Goal: Book appointment/travel/reservation

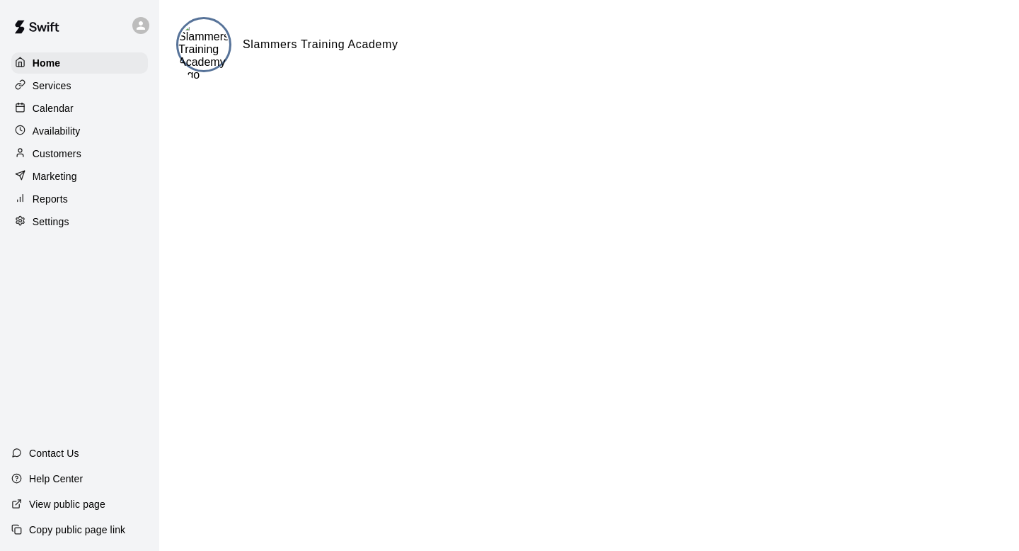
click at [73, 135] on p "Availability" at bounding box center [57, 131] width 48 height 14
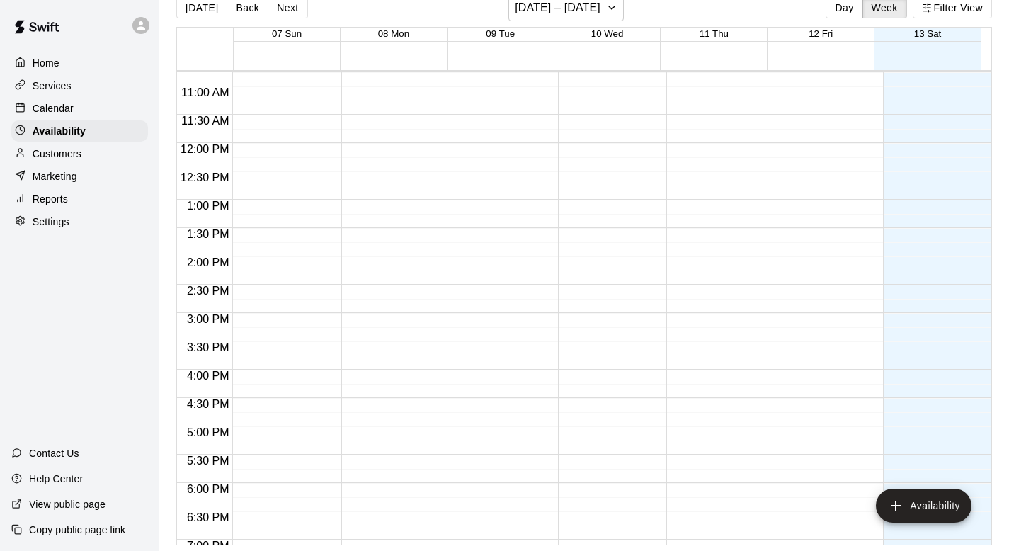
scroll to position [508, 0]
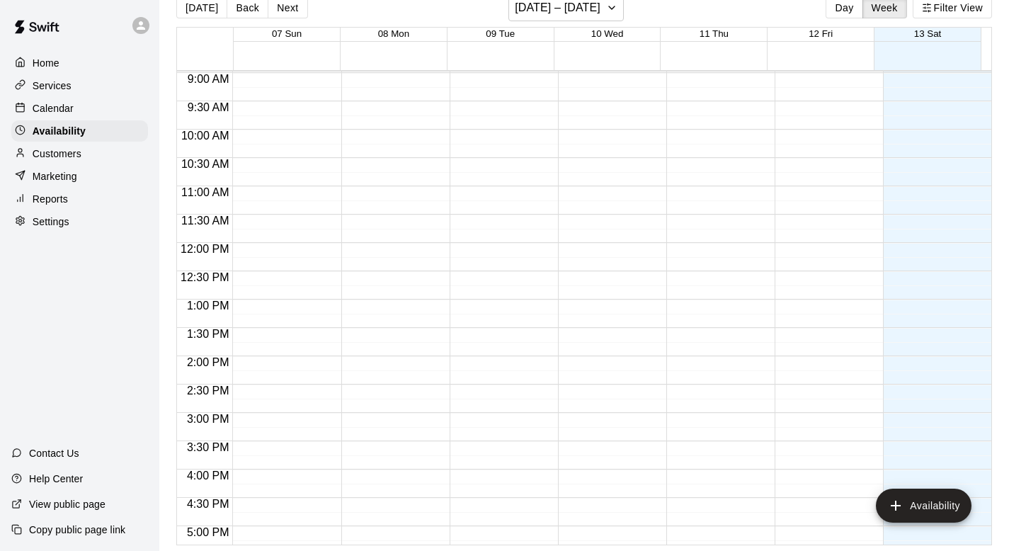
click at [91, 100] on div "Calendar" at bounding box center [79, 108] width 137 height 21
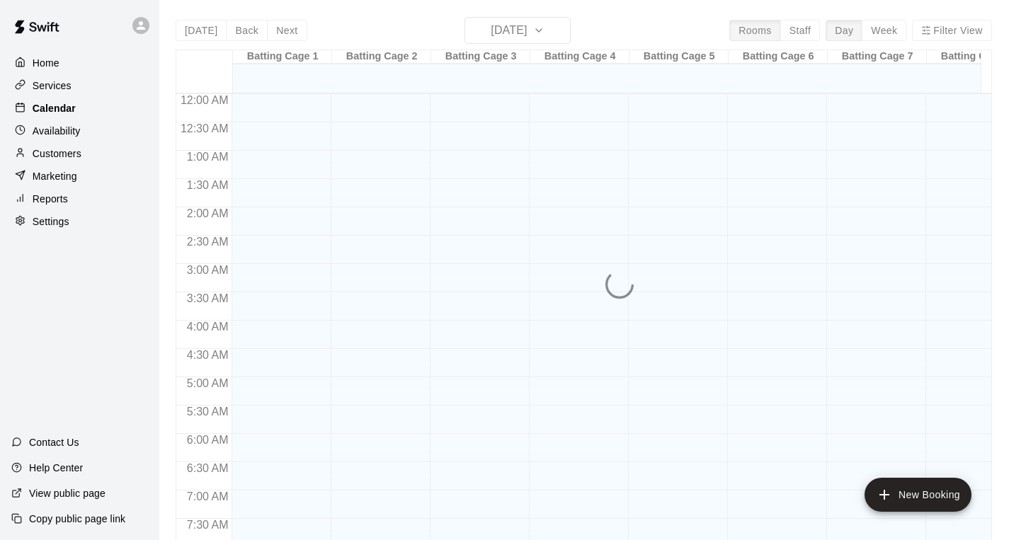
scroll to position [844, 0]
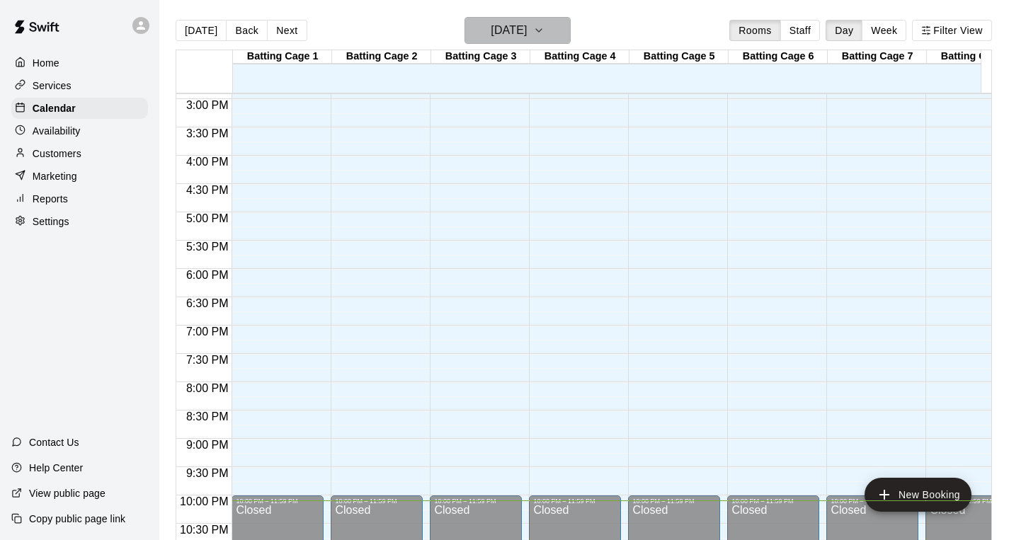
click at [544, 26] on icon "button" at bounding box center [538, 30] width 11 height 17
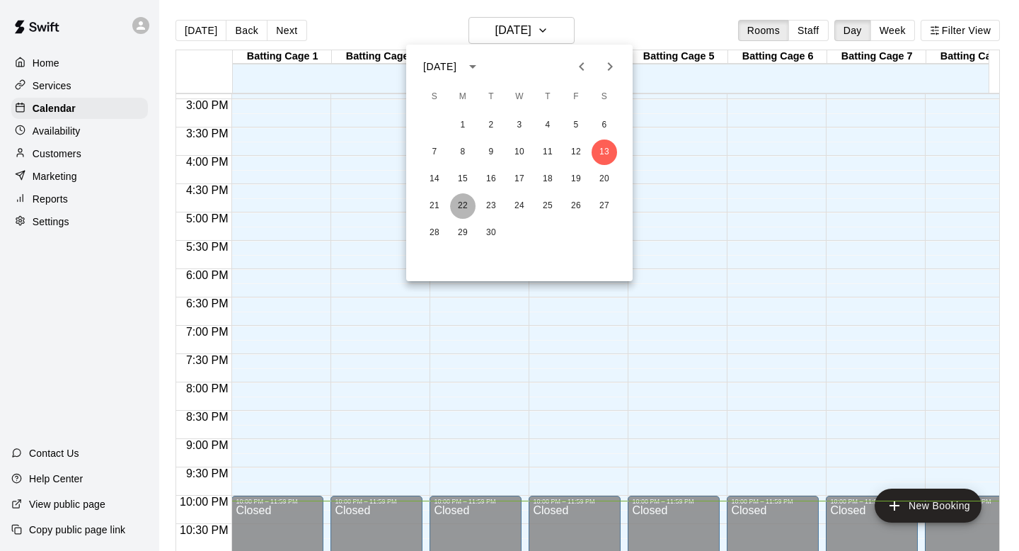
click at [462, 209] on button "22" at bounding box center [462, 205] width 25 height 25
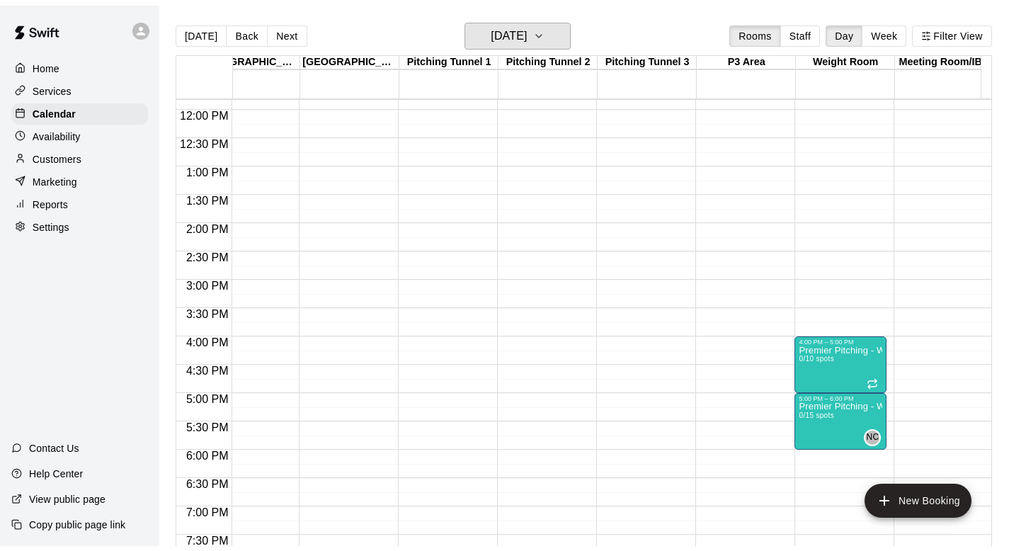
scroll to position [0, 1027]
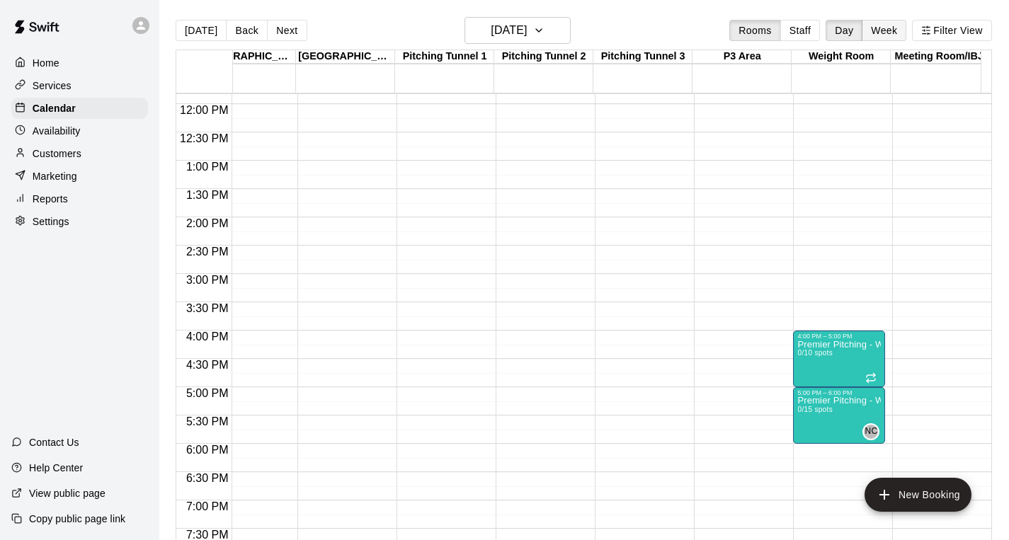
click at [900, 29] on button "Week" at bounding box center [883, 30] width 45 height 21
click at [900, 29] on div "[DATE] Back [DATE][DATE] Rooms Staff Day Week Filter View Batting Cage 1 22 Mon…" at bounding box center [584, 287] width 816 height 540
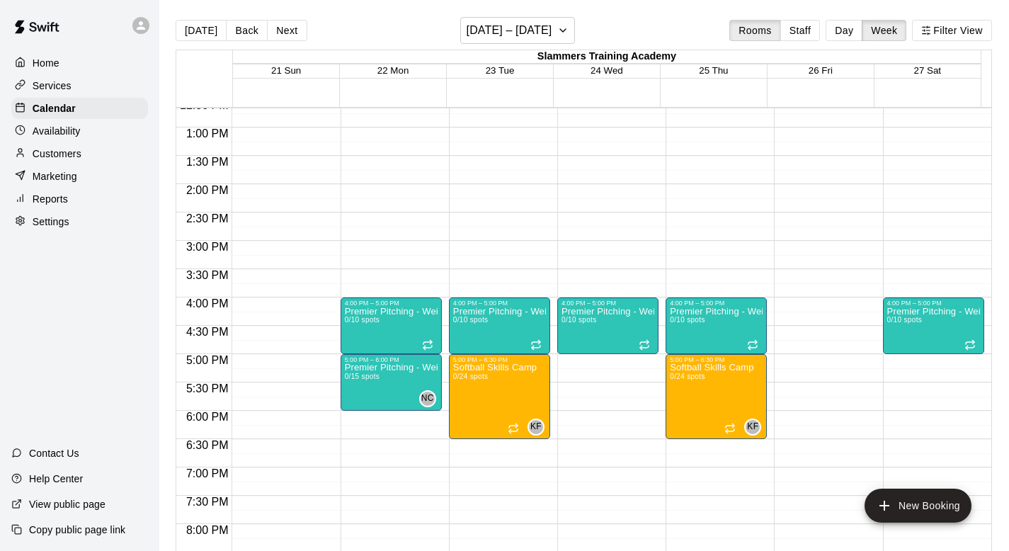
scroll to position [715, 0]
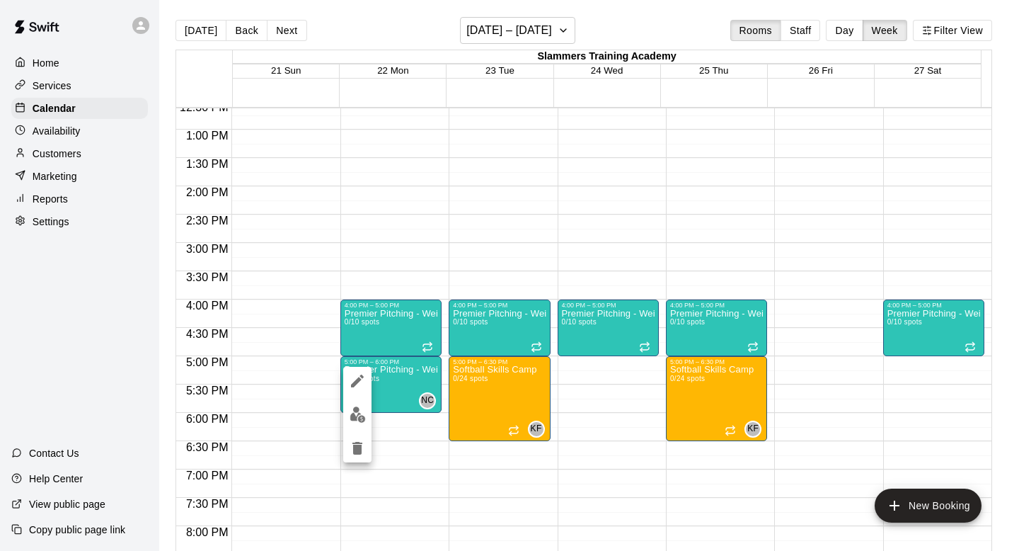
click at [421, 218] on div at bounding box center [509, 275] width 1019 height 551
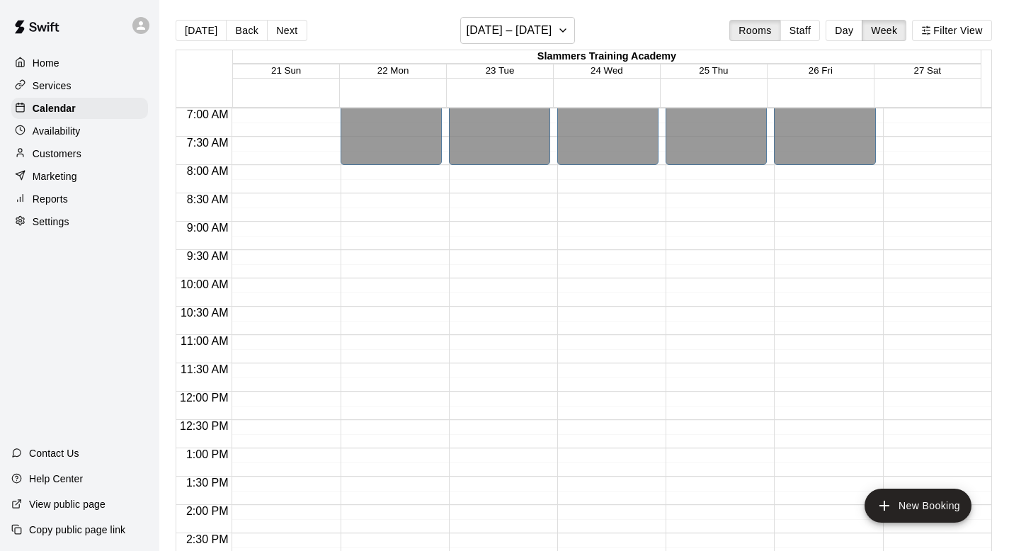
scroll to position [227, 0]
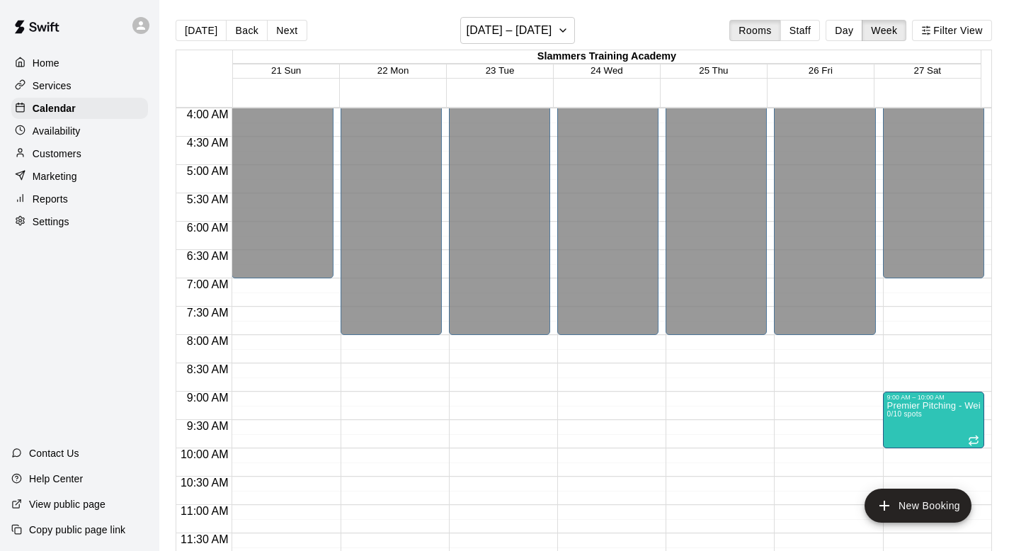
drag, startPoint x: 909, startPoint y: 331, endPoint x: 891, endPoint y: 431, distance: 101.4
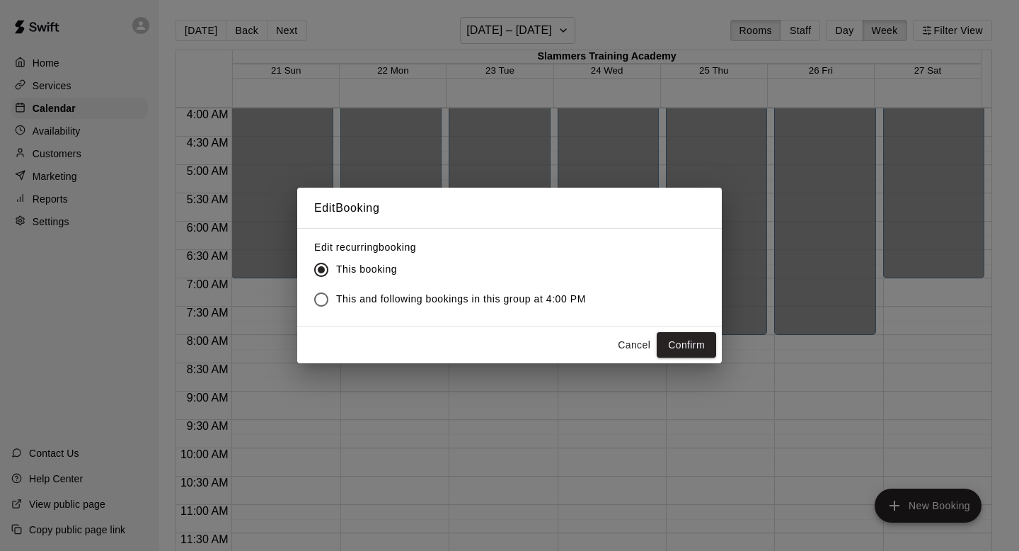
click at [459, 297] on span "This and following bookings in this group at 4:00 PM" at bounding box center [461, 299] width 250 height 15
click at [670, 344] on button "Confirm" at bounding box center [686, 345] width 59 height 26
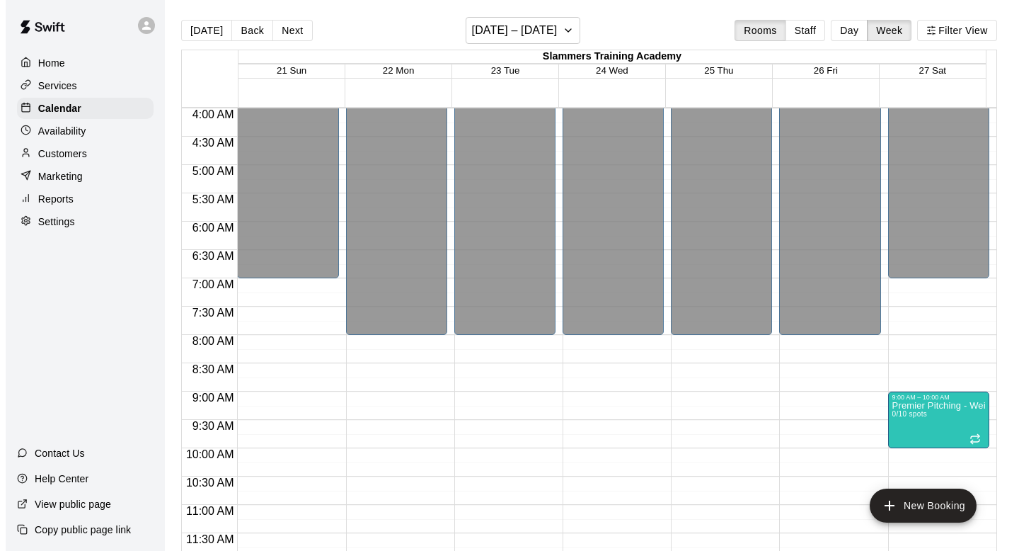
scroll to position [396, 0]
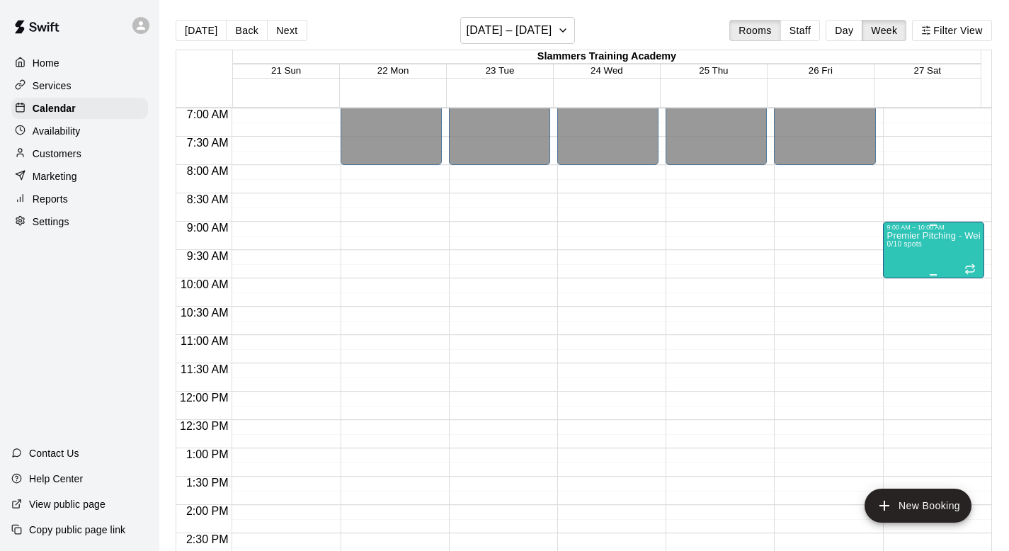
click at [934, 256] on div "Premier Pitching - Weight Room 0/10 spots" at bounding box center [933, 506] width 93 height 551
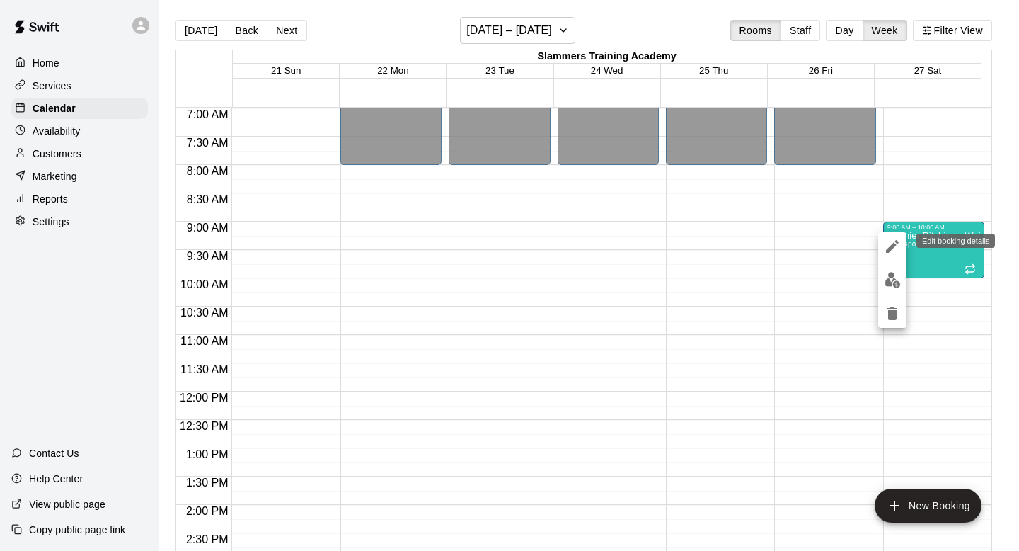
click at [896, 250] on icon "edit" at bounding box center [892, 246] width 17 height 17
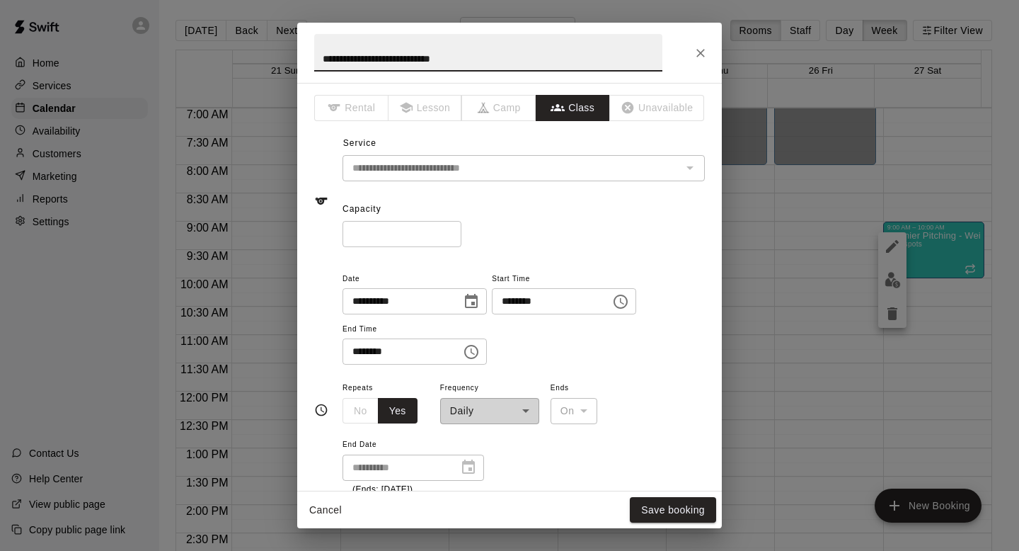
click at [697, 50] on icon "Close" at bounding box center [701, 53] width 8 height 8
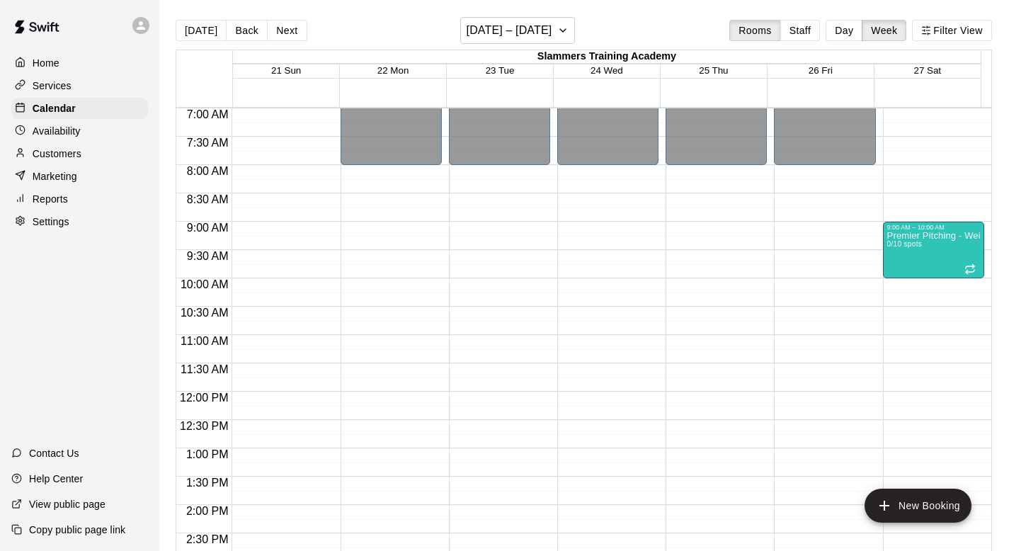
click at [922, 295] on div "12:00 AM – 7:00 AM Closed 9:00 AM – 10:00 AM Premier Pitching - Weight Room 0/1…" at bounding box center [933, 391] width 101 height 1359
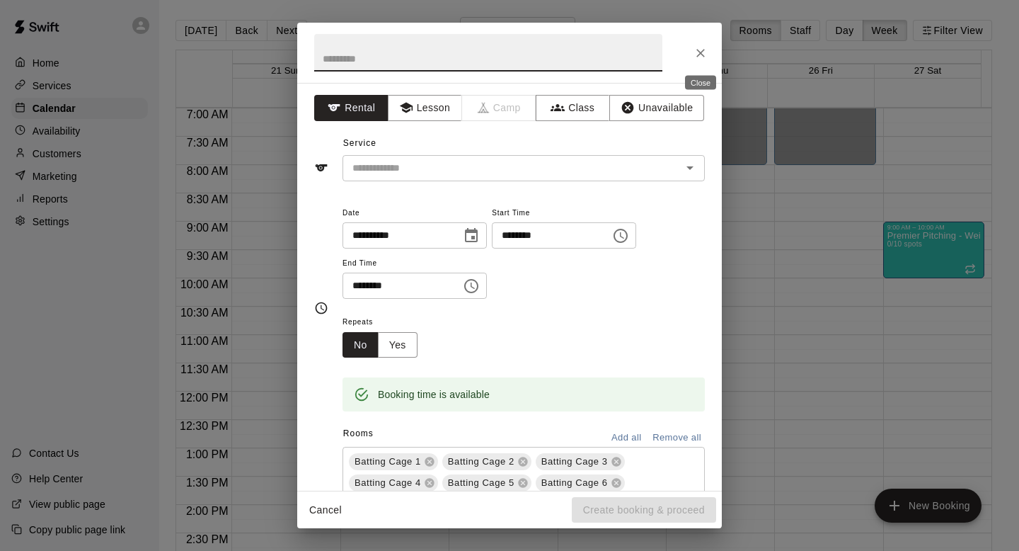
click at [702, 43] on button "Close" at bounding box center [700, 52] width 25 height 25
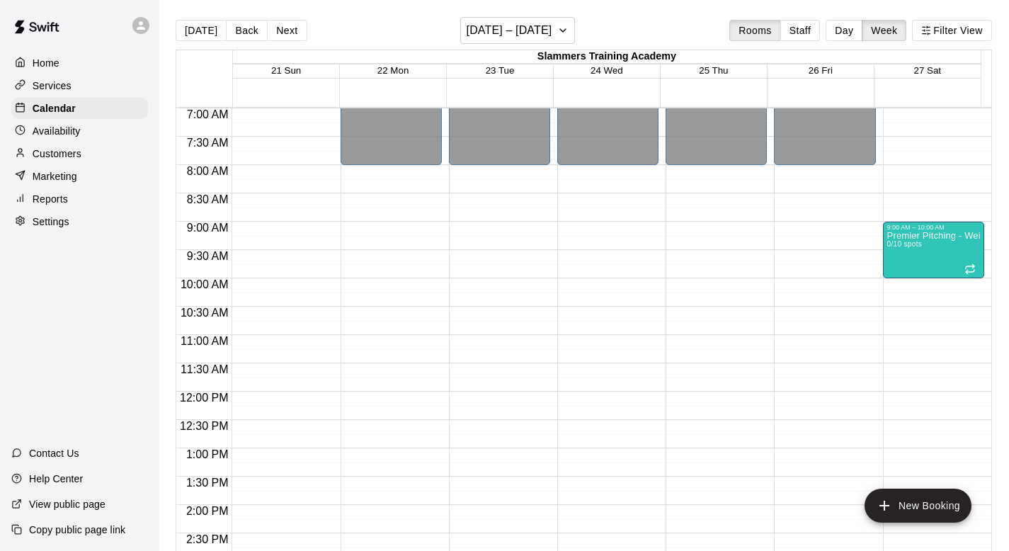
click at [896, 286] on div "12:00 AM – 7:00 AM Closed 9:00 AM – 10:00 AM Premier Pitching - Weight Room 0/1…" at bounding box center [933, 391] width 101 height 1359
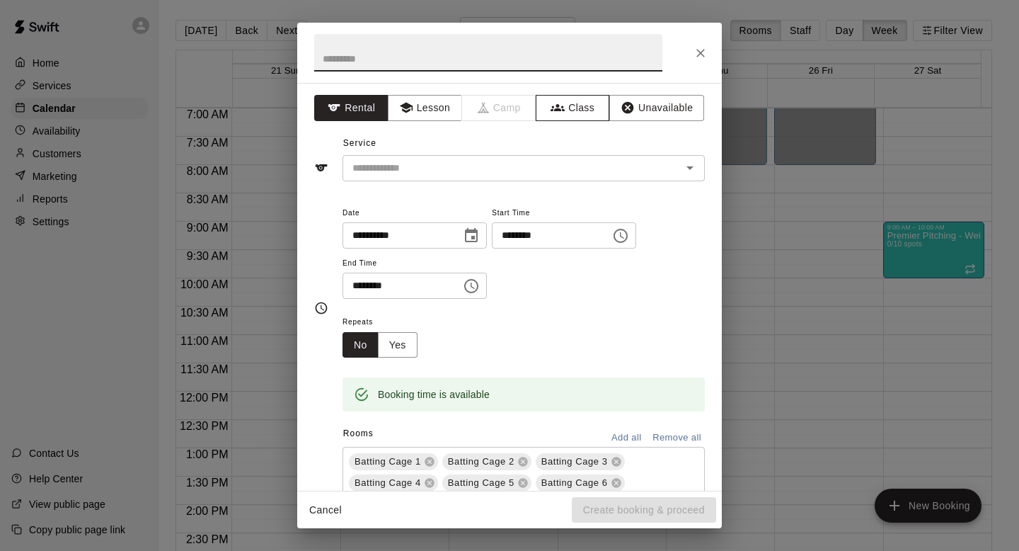
click at [578, 111] on button "Class" at bounding box center [573, 108] width 74 height 26
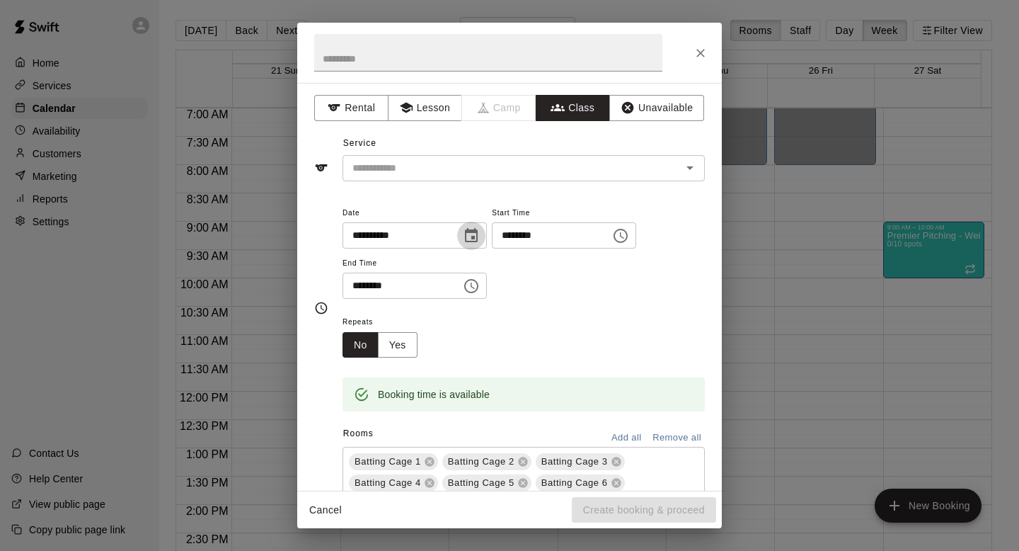
click at [472, 243] on icon "Choose date, selected date is Sep 27, 2025" at bounding box center [471, 235] width 17 height 17
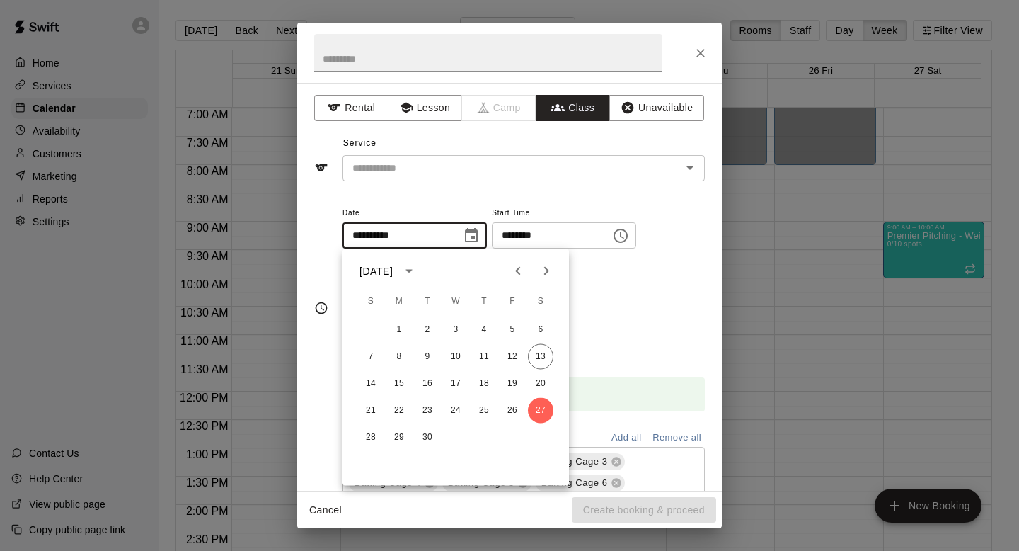
click at [599, 382] on div "Booking time is available" at bounding box center [524, 394] width 362 height 34
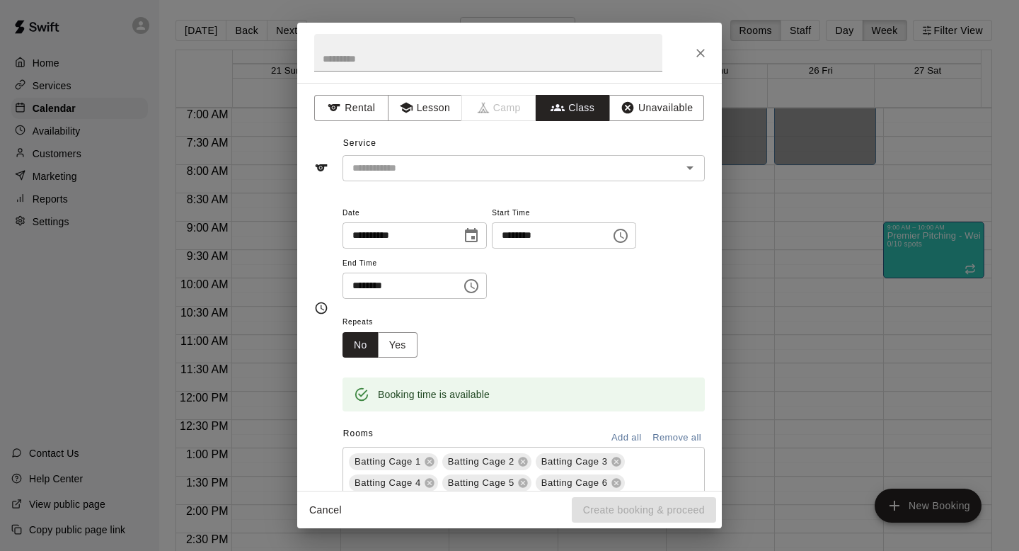
click at [383, 289] on input "********" at bounding box center [397, 286] width 109 height 26
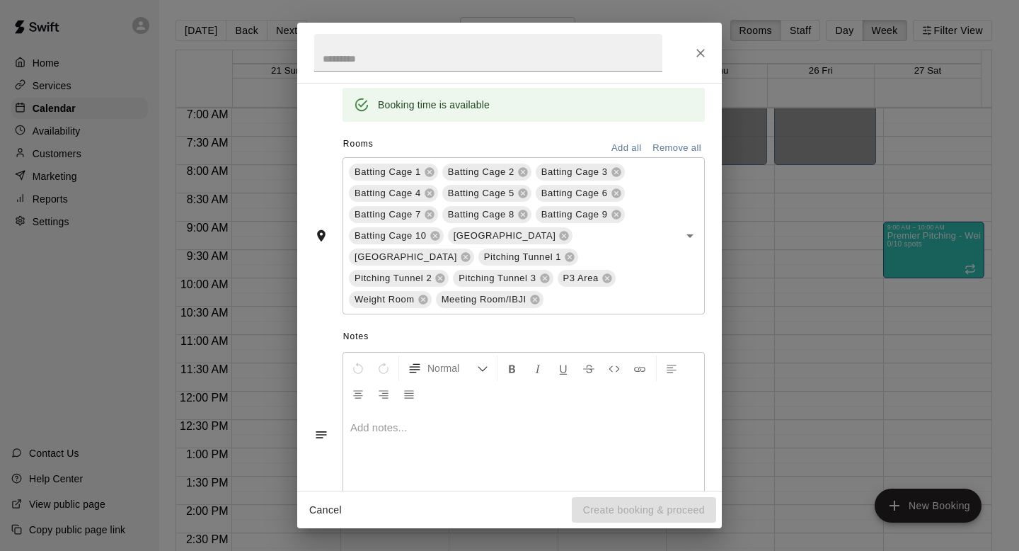
scroll to position [217, 0]
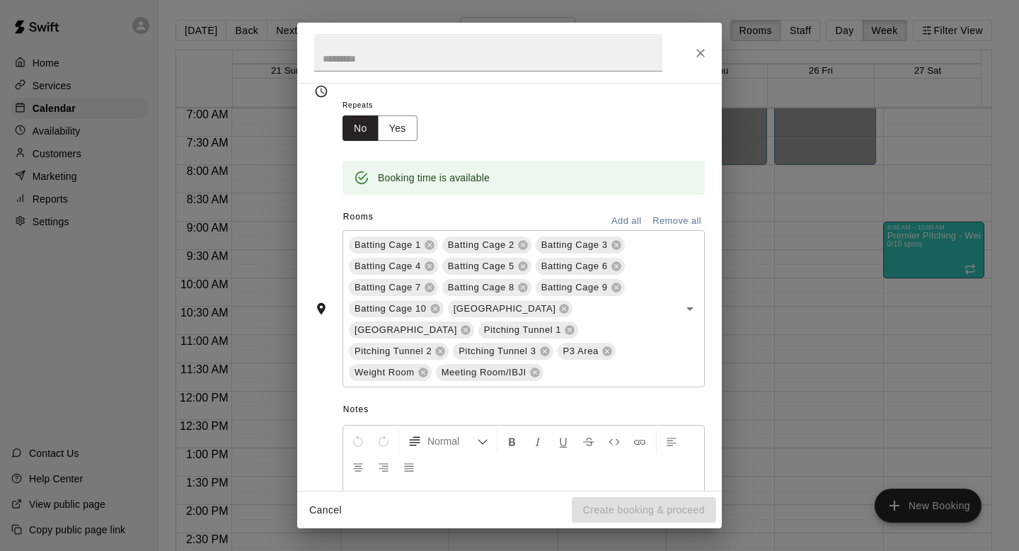
type input "********"
click at [670, 214] on button "Remove all" at bounding box center [677, 221] width 56 height 22
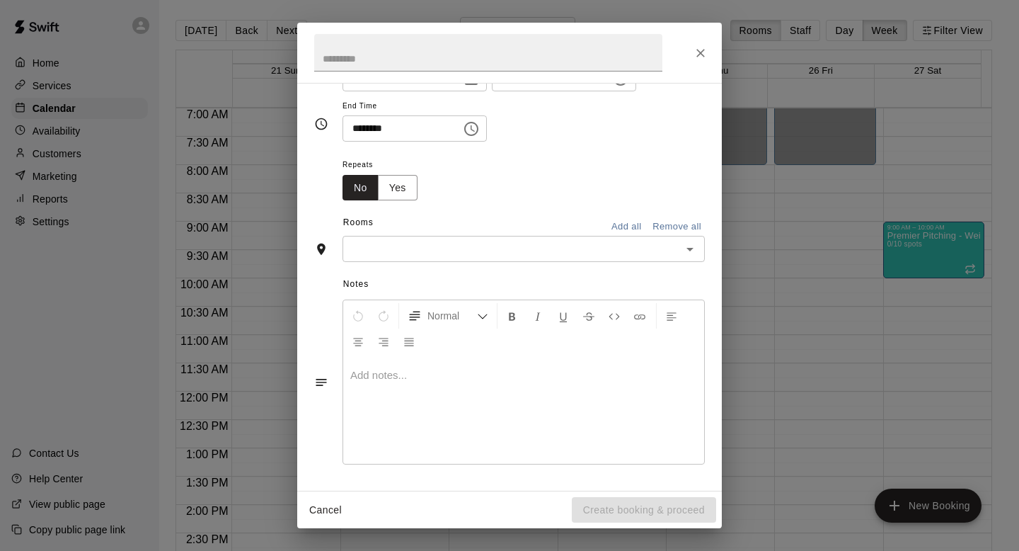
click at [467, 256] on input "text" at bounding box center [512, 249] width 331 height 18
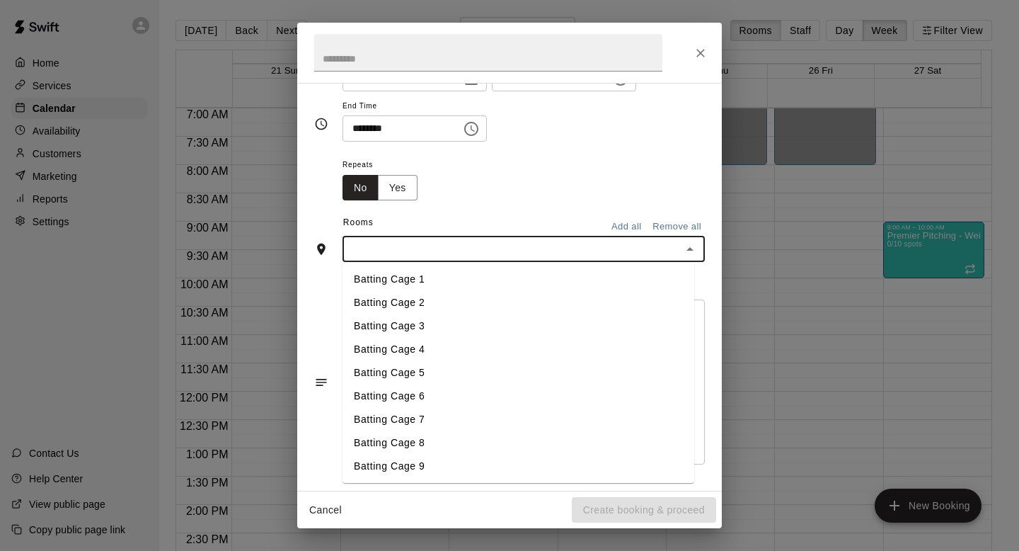
scroll to position [212, 0]
click at [473, 431] on li "Weight Room" at bounding box center [519, 441] width 352 height 23
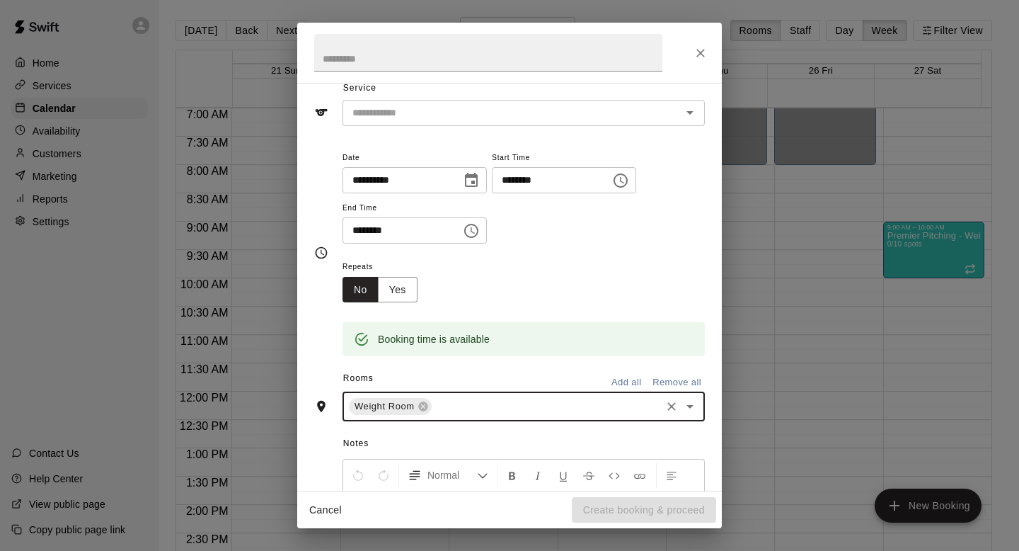
scroll to position [0, 0]
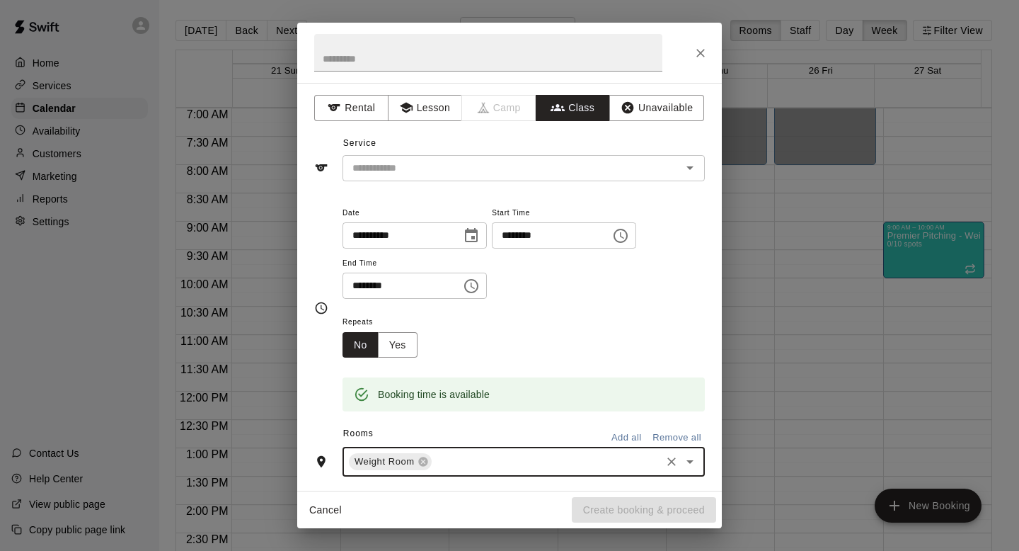
click at [480, 191] on div "**********" at bounding box center [509, 287] width 425 height 408
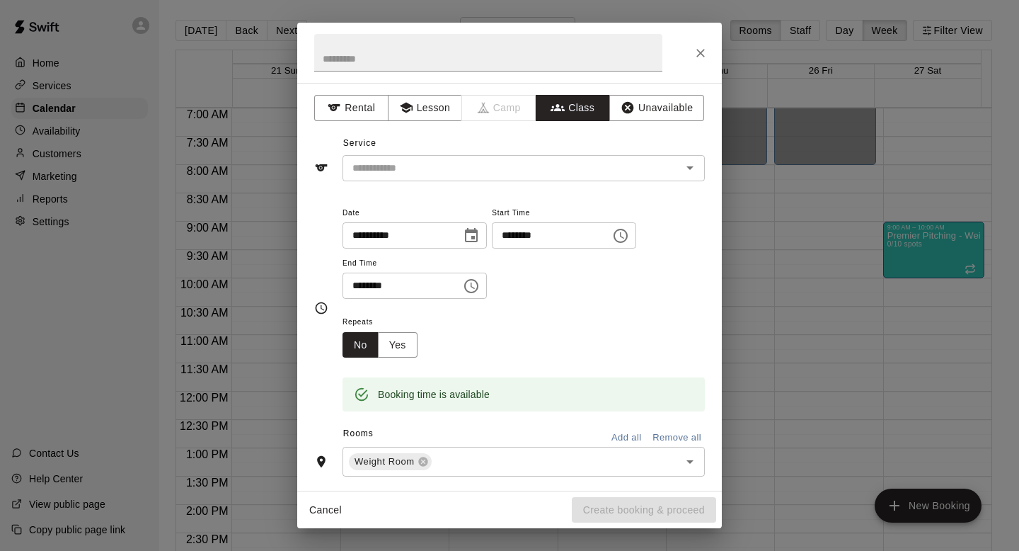
click at [471, 181] on div "**********" at bounding box center [509, 287] width 425 height 408
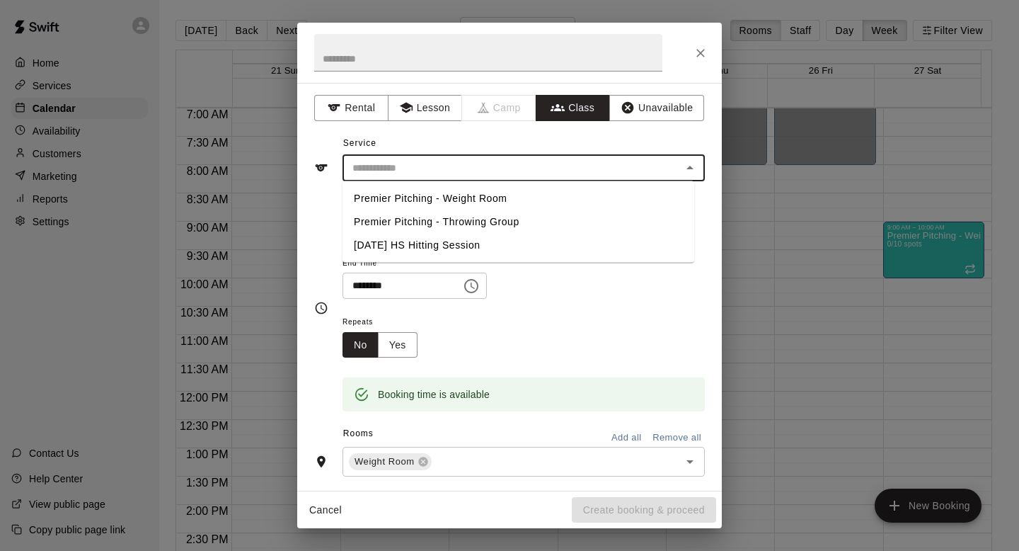
click at [423, 202] on li "Premier Pitching - Weight Room" at bounding box center [519, 198] width 352 height 23
type input "**********"
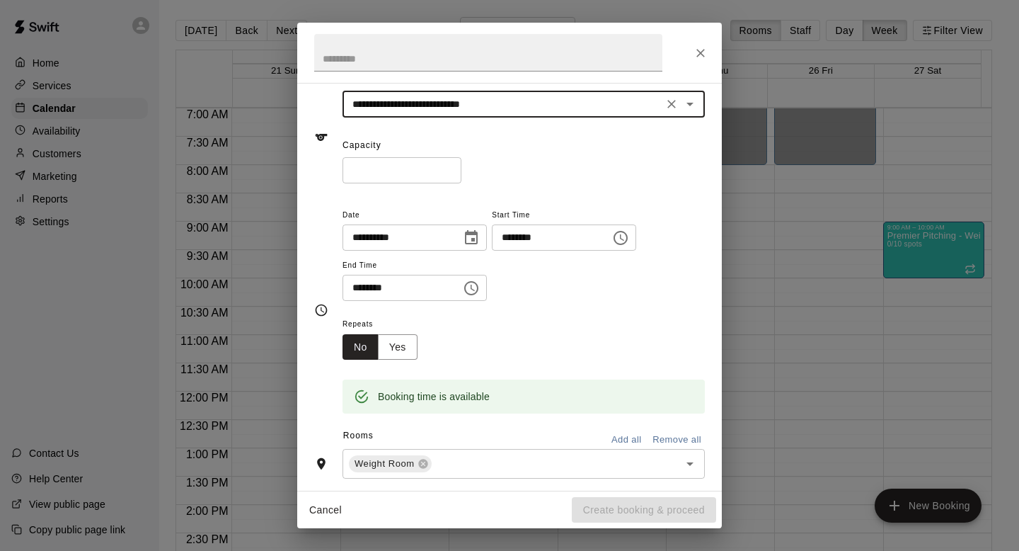
scroll to position [75, 0]
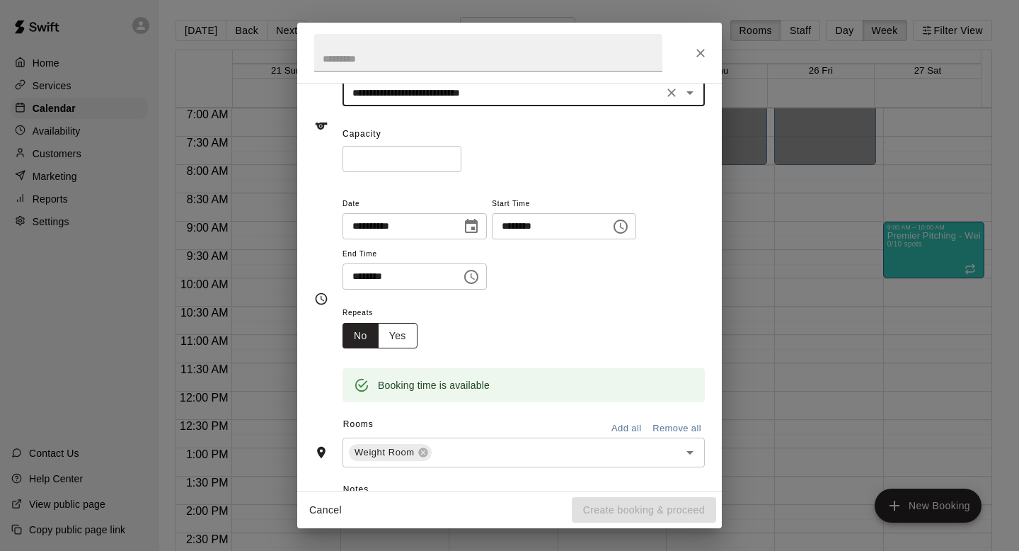
click at [392, 331] on button "Yes" at bounding box center [398, 336] width 40 height 26
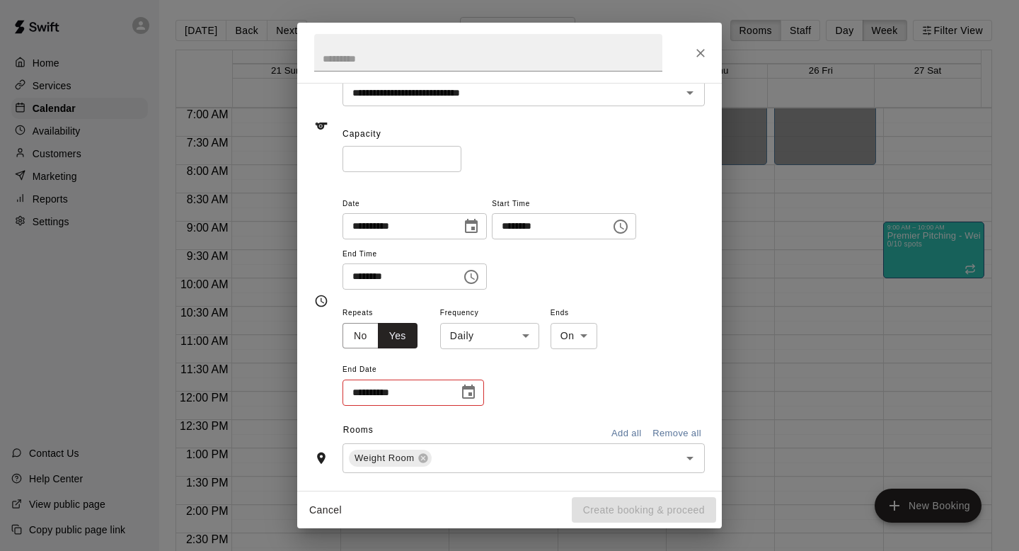
click at [436, 382] on input "**********" at bounding box center [396, 392] width 106 height 26
click at [475, 405] on div "**********" at bounding box center [414, 392] width 142 height 26
click at [472, 390] on icon "Choose date" at bounding box center [468, 392] width 17 height 17
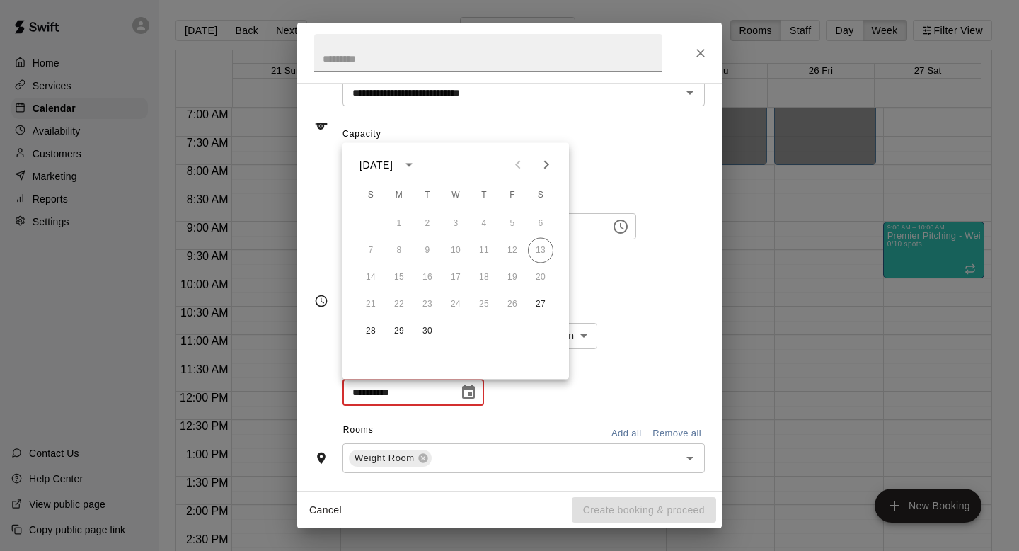
click at [543, 164] on icon "Next month" at bounding box center [546, 164] width 17 height 17
click at [547, 168] on icon "Next month" at bounding box center [546, 164] width 17 height 17
click at [543, 213] on button "1" at bounding box center [540, 223] width 25 height 25
type input "**********"
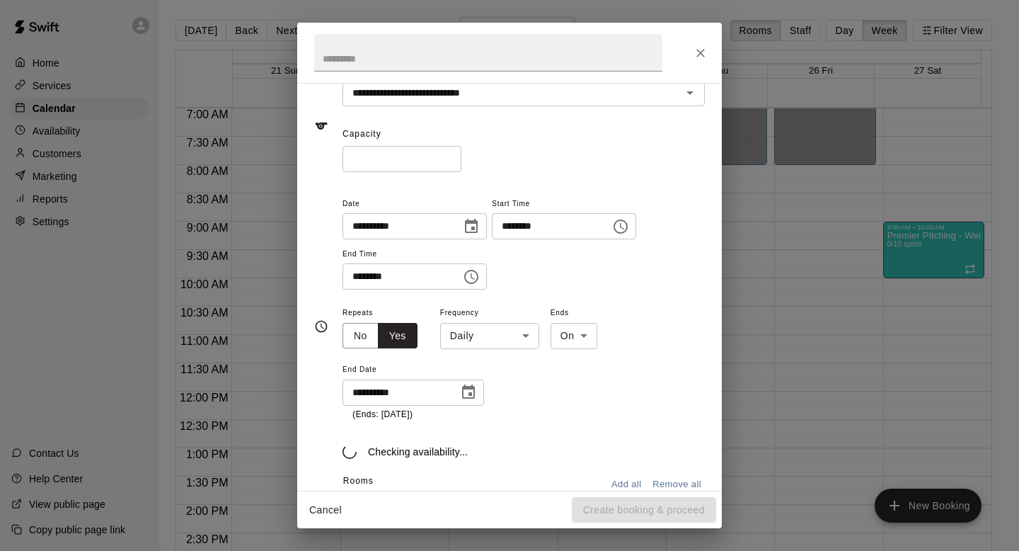
click at [543, 213] on div "[DATE] S M T W T F S 1 2 3 4 5 6 7 8 9 10 11 12 13 14 15 16 17 18 19 20 21 22 2…" at bounding box center [456, 261] width 227 height 236
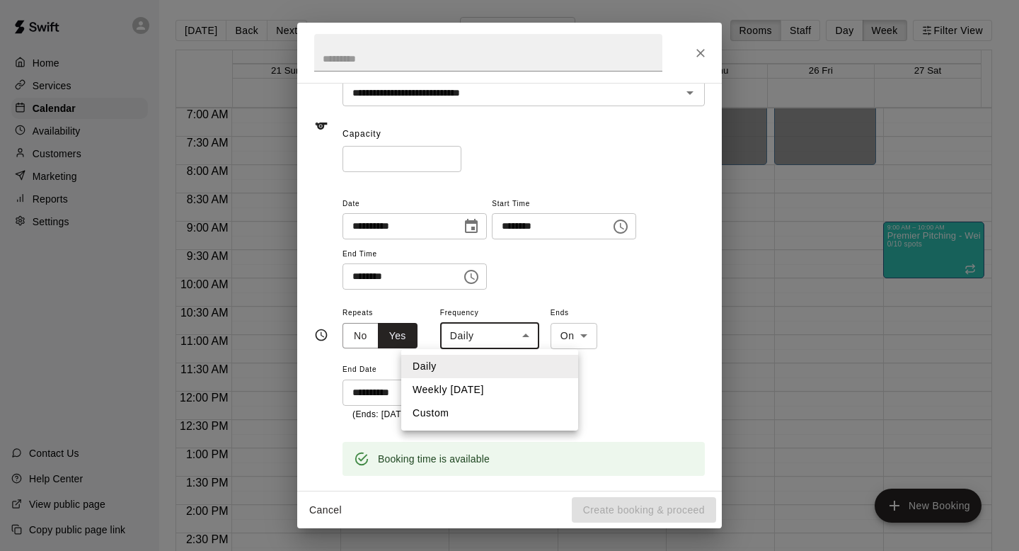
click at [526, 335] on body "Home Services Calendar Availability Customers Marketing Reports Settings Contac…" at bounding box center [509, 286] width 1019 height 573
click at [517, 379] on li "Weekly [DATE]" at bounding box center [489, 389] width 177 height 23
type input "******"
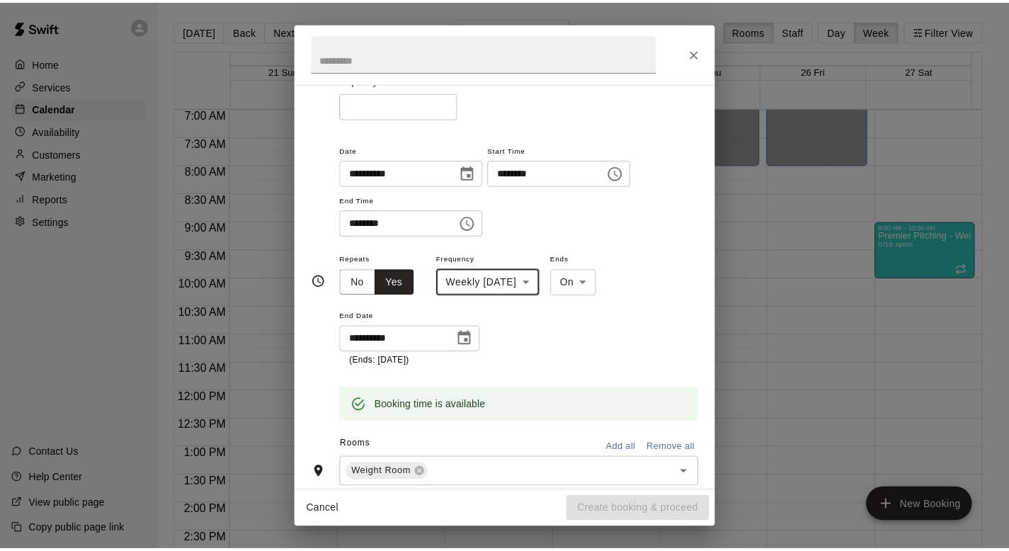
scroll to position [10, 0]
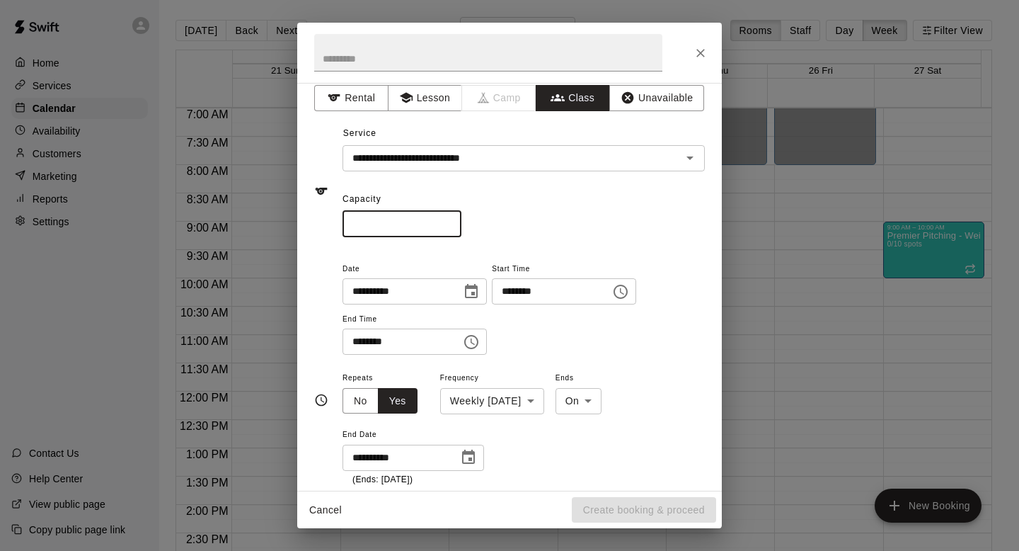
click at [445, 227] on input "*" at bounding box center [402, 224] width 119 height 26
click at [284, 175] on div "**********" at bounding box center [509, 275] width 1019 height 551
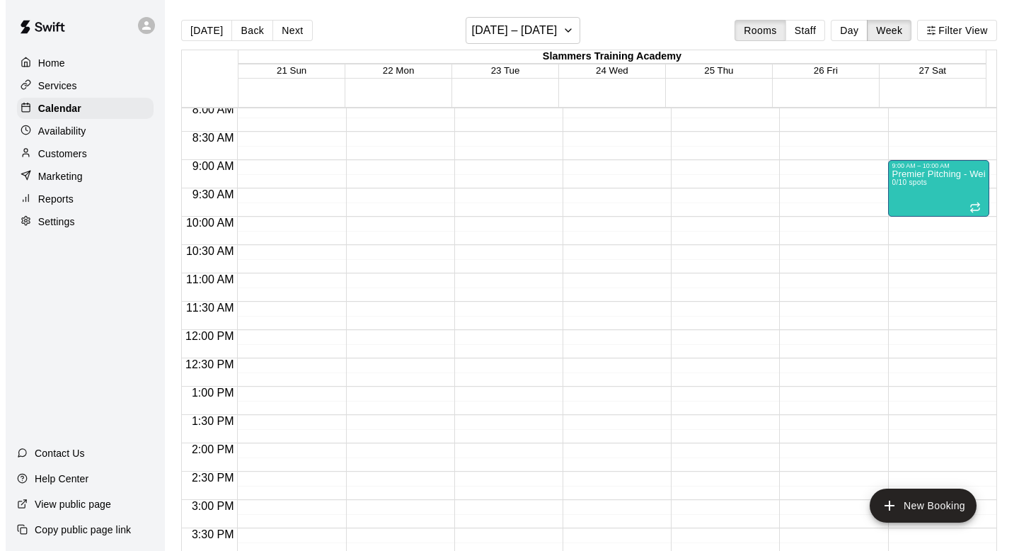
scroll to position [371, 0]
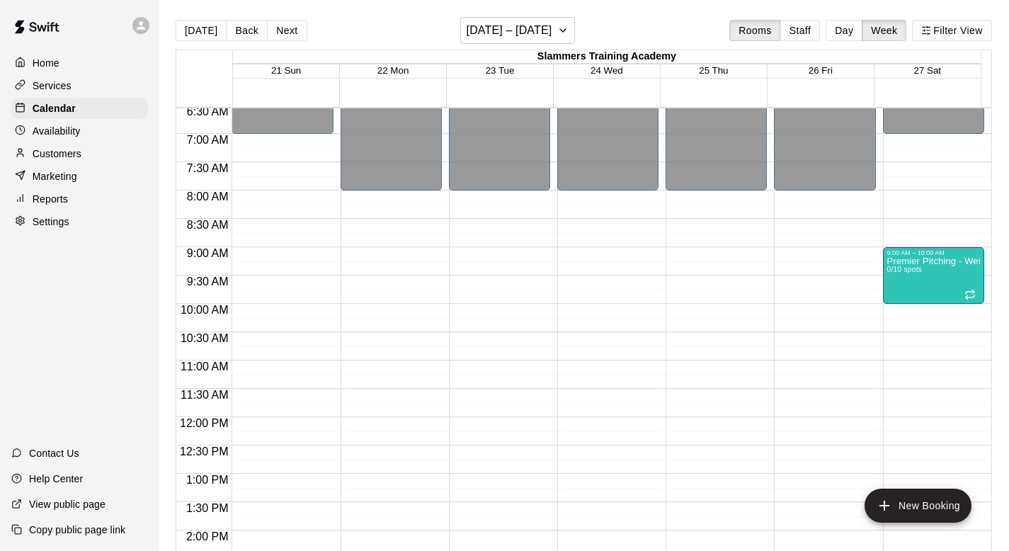
click at [921, 319] on div "12:00 AM – 7:00 AM Closed 9:00 AM – 10:00 AM Premier Pitching - Weight Room 0/1…" at bounding box center [933, 416] width 101 height 1359
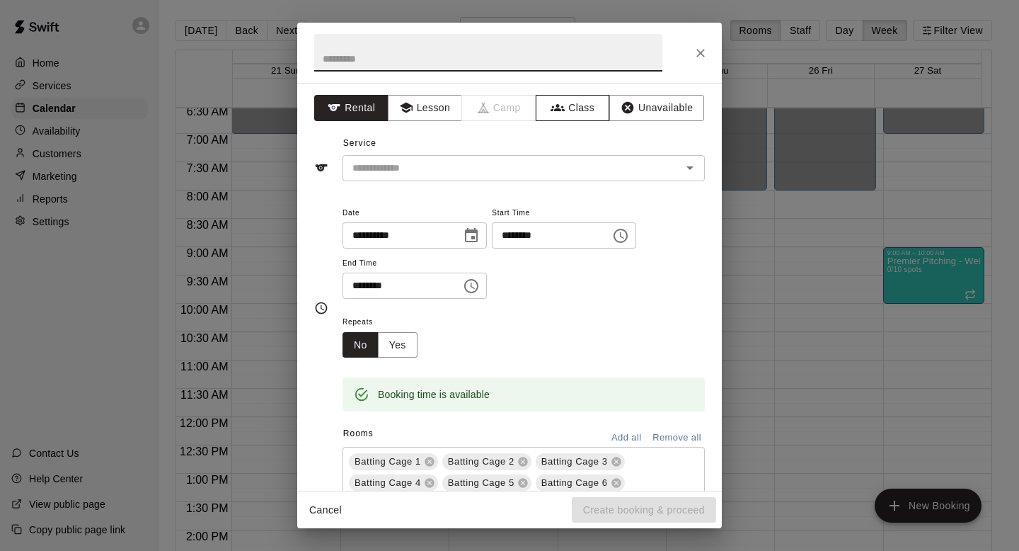
click at [563, 107] on button "Class" at bounding box center [573, 108] width 74 height 26
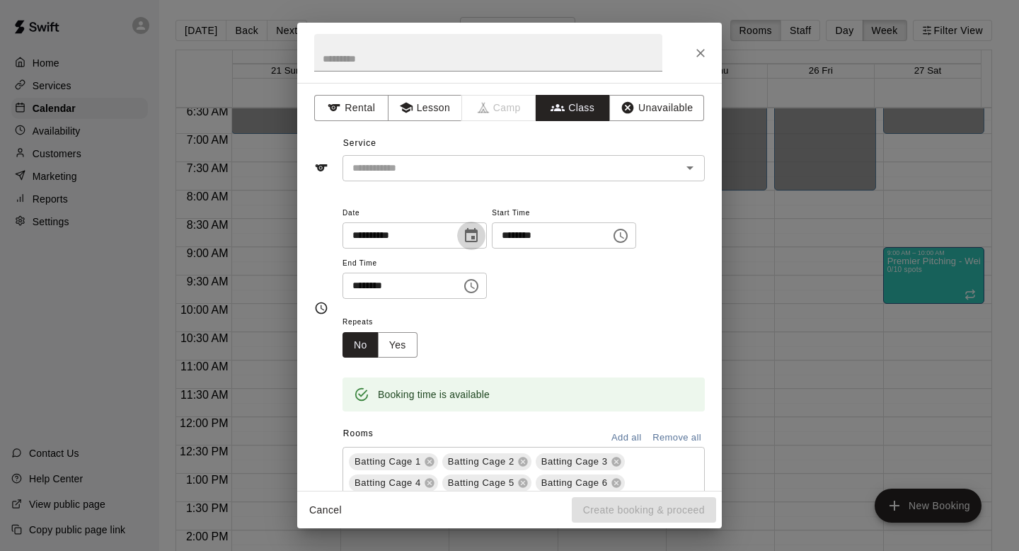
click at [473, 238] on icon "Choose date, selected date is Sep 27, 2025" at bounding box center [471, 235] width 17 height 17
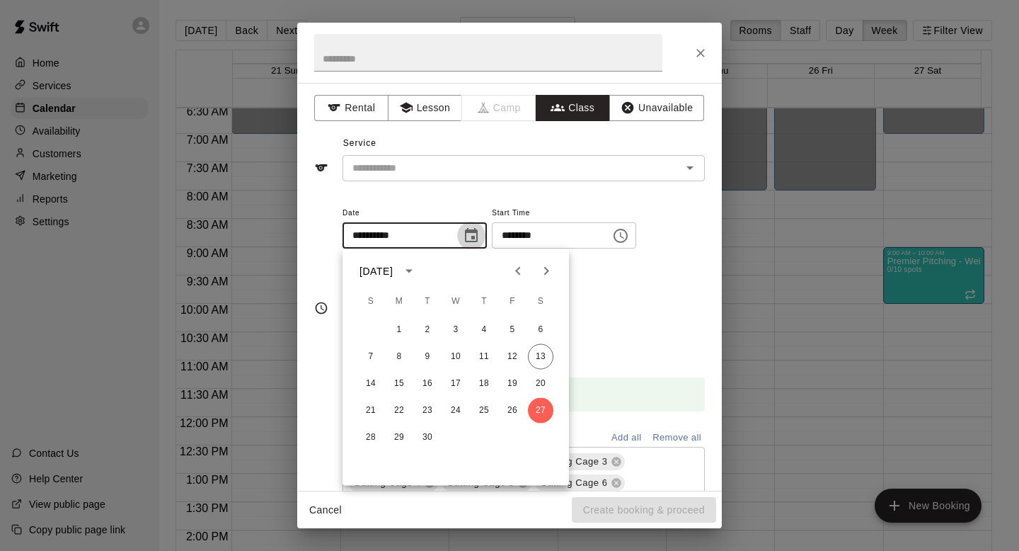
click at [473, 238] on icon "Choose date, selected date is Sep 27, 2025" at bounding box center [471, 235] width 17 height 17
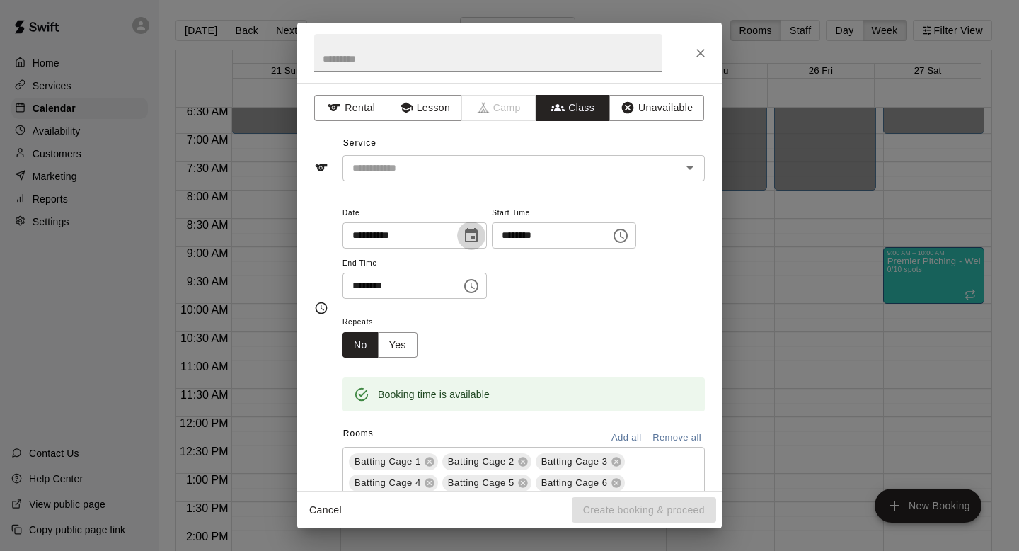
click at [473, 238] on icon "Choose date, selected date is Sep 27, 2025" at bounding box center [471, 235] width 17 height 17
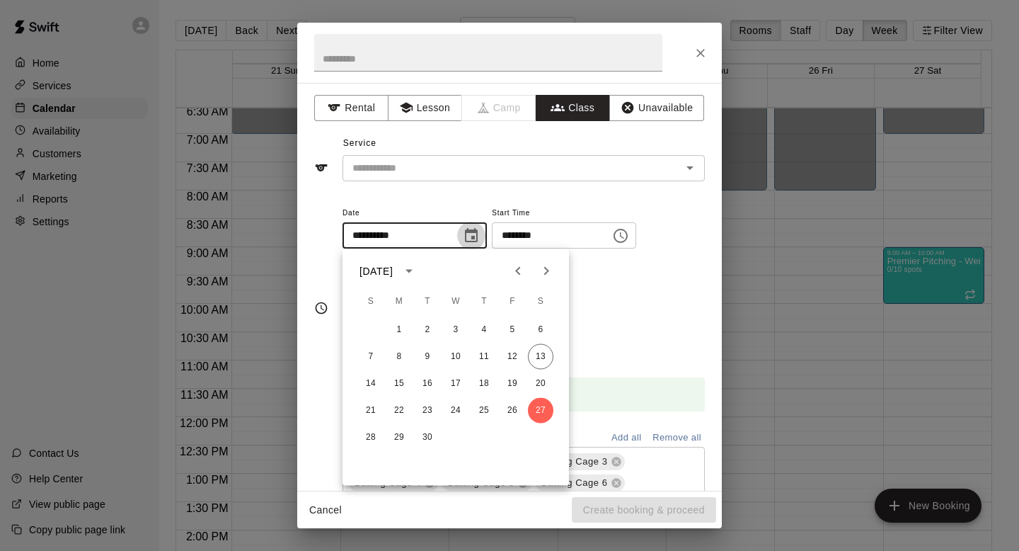
click at [473, 238] on icon "Choose date, selected date is Sep 27, 2025" at bounding box center [471, 235] width 17 height 17
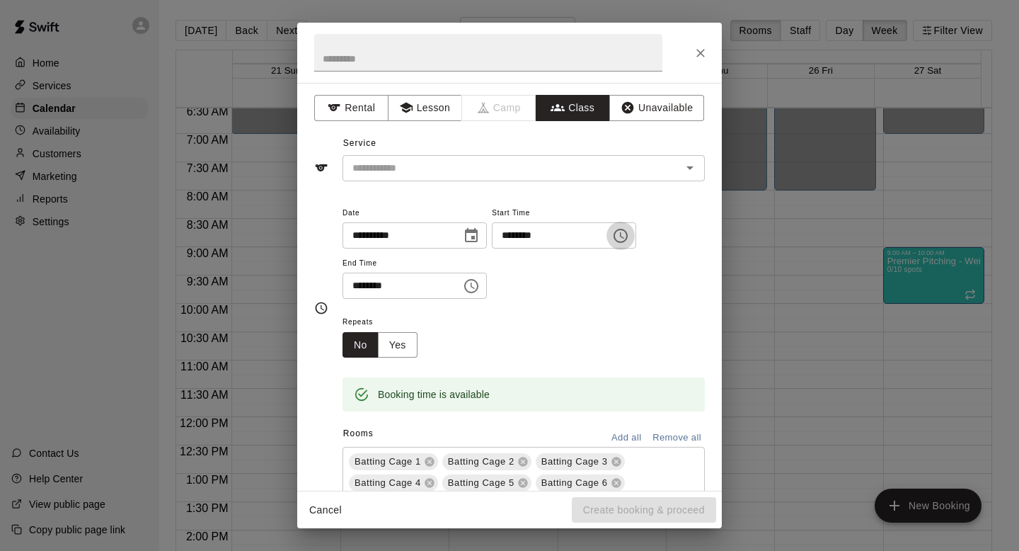
click at [624, 235] on icon "Choose time, selected time is 10:15 AM" at bounding box center [622, 235] width 4 height 6
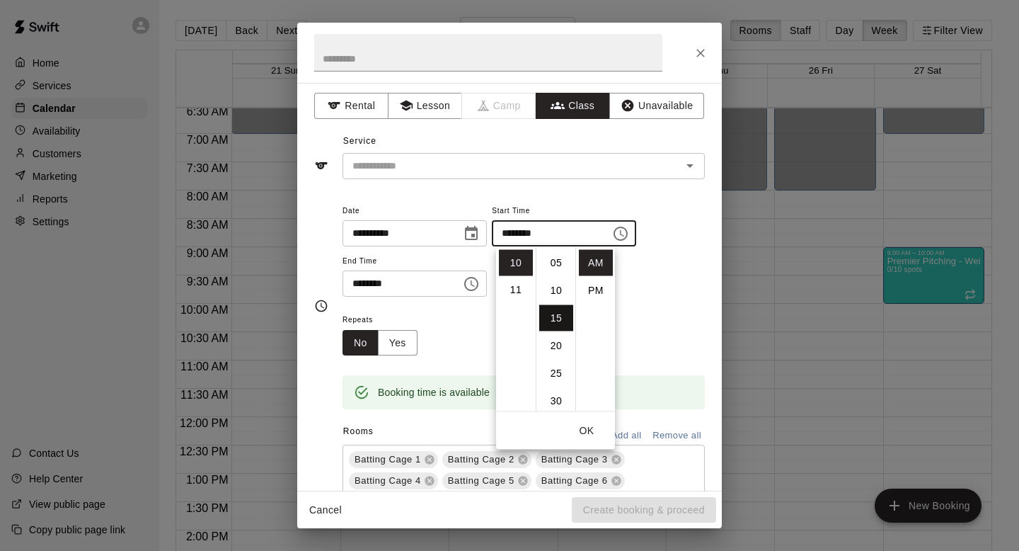
scroll to position [0, 0]
click at [552, 267] on li "00" at bounding box center [556, 263] width 34 height 26
type input "********"
click at [406, 336] on button "Yes" at bounding box center [398, 343] width 40 height 26
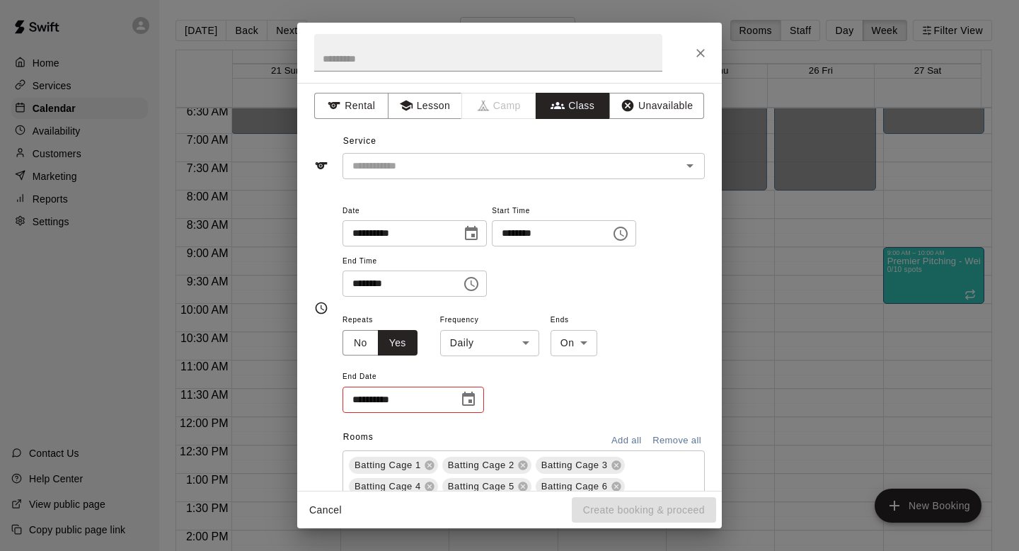
click at [473, 277] on icon "Choose time, selected time is 10:45 AM" at bounding box center [471, 284] width 14 height 14
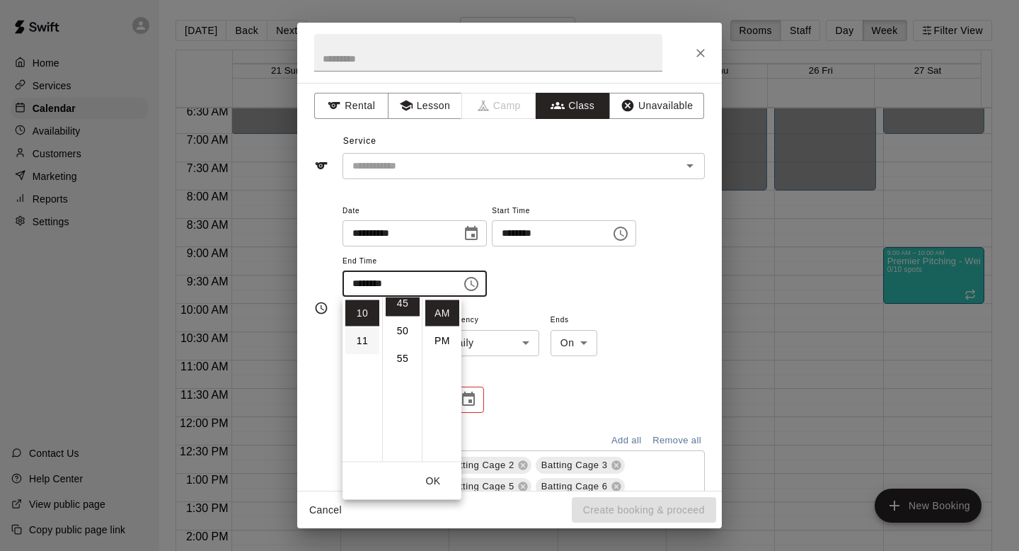
scroll to position [302, 0]
click at [550, 281] on div "**********" at bounding box center [524, 250] width 362 height 96
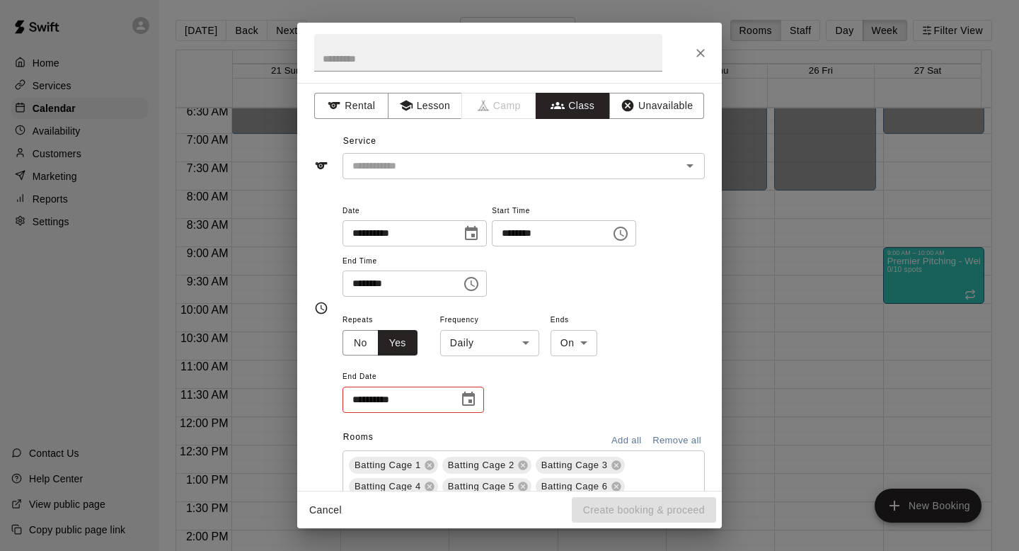
scroll to position [279, 0]
click at [423, 166] on input "text" at bounding box center [512, 166] width 331 height 18
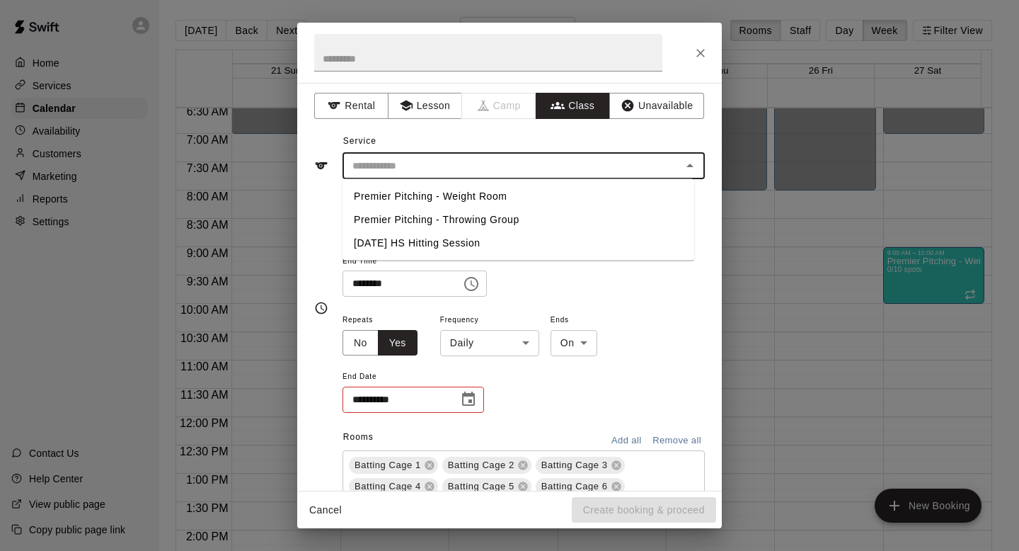
click at [430, 205] on li "Premier Pitching - Weight Room" at bounding box center [519, 196] width 352 height 23
type input "**********"
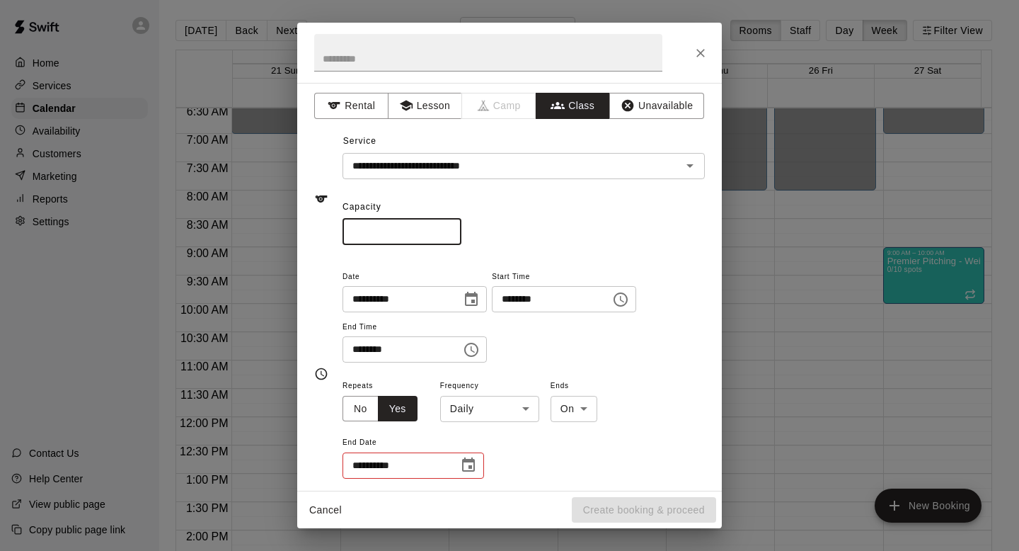
click at [427, 241] on input "*" at bounding box center [402, 232] width 119 height 26
type input "**"
click at [489, 410] on body "Home Services Calendar Availability Customers Marketing Reports Settings Contac…" at bounding box center [509, 286] width 1019 height 573
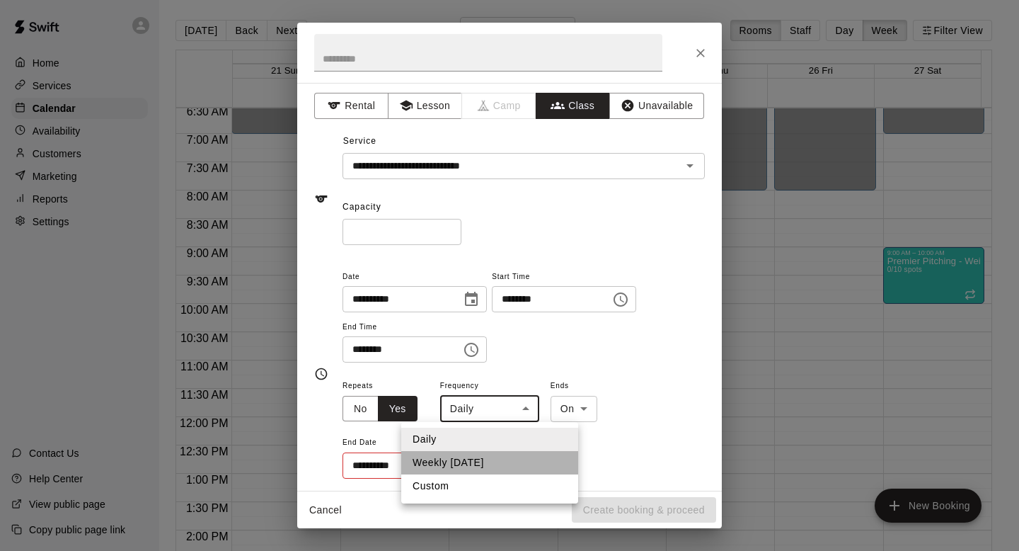
click at [491, 460] on li "Weekly [DATE]" at bounding box center [489, 462] width 177 height 23
type input "******"
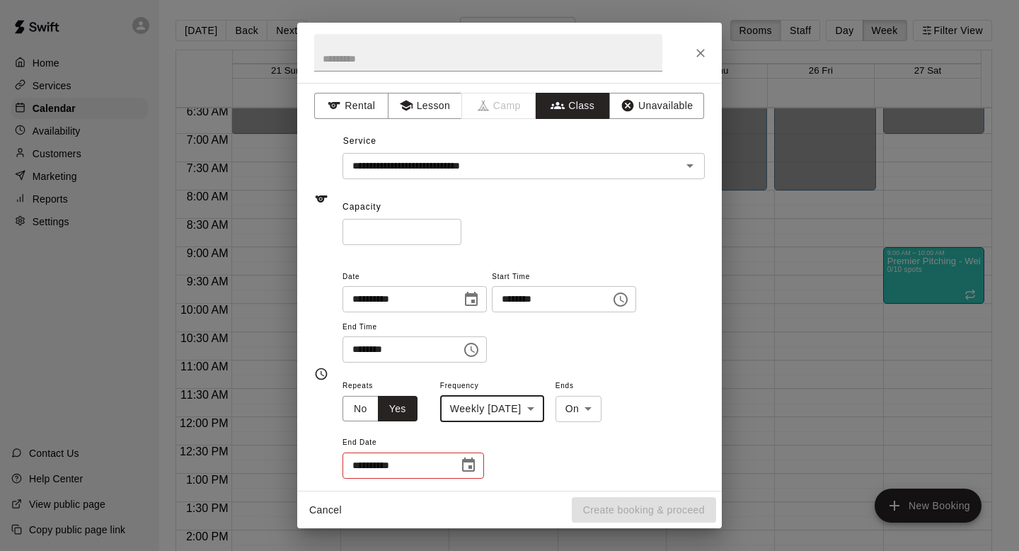
click at [434, 461] on input "**********" at bounding box center [396, 465] width 106 height 26
click at [464, 468] on icon "Choose date" at bounding box center [468, 465] width 17 height 17
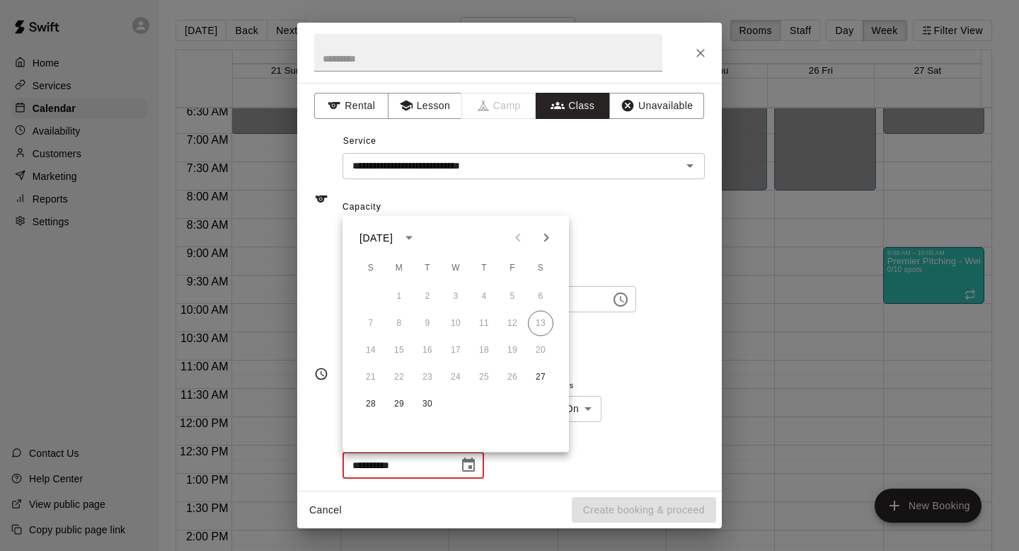
click at [552, 232] on icon "Next month" at bounding box center [546, 237] width 17 height 17
click at [536, 297] on button "1" at bounding box center [540, 296] width 25 height 25
type input "**********"
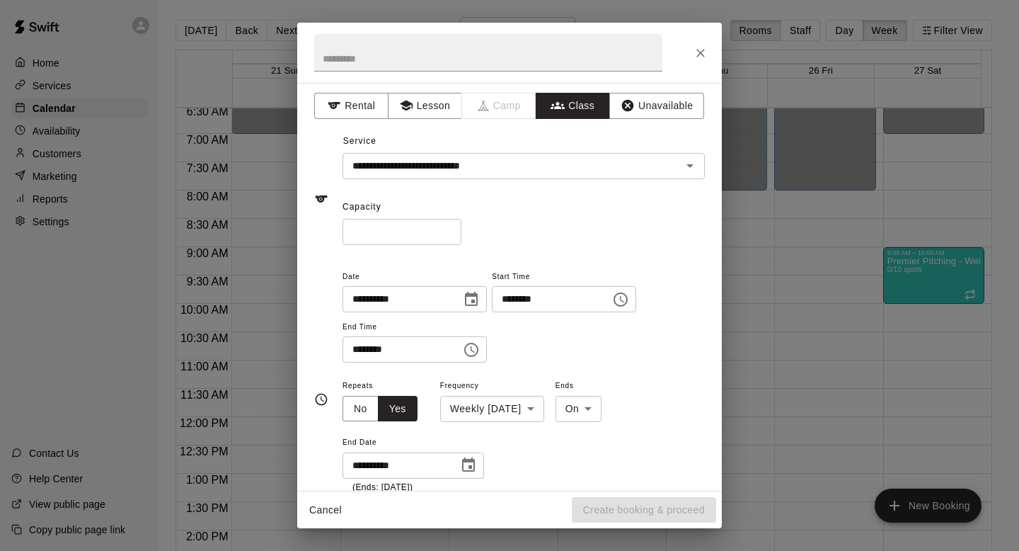
click at [655, 436] on div "**********" at bounding box center [524, 436] width 362 height 118
click at [476, 354] on icon "Choose time, selected time is 10:45 AM" at bounding box center [471, 349] width 17 height 17
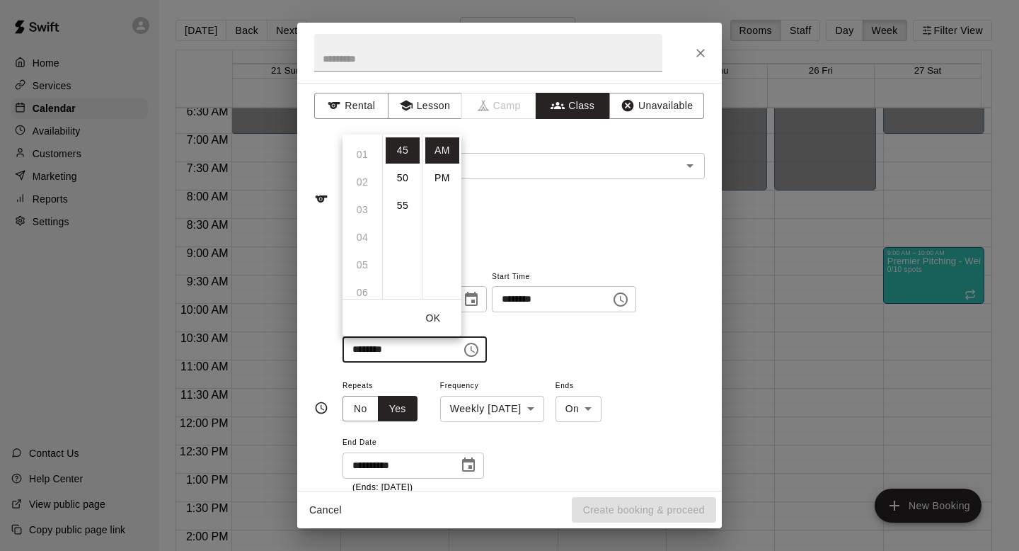
scroll to position [0, 0]
click at [359, 353] on input "********" at bounding box center [397, 349] width 109 height 26
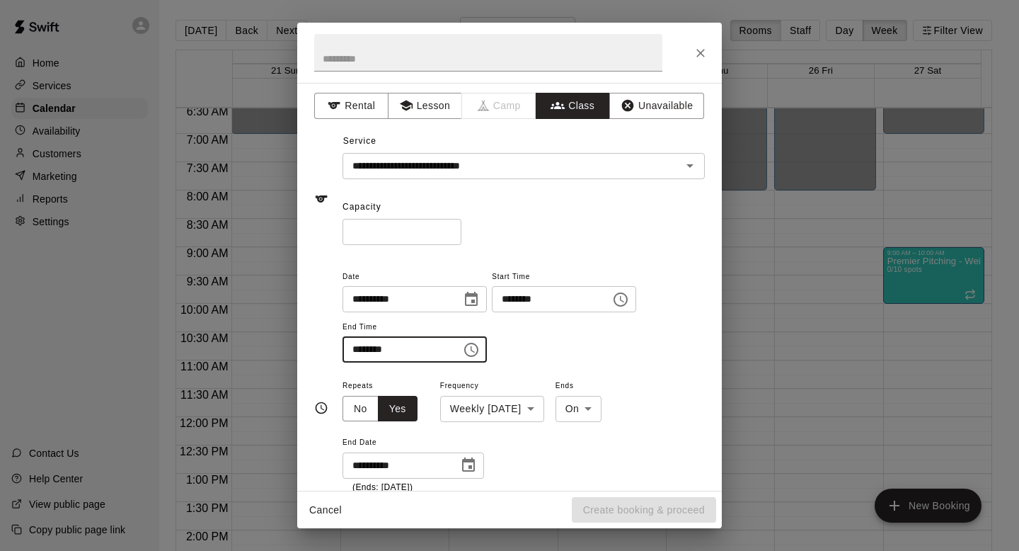
click at [362, 354] on input "********" at bounding box center [397, 349] width 109 height 26
click at [631, 466] on div "**********" at bounding box center [524, 436] width 362 height 118
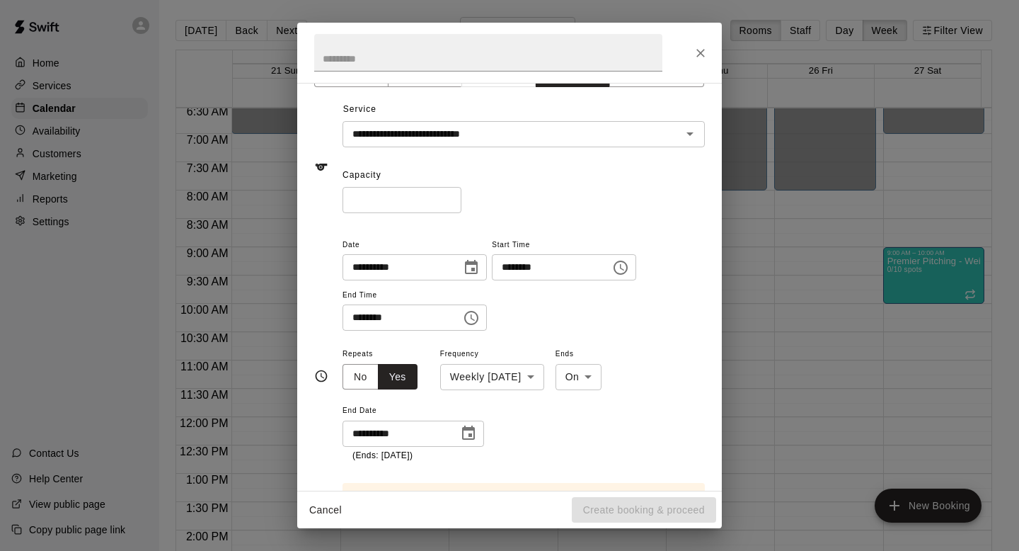
scroll to position [40, 0]
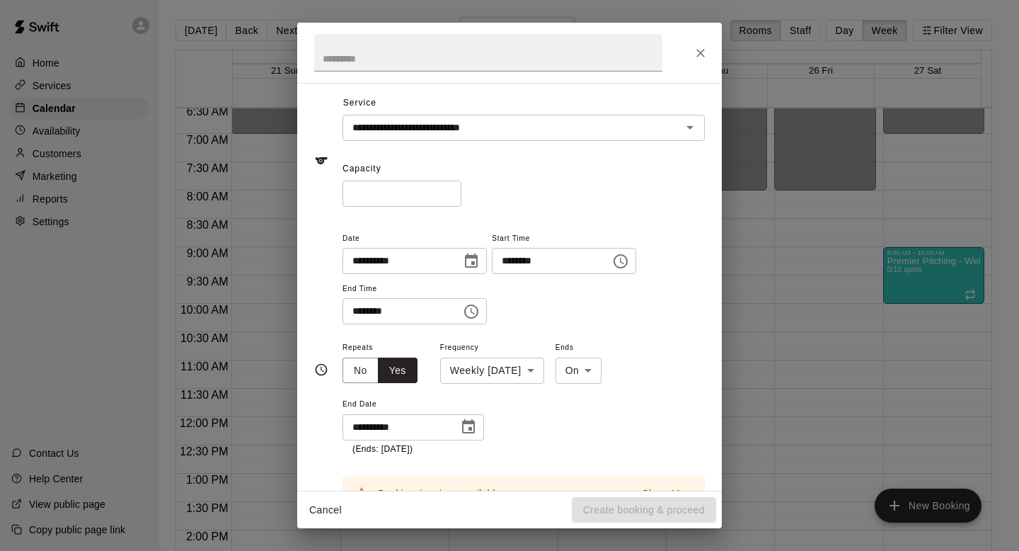
click at [362, 312] on input "********" at bounding box center [397, 311] width 109 height 26
click at [400, 333] on div "**********" at bounding box center [524, 284] width 362 height 110
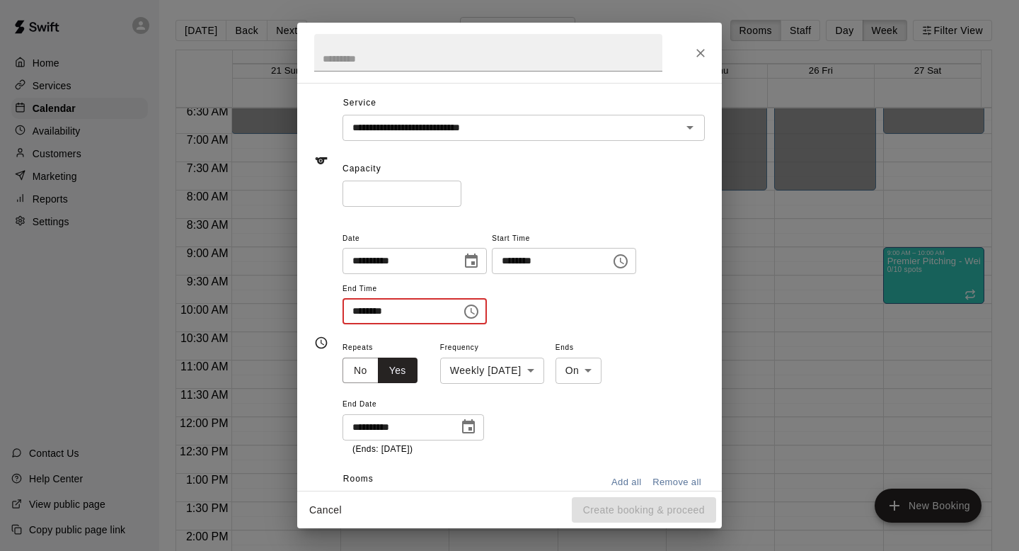
click at [416, 321] on input "********" at bounding box center [397, 311] width 109 height 26
click at [493, 316] on div "**********" at bounding box center [524, 277] width 362 height 96
click at [435, 311] on input "********" at bounding box center [397, 311] width 109 height 26
click at [477, 314] on icon "Choose time" at bounding box center [471, 311] width 17 height 17
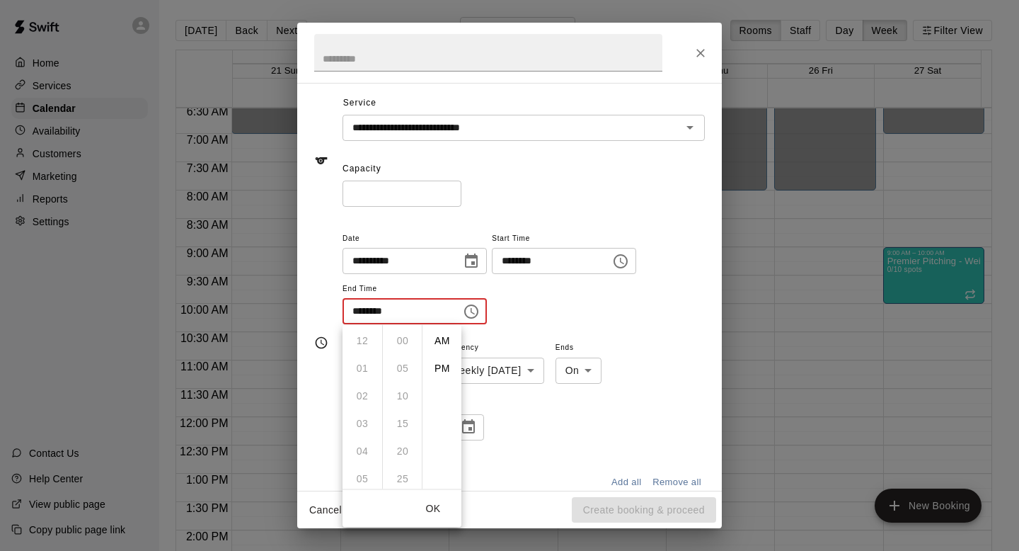
scroll to position [210, 0]
click at [357, 437] on li "11" at bounding box center [362, 435] width 34 height 26
type input "********"
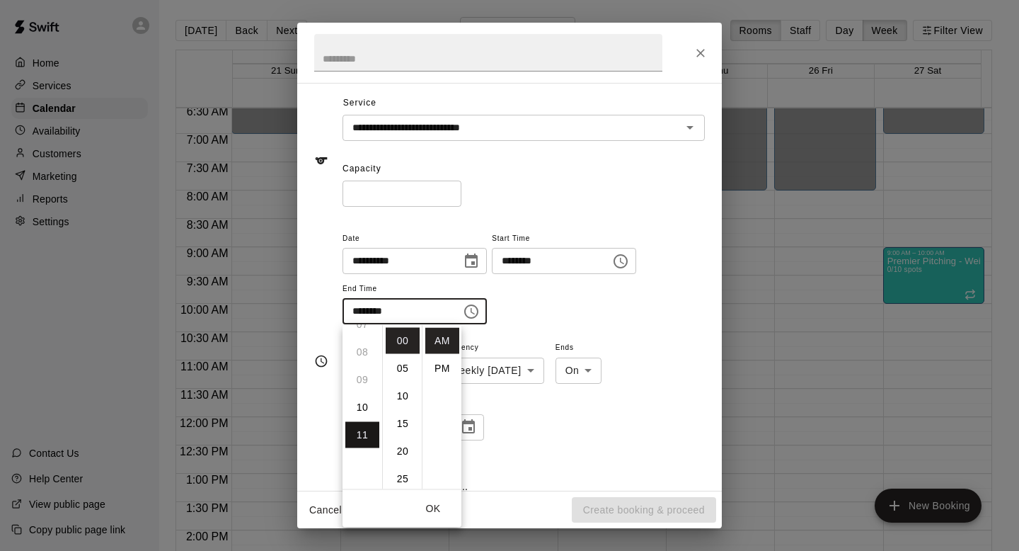
scroll to position [302, 0]
click at [592, 333] on div "**********" at bounding box center [524, 284] width 362 height 110
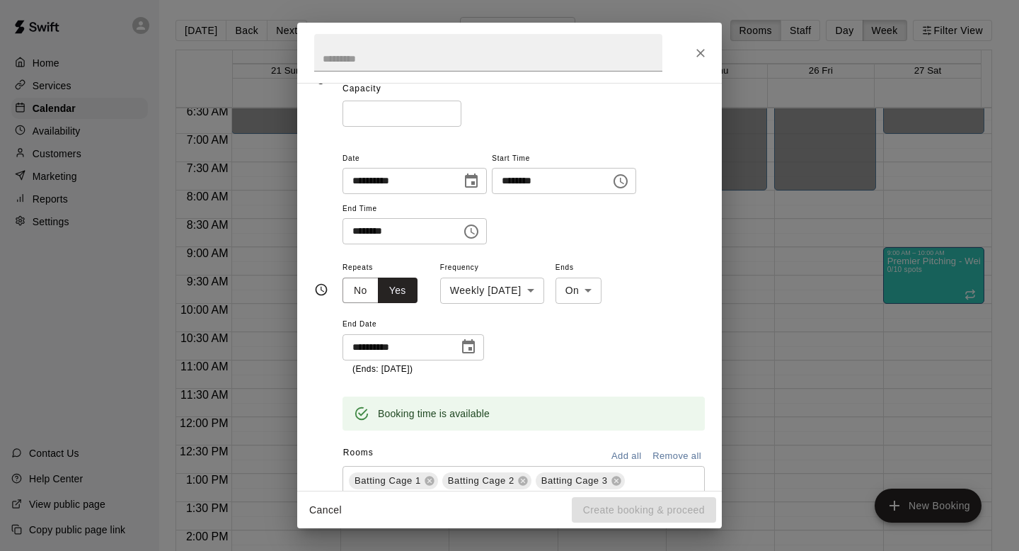
scroll to position [171, 0]
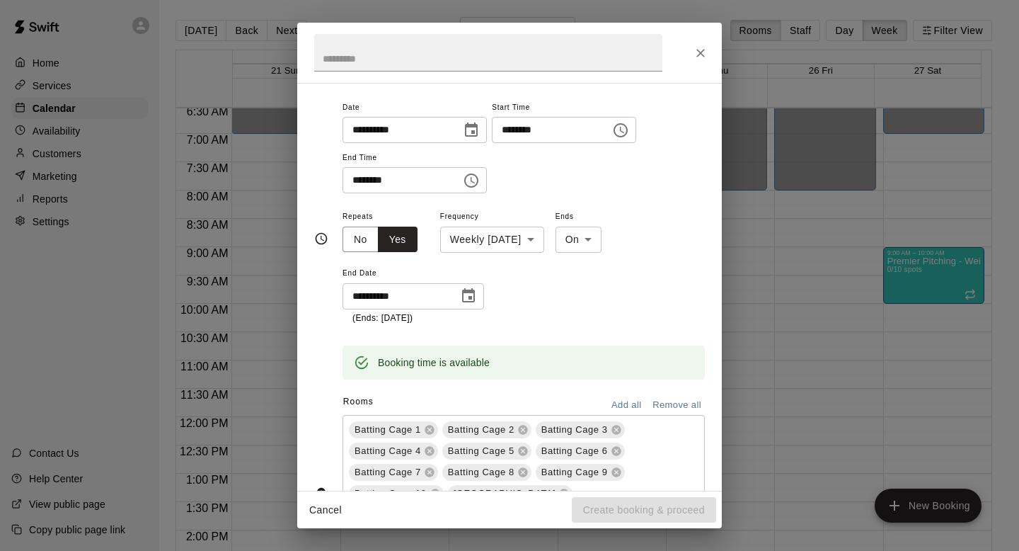
click at [664, 407] on button "Remove all" at bounding box center [677, 405] width 56 height 22
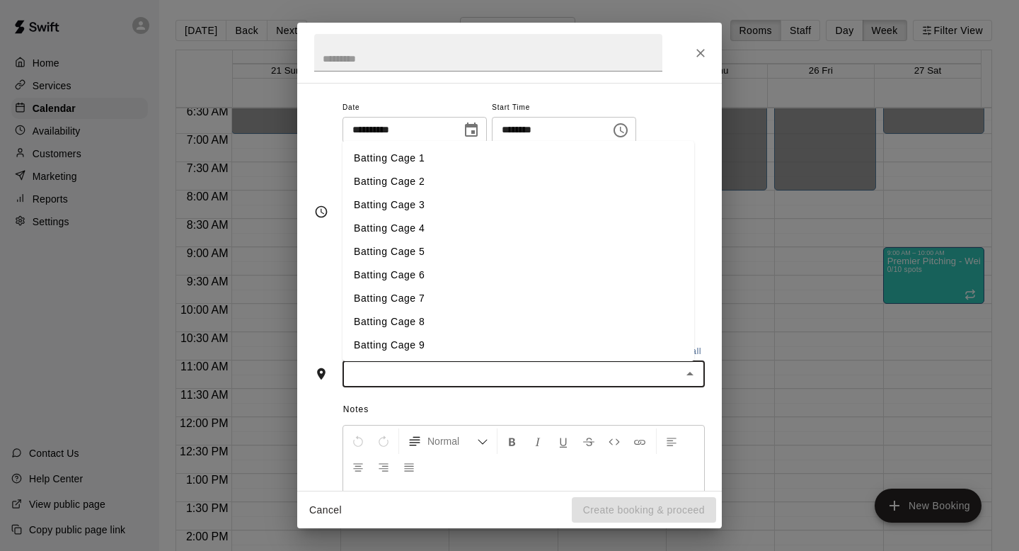
click at [629, 381] on input "text" at bounding box center [512, 374] width 331 height 18
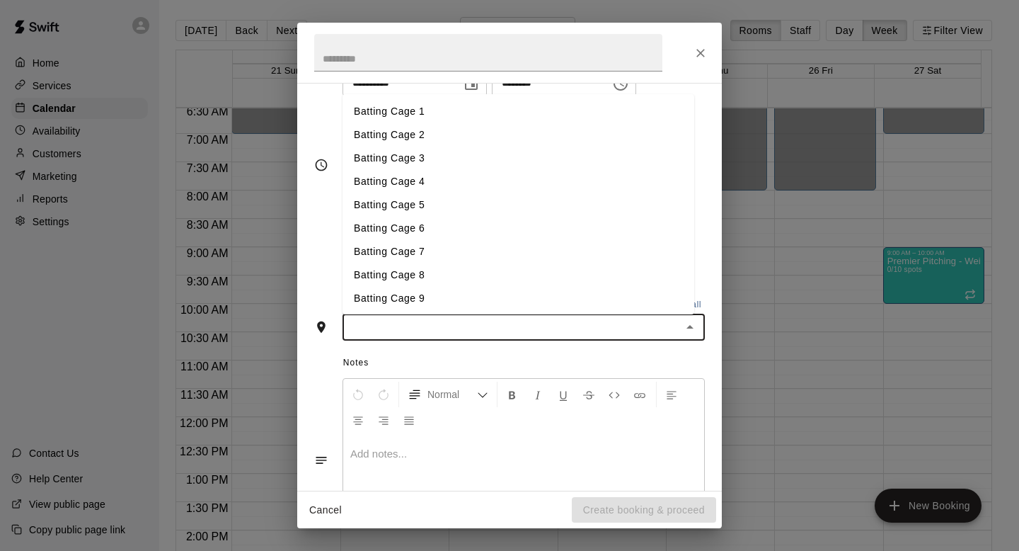
scroll to position [212, 0]
click at [407, 280] on li "Weight Room" at bounding box center [519, 273] width 352 height 23
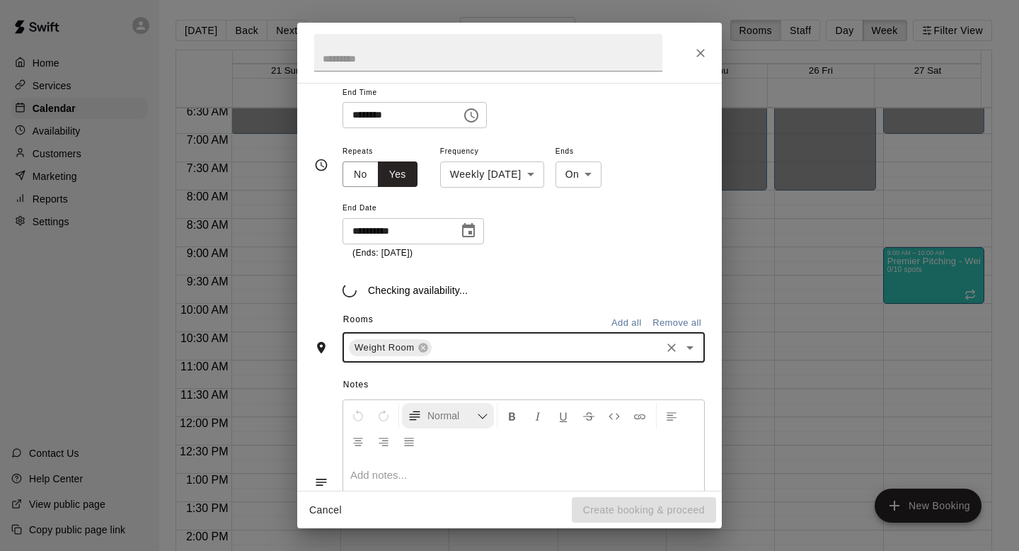
scroll to position [245, 0]
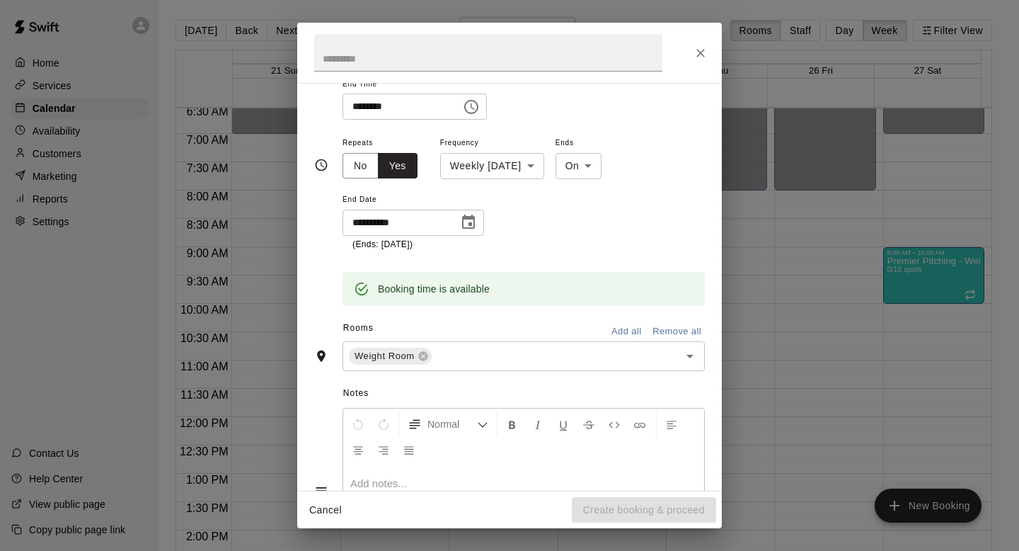
click at [403, 408] on div "Normal Add notes..." at bounding box center [524, 490] width 362 height 165
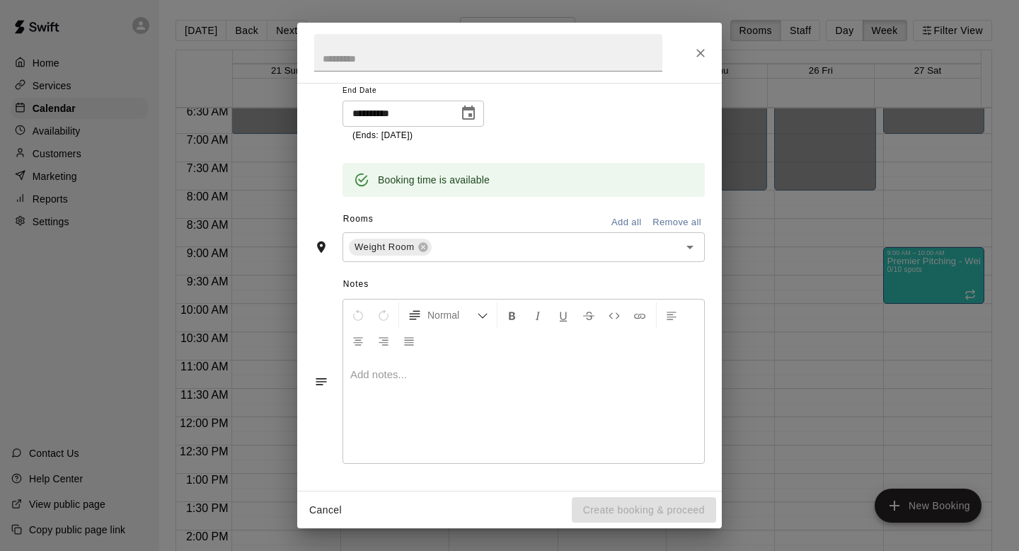
click at [637, 513] on div "Cancel Create booking & proceed" at bounding box center [509, 510] width 425 height 38
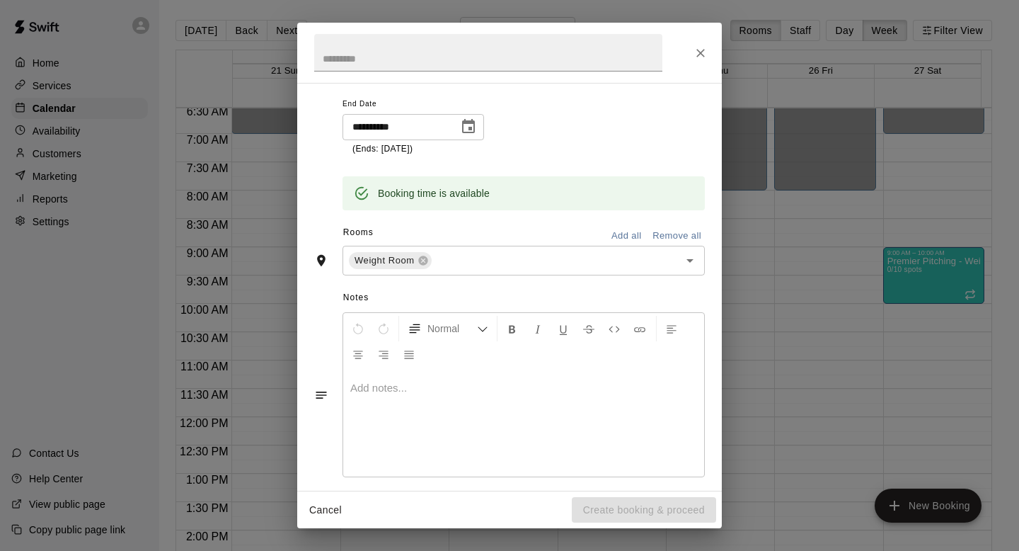
scroll to position [340, 0]
click at [661, 491] on div "Cancel Create booking & proceed" at bounding box center [509, 510] width 425 height 38
click at [642, 468] on div at bounding box center [523, 424] width 361 height 106
click at [638, 530] on div "**********" at bounding box center [509, 275] width 1019 height 551
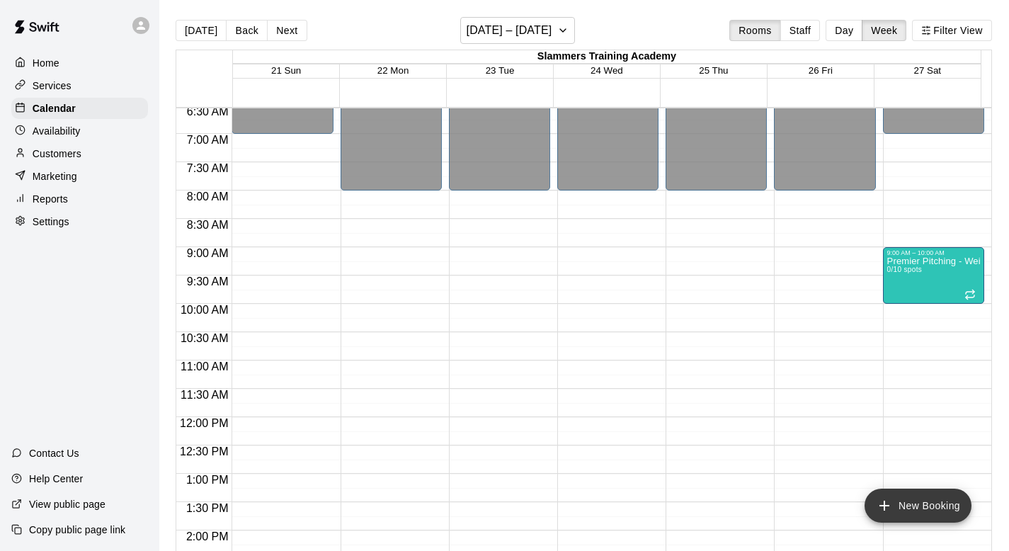
click at [922, 520] on button "New Booking" at bounding box center [917, 505] width 107 height 34
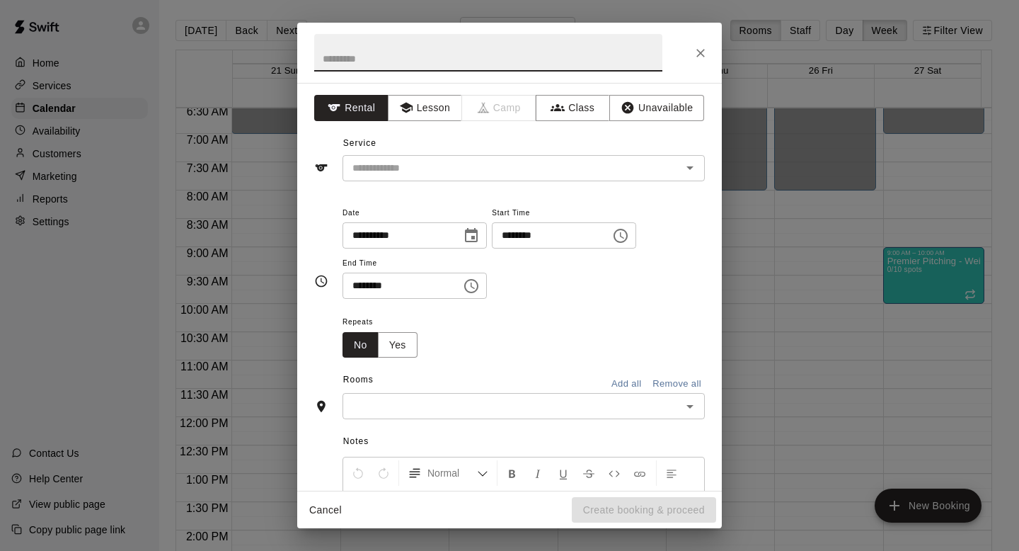
click at [571, 244] on input "********" at bounding box center [546, 235] width 109 height 26
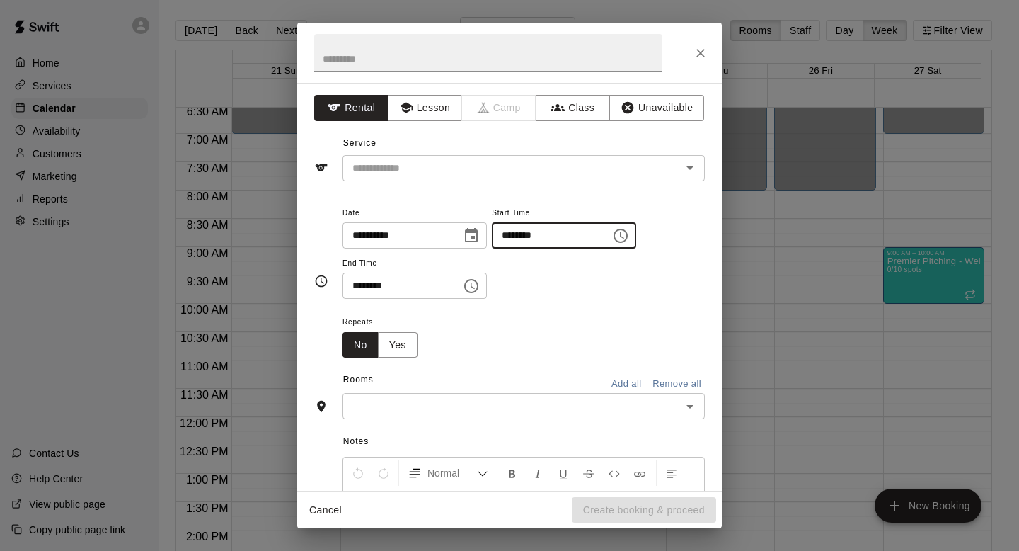
click at [562, 234] on input "********" at bounding box center [546, 235] width 109 height 26
click at [539, 234] on input "********" at bounding box center [546, 235] width 109 height 26
type input "********"
click at [567, 109] on button "Class" at bounding box center [573, 108] width 74 height 26
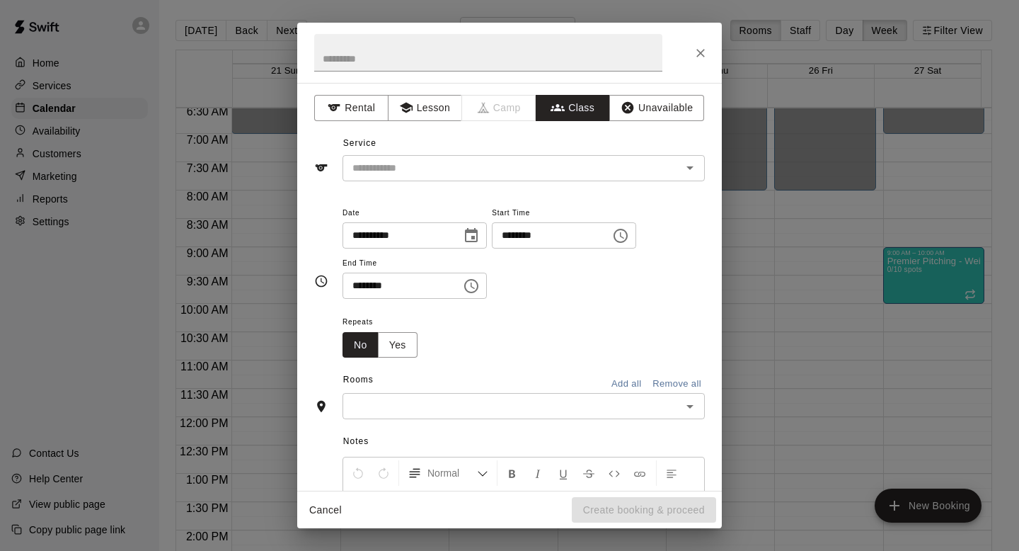
click at [474, 287] on icon "Choose time, selected time is 10:30 PM" at bounding box center [471, 285] width 17 height 17
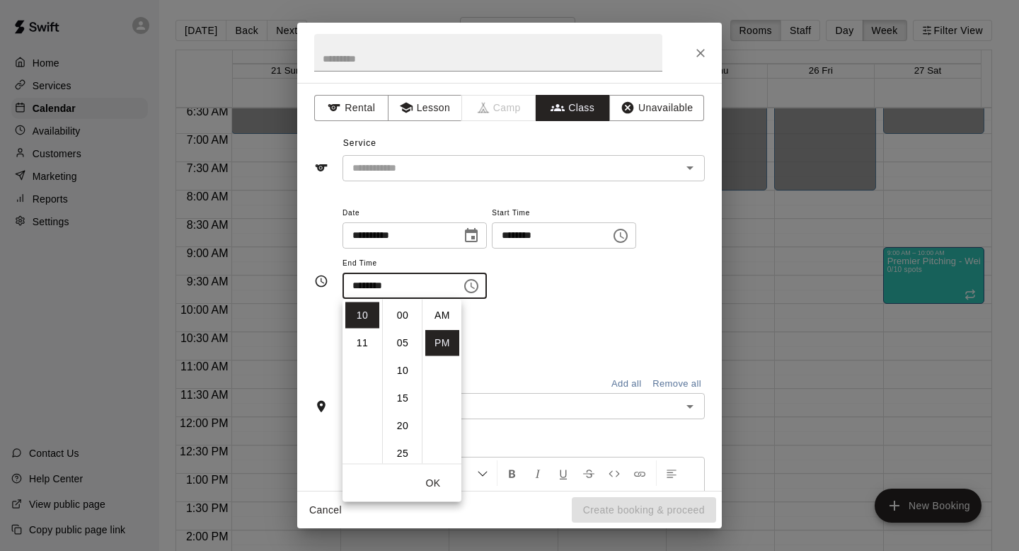
scroll to position [25, 0]
click at [369, 333] on li "11" at bounding box center [362, 343] width 34 height 26
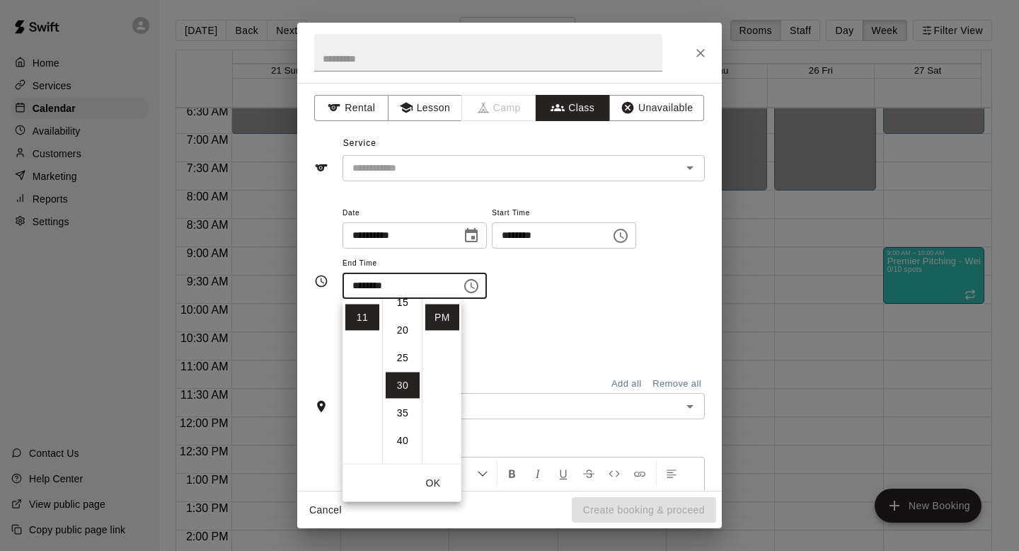
scroll to position [0, 0]
click at [409, 310] on li "00" at bounding box center [403, 315] width 34 height 26
click at [446, 319] on li "PM" at bounding box center [442, 317] width 34 height 26
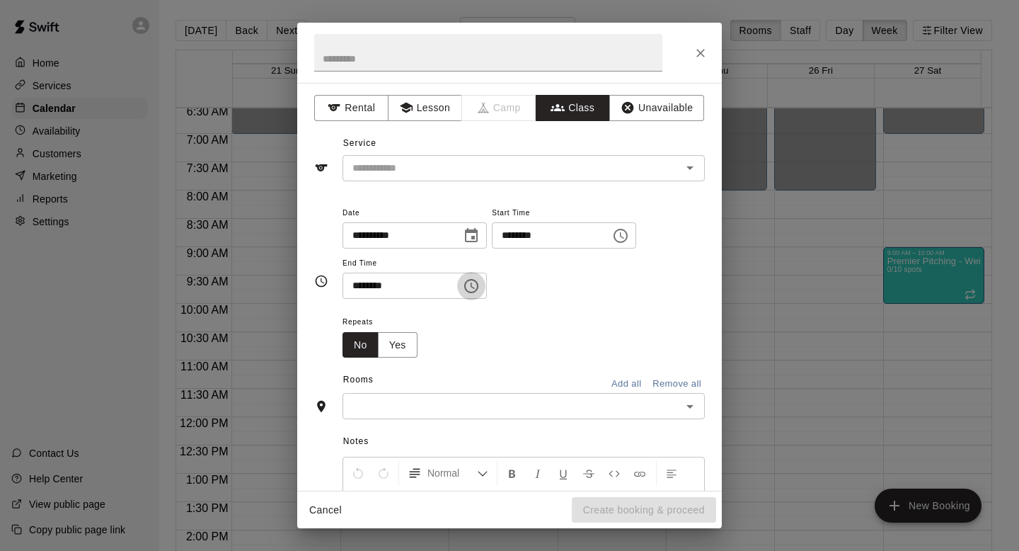
click at [469, 294] on button "Choose time, selected time is 11:00 PM" at bounding box center [471, 286] width 28 height 28
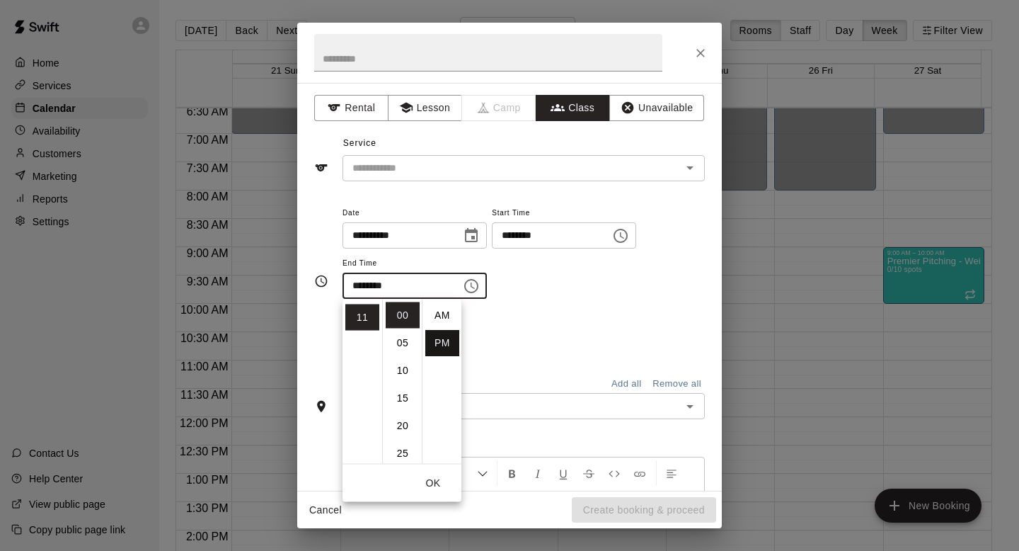
click at [439, 314] on li "AM" at bounding box center [442, 315] width 34 height 26
type input "********"
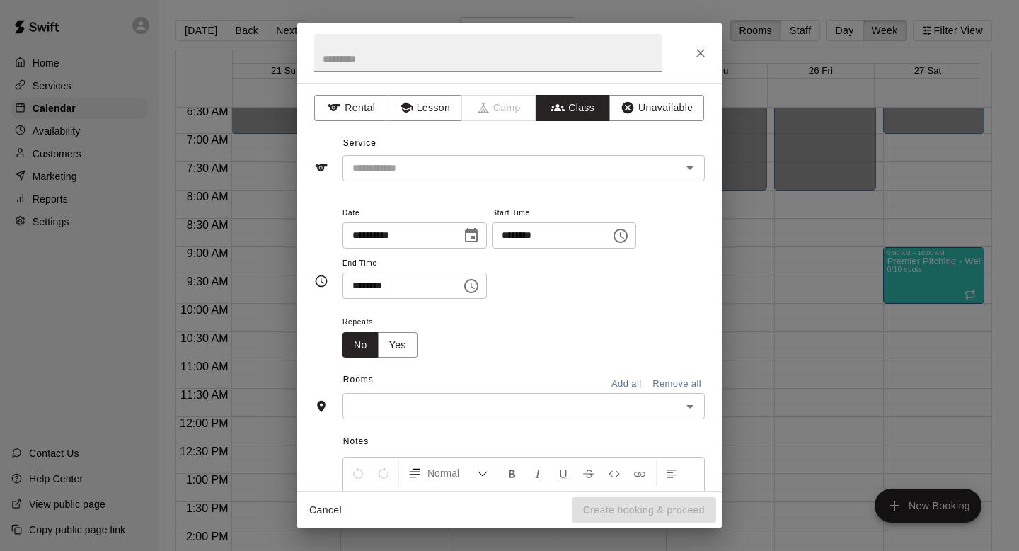
click at [580, 339] on div "Repeats No Yes" at bounding box center [524, 335] width 362 height 45
click at [415, 342] on button "Yes" at bounding box center [398, 345] width 40 height 26
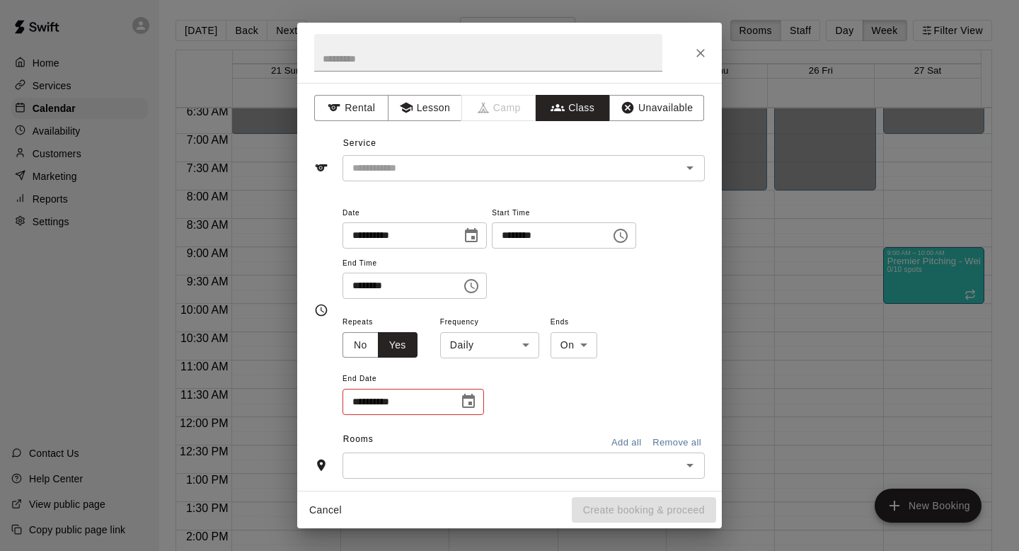
scroll to position [3, 0]
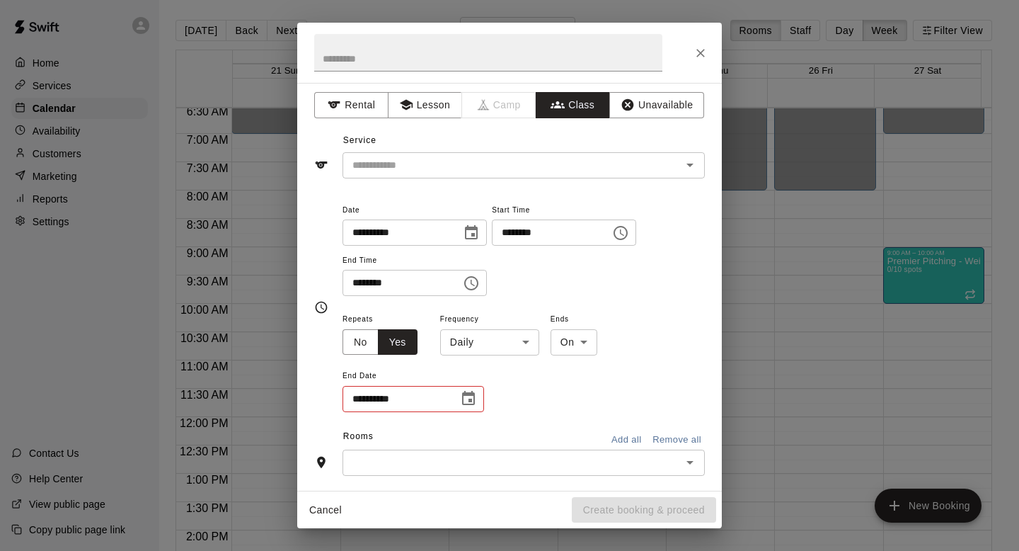
click at [463, 399] on icon "Choose date" at bounding box center [468, 398] width 13 height 14
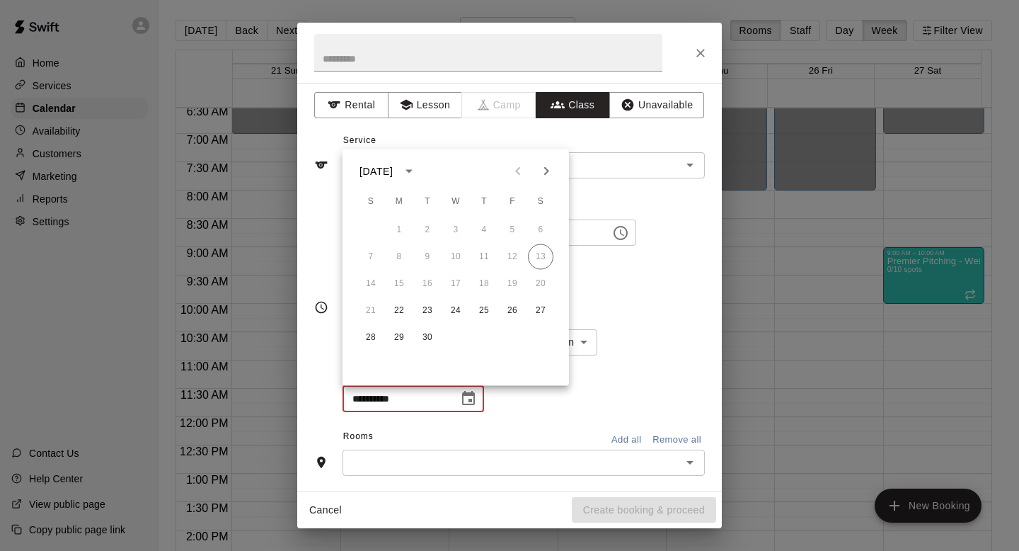
click at [556, 168] on button "Next month" at bounding box center [546, 171] width 28 height 28
click at [544, 234] on button "4" at bounding box center [540, 229] width 25 height 25
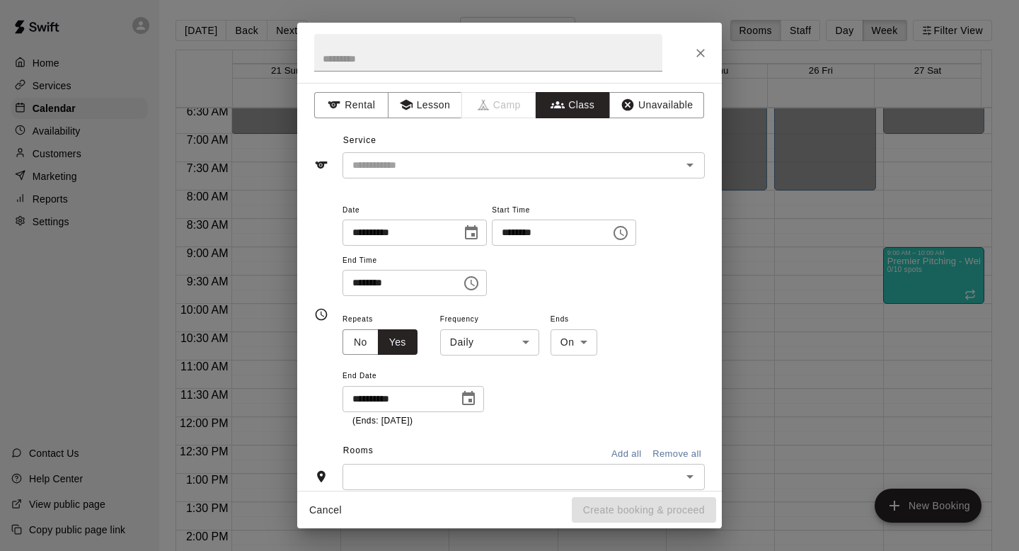
type input "**********"
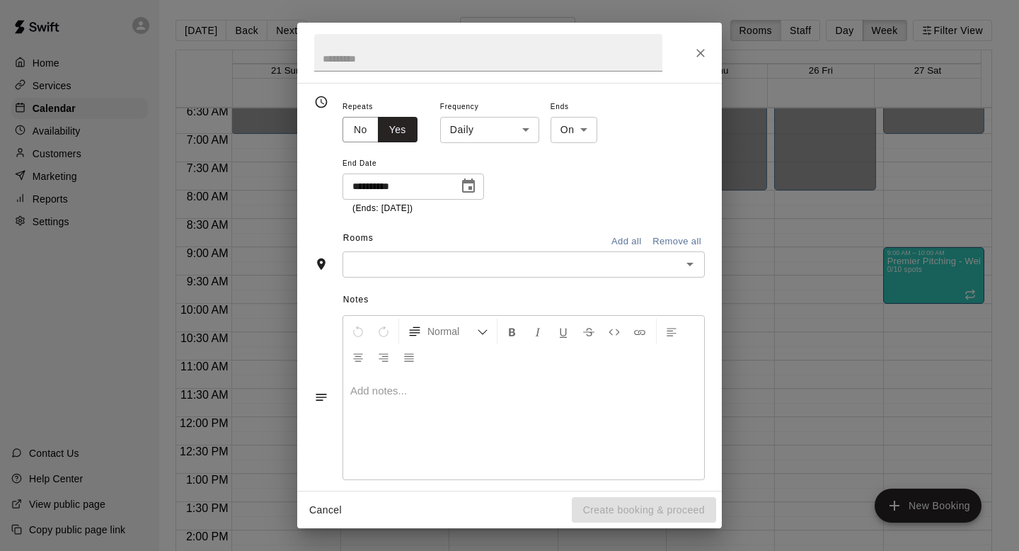
scroll to position [231, 0]
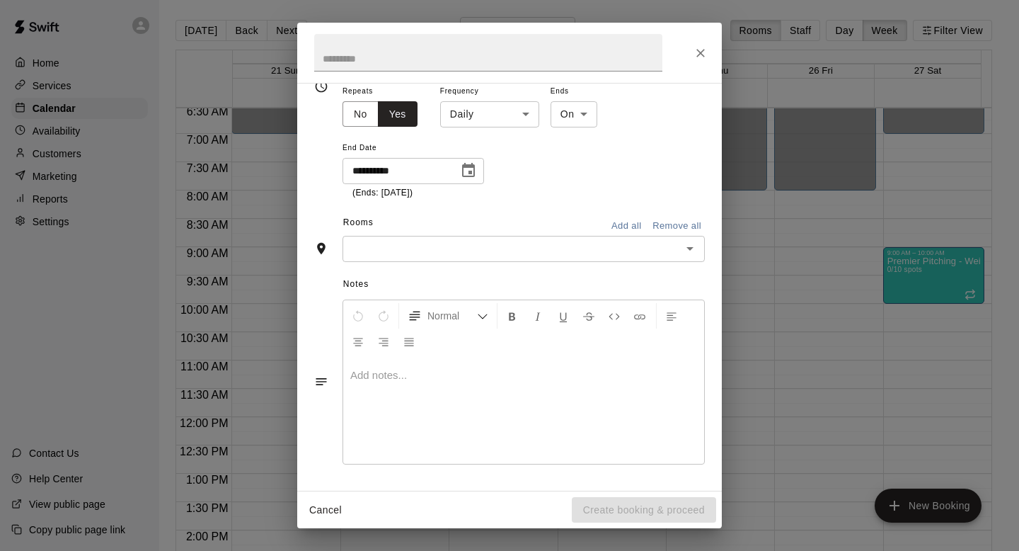
click at [533, 248] on input "text" at bounding box center [512, 249] width 331 height 18
click at [523, 216] on div "Rooms Add all Remove all" at bounding box center [509, 224] width 391 height 24
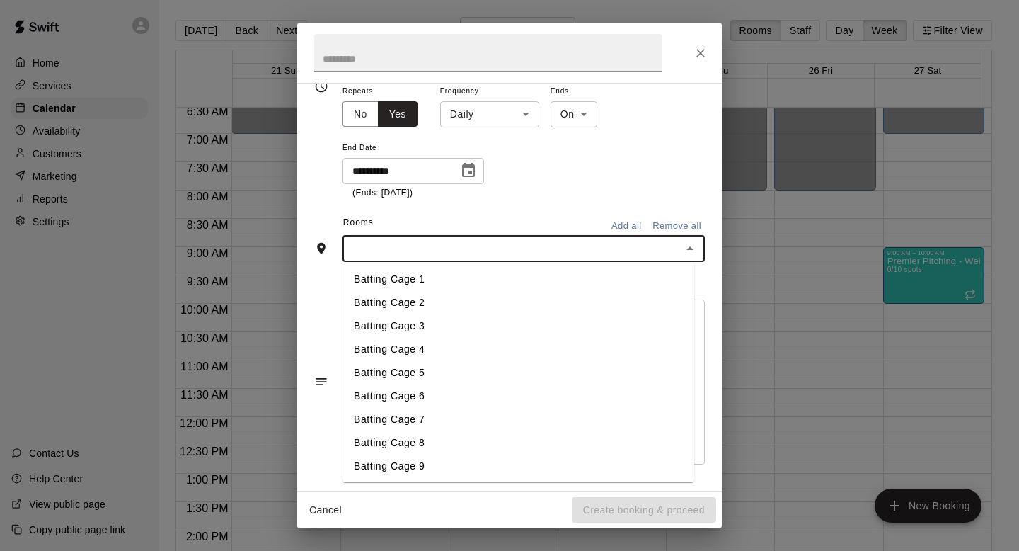
click at [522, 256] on input "text" at bounding box center [512, 249] width 331 height 18
click at [464, 441] on li "Weight Room" at bounding box center [519, 441] width 352 height 23
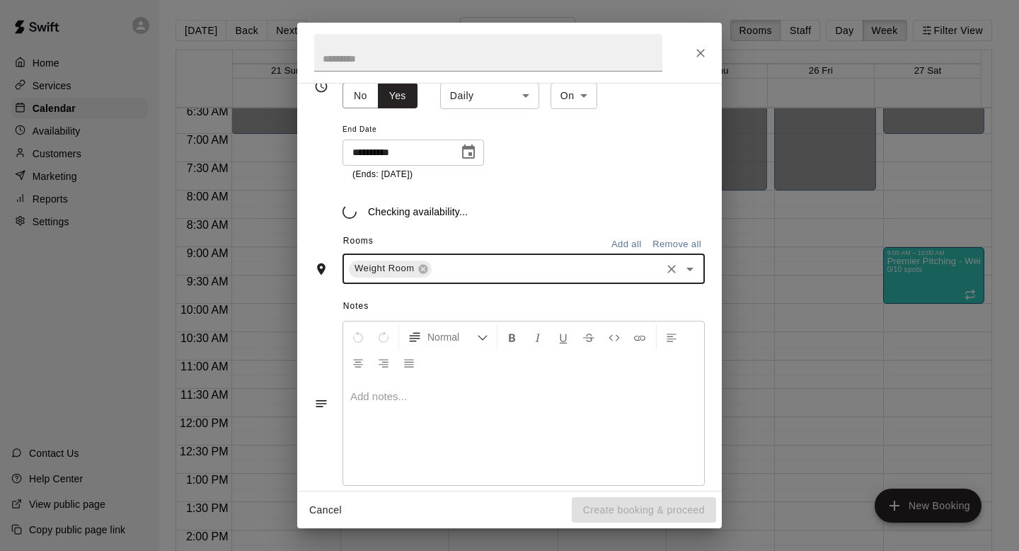
scroll to position [258, 0]
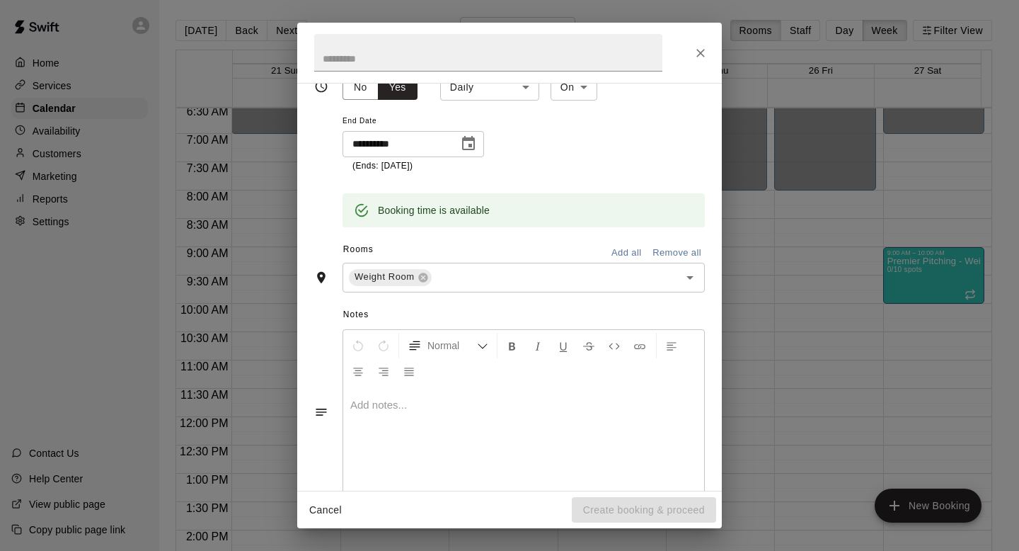
click at [637, 517] on div "Cancel Create booking & proceed" at bounding box center [509, 510] width 425 height 38
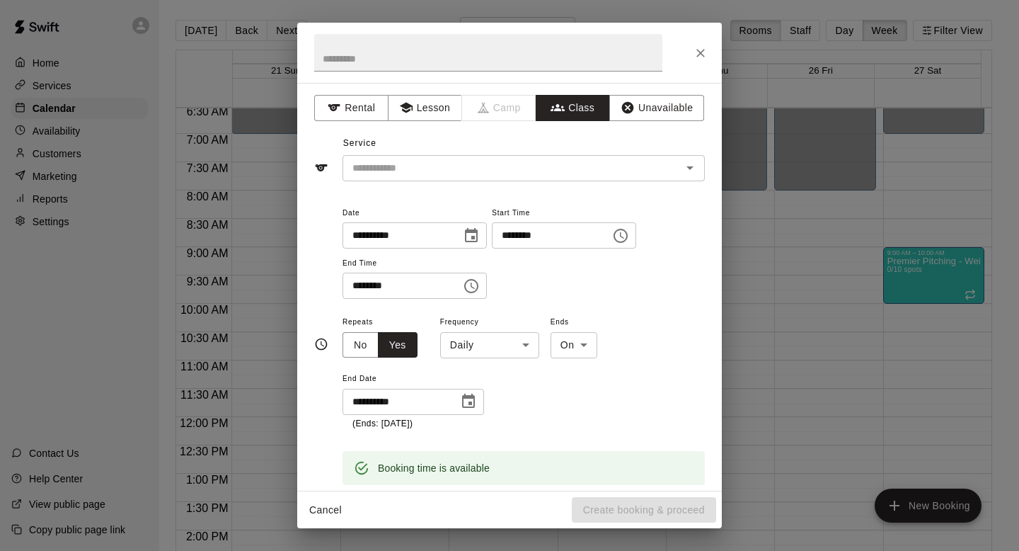
click at [544, 176] on input "text" at bounding box center [512, 168] width 331 height 18
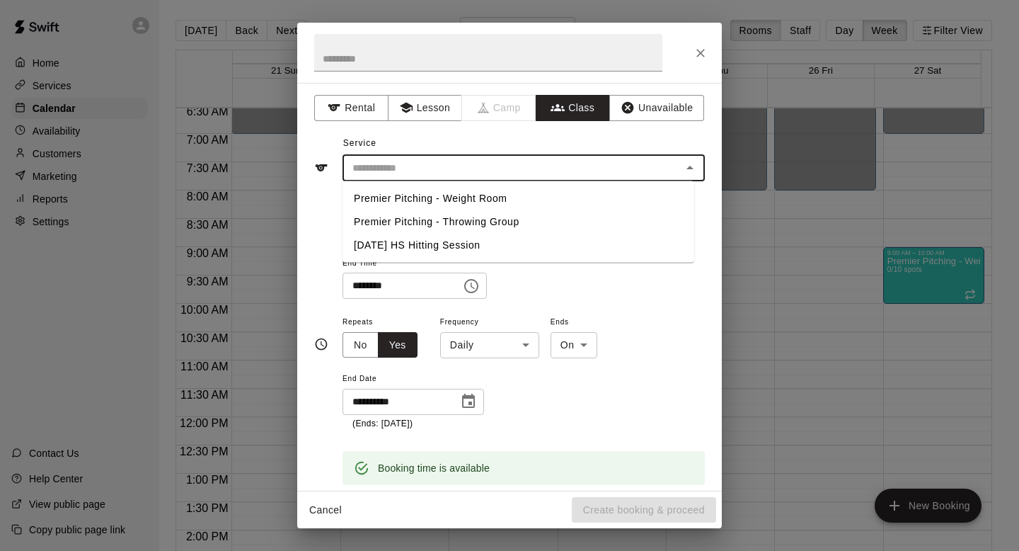
click at [531, 200] on li "Premier Pitching - Weight Room" at bounding box center [519, 198] width 352 height 23
type input "**********"
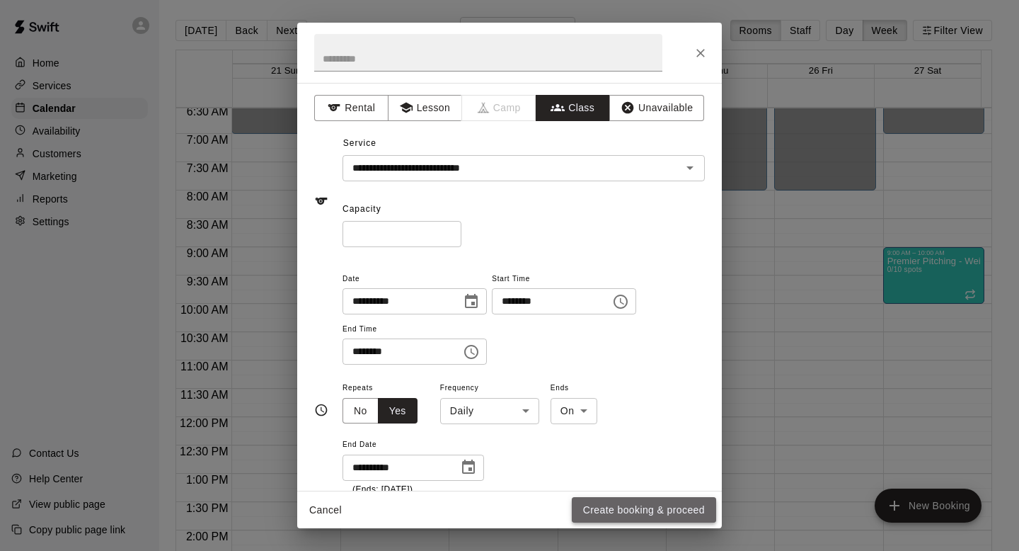
click at [626, 515] on button "Create booking & proceed" at bounding box center [644, 510] width 144 height 26
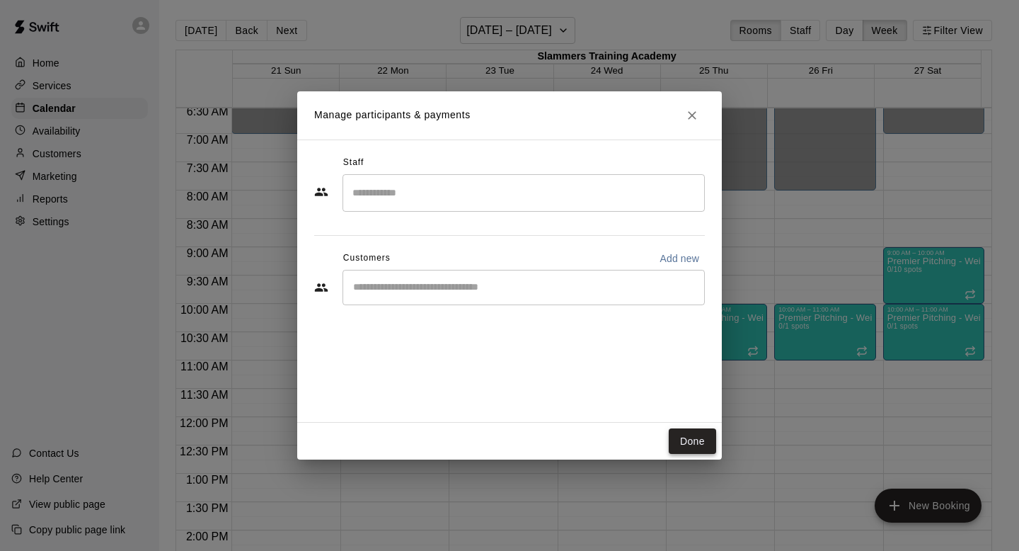
click at [676, 429] on button "Done" at bounding box center [692, 441] width 47 height 26
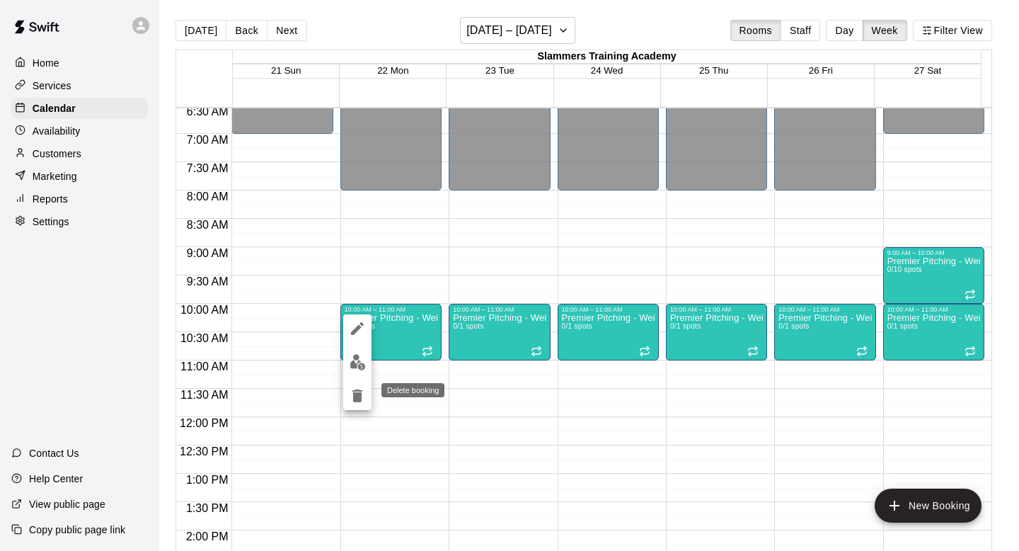
click at [351, 396] on icon "delete" at bounding box center [357, 395] width 17 height 17
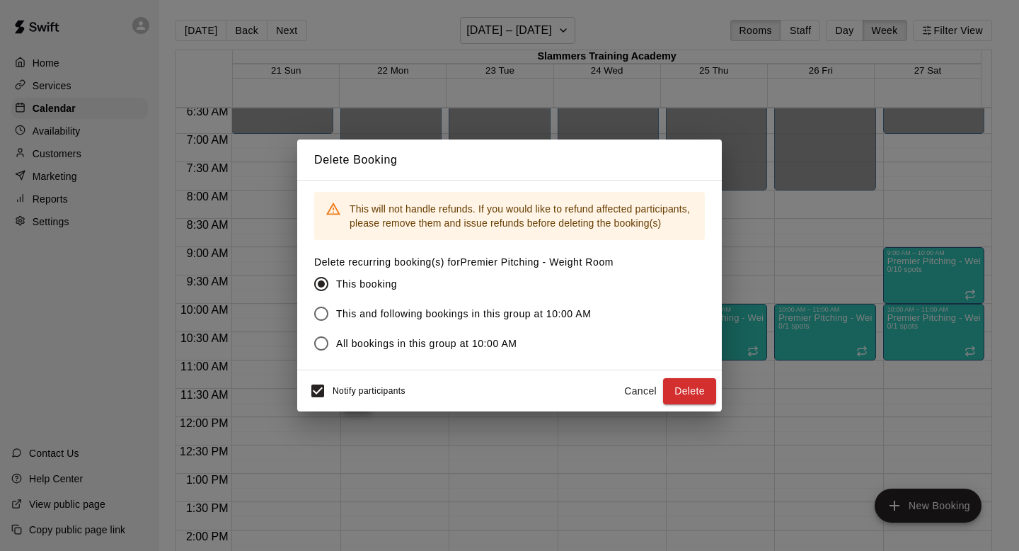
click at [464, 316] on span "This and following bookings in this group at 10:00 AM" at bounding box center [463, 314] width 255 height 15
click at [486, 338] on span "All bookings in this group at 10:00 AM" at bounding box center [426, 343] width 181 height 15
click at [667, 390] on button "Delete" at bounding box center [689, 391] width 53 height 26
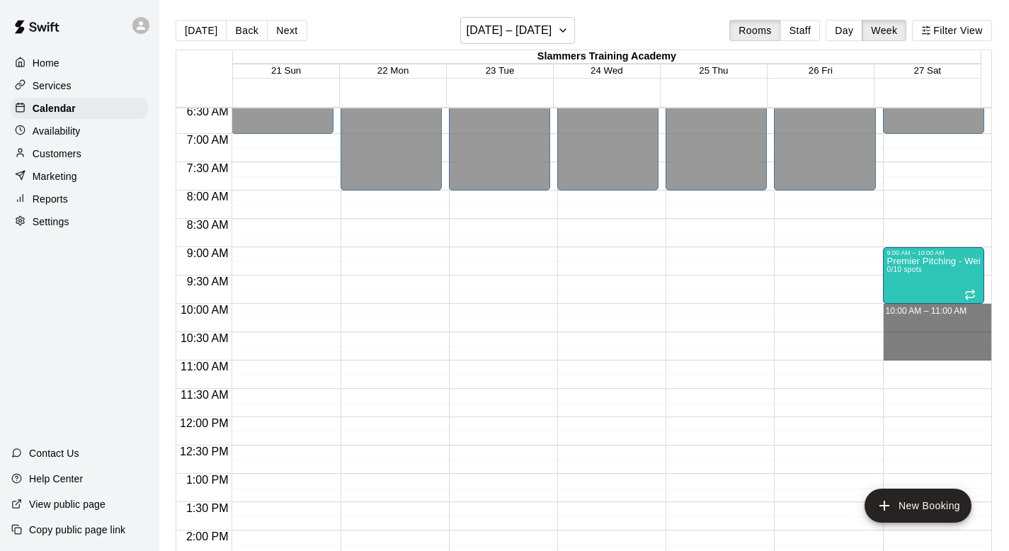
drag, startPoint x: 923, startPoint y: 311, endPoint x: 936, endPoint y: 352, distance: 43.0
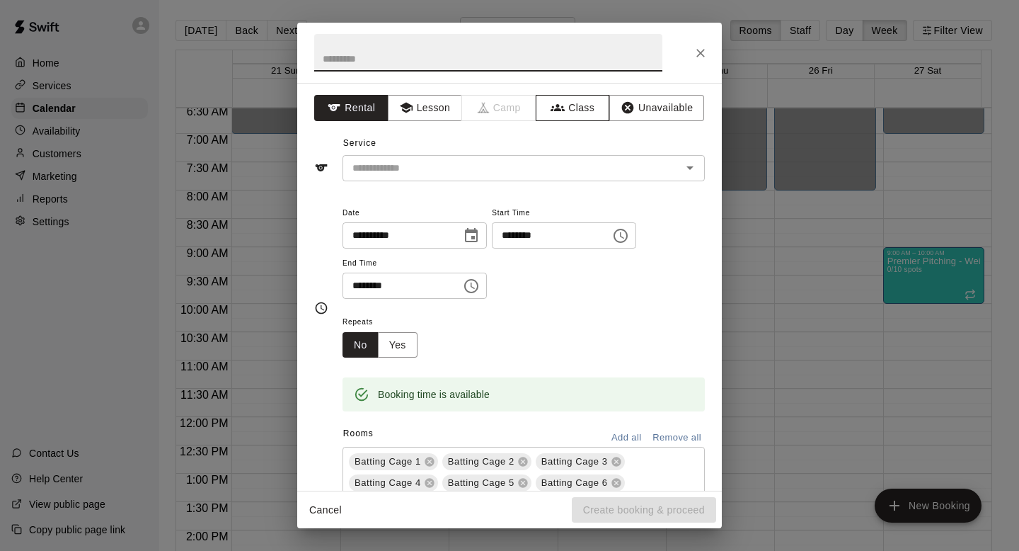
click at [554, 108] on icon "button" at bounding box center [558, 108] width 14 height 14
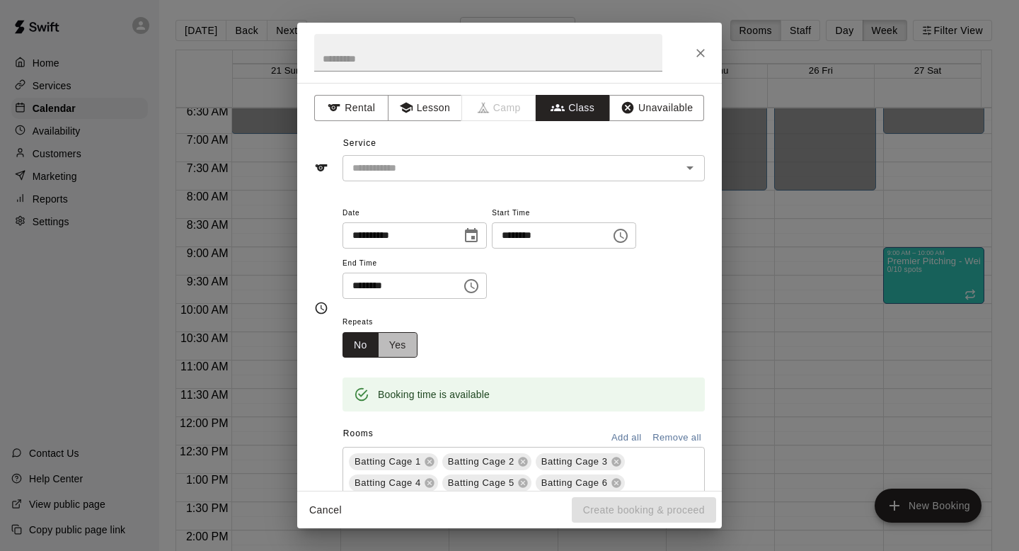
click at [391, 351] on button "Yes" at bounding box center [398, 345] width 40 height 26
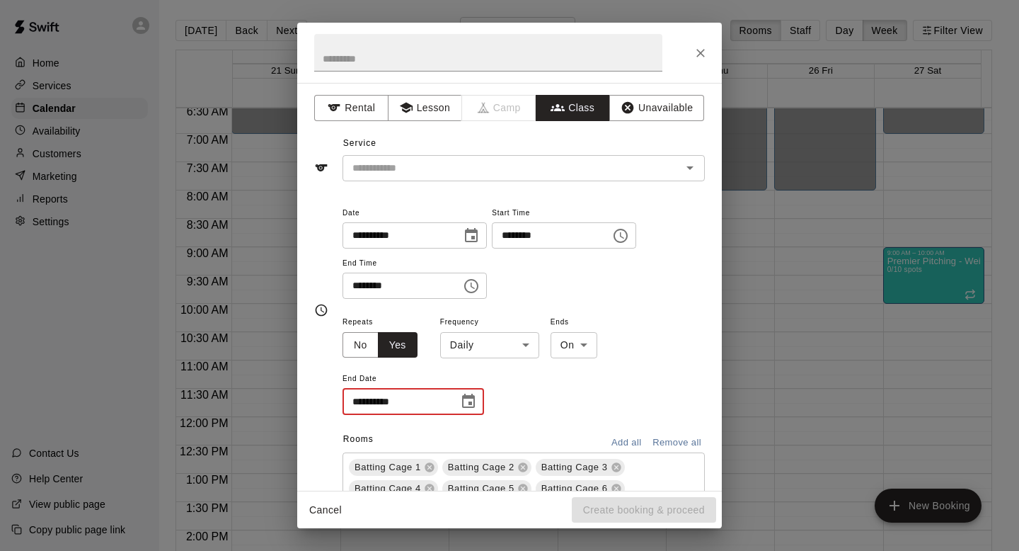
click at [408, 404] on input "**********" at bounding box center [396, 402] width 106 height 26
click at [481, 403] on button "Choose date" at bounding box center [468, 401] width 28 height 28
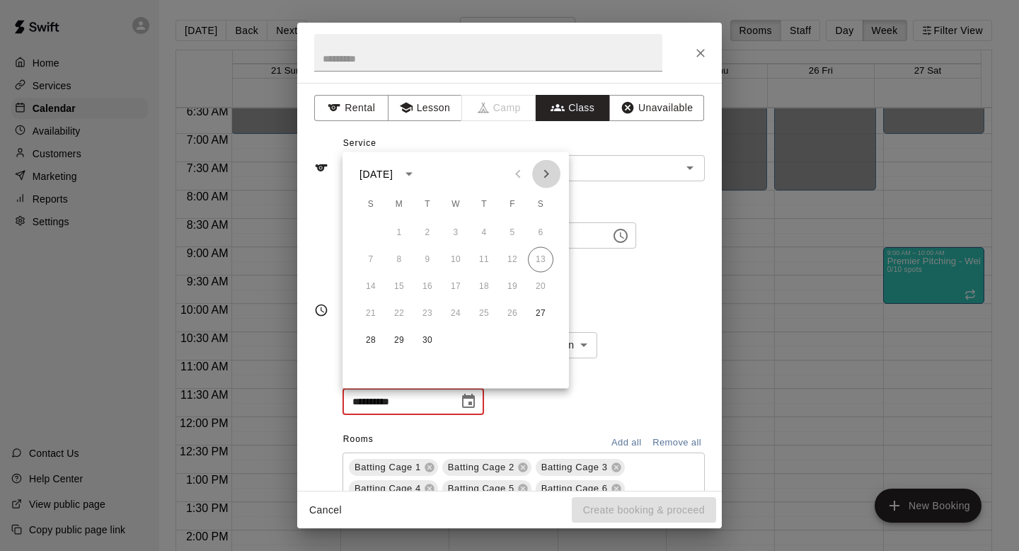
click at [550, 166] on icon "Next month" at bounding box center [546, 174] width 17 height 17
click at [543, 224] on button "4" at bounding box center [540, 232] width 25 height 25
type input "**********"
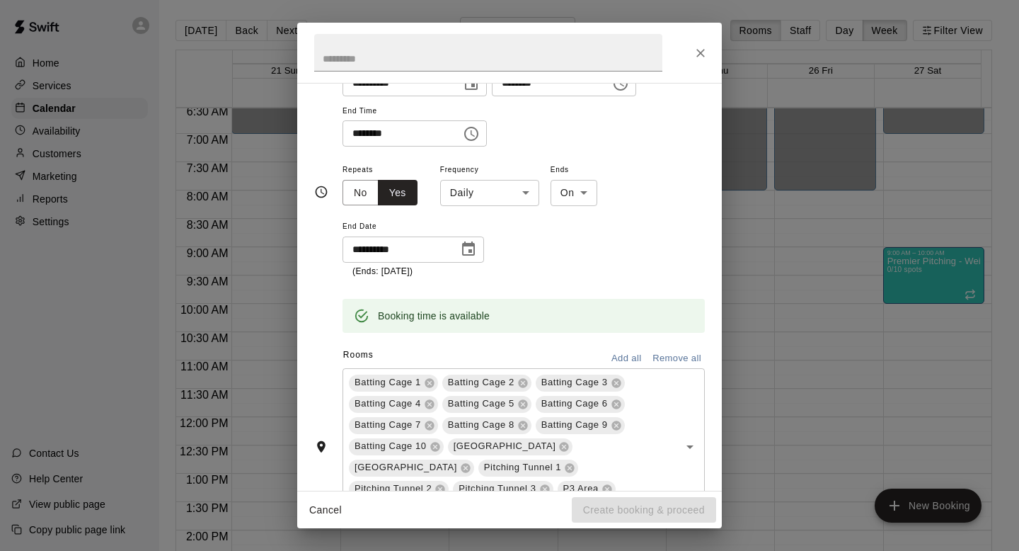
scroll to position [215, 0]
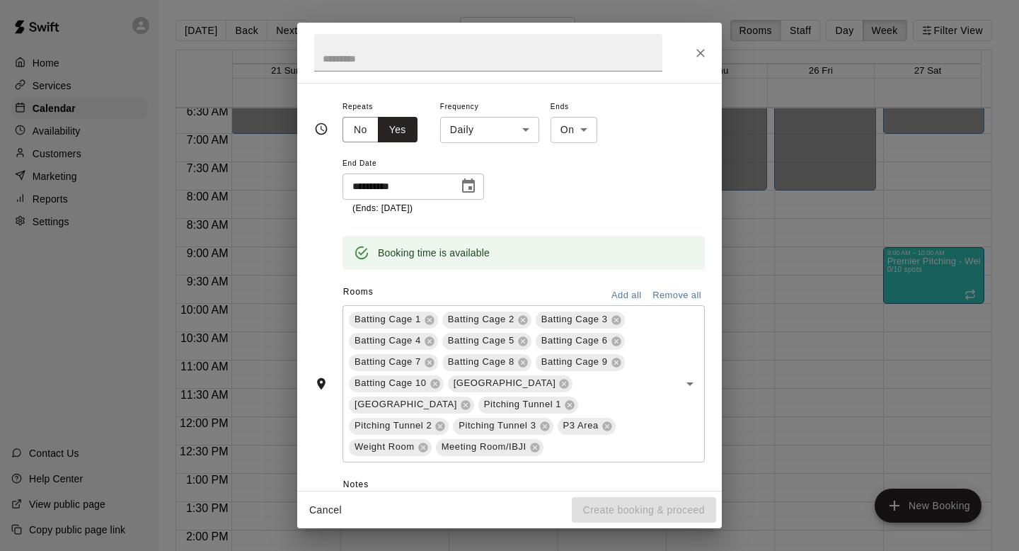
click at [649, 290] on button "Remove all" at bounding box center [677, 296] width 56 height 22
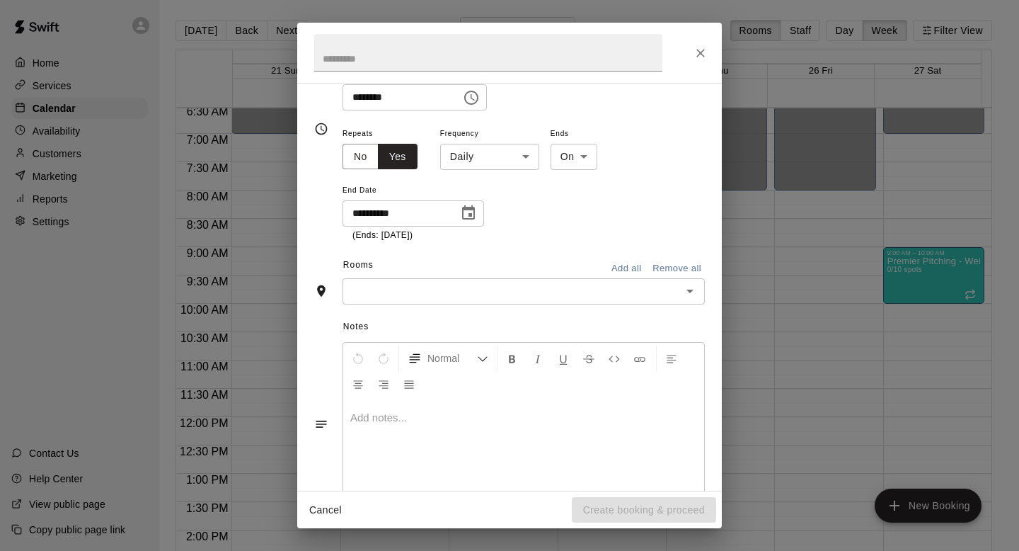
scroll to position [196, 0]
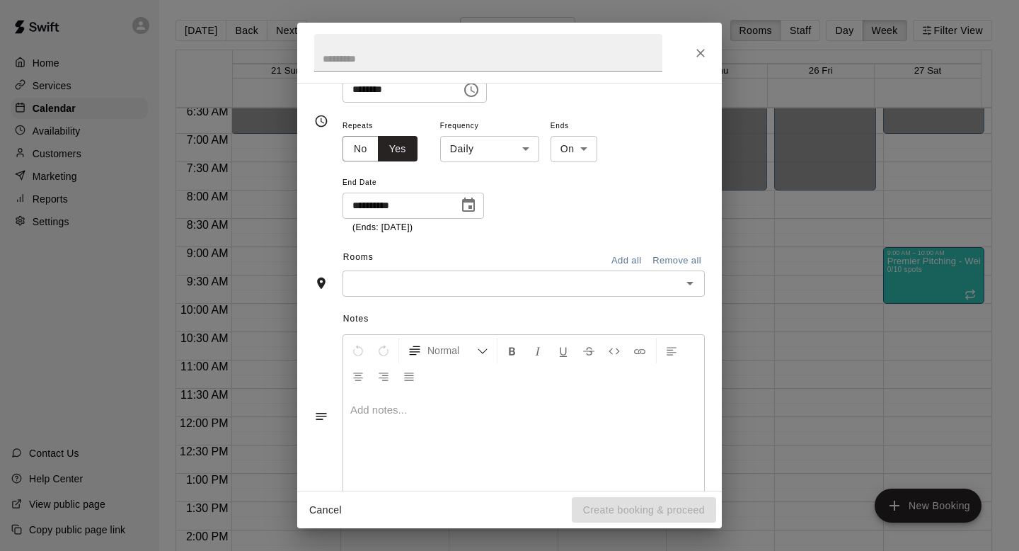
click at [536, 303] on div "Notes Normal Add notes..." at bounding box center [509, 405] width 391 height 217
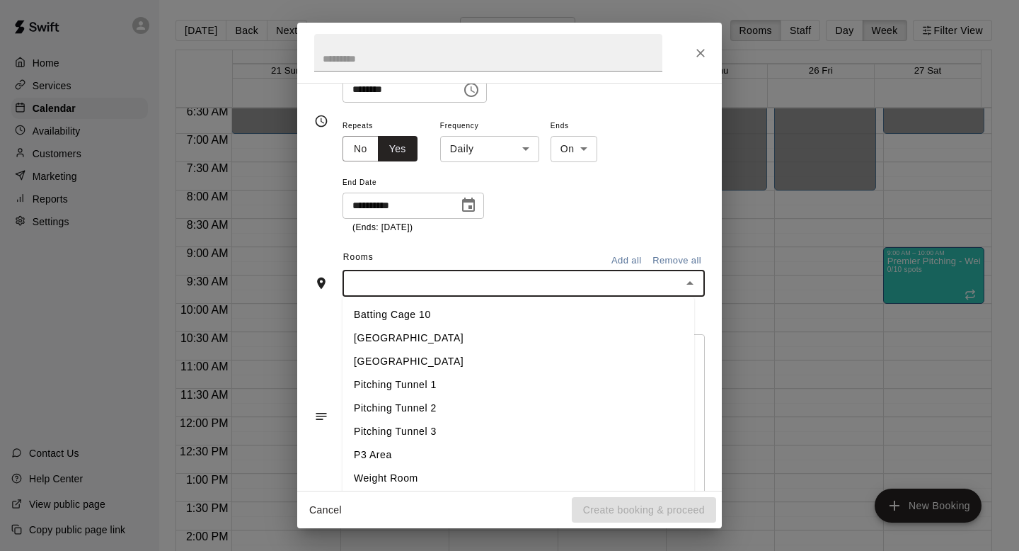
scroll to position [211, 0]
click at [419, 479] on li "Weight Room" at bounding box center [519, 476] width 352 height 23
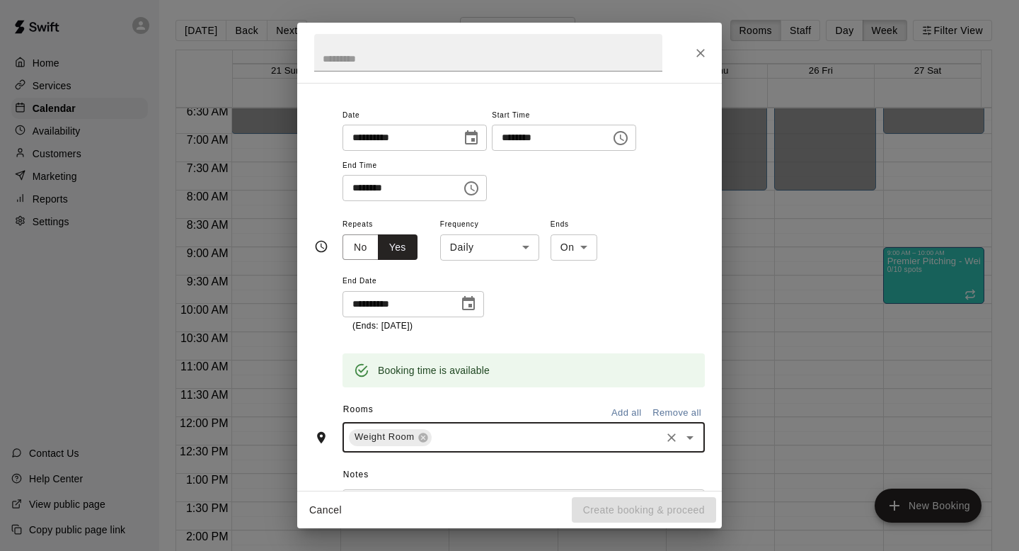
scroll to position [97, 0]
click at [511, 248] on body "Home Services Calendar Availability Customers Marketing Reports Settings Contac…" at bounding box center [509, 286] width 1019 height 573
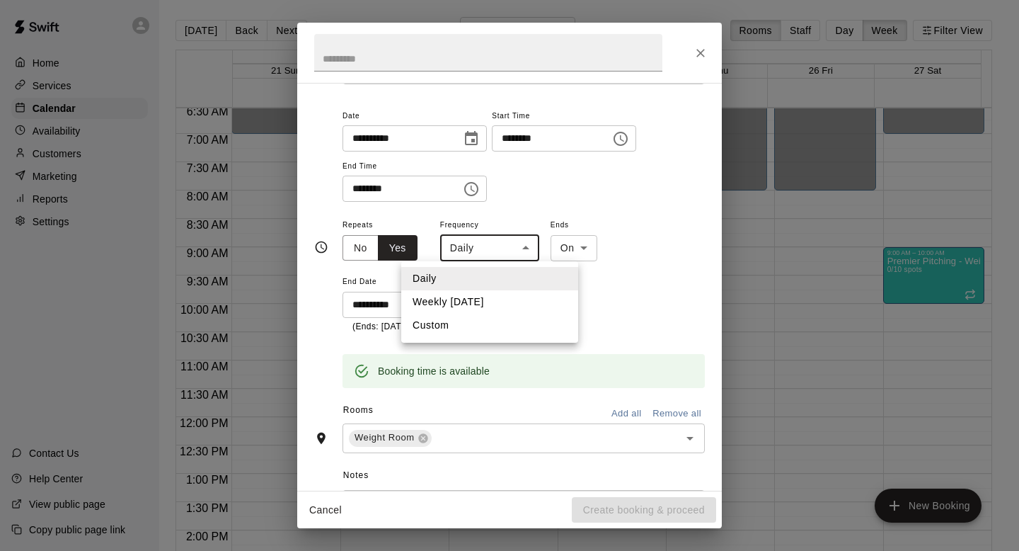
click at [503, 298] on li "Weekly [DATE]" at bounding box center [489, 301] width 177 height 23
type input "******"
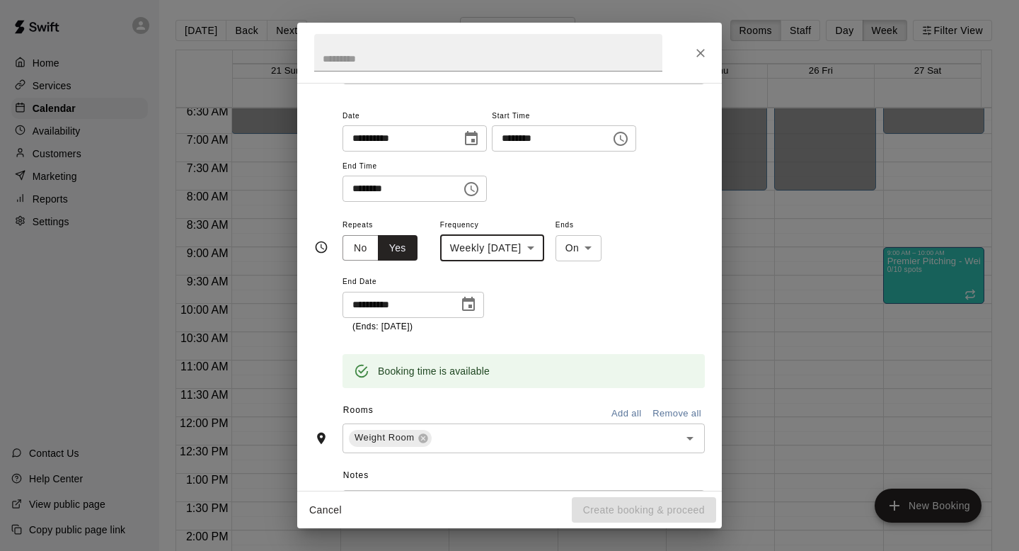
scroll to position [0, 0]
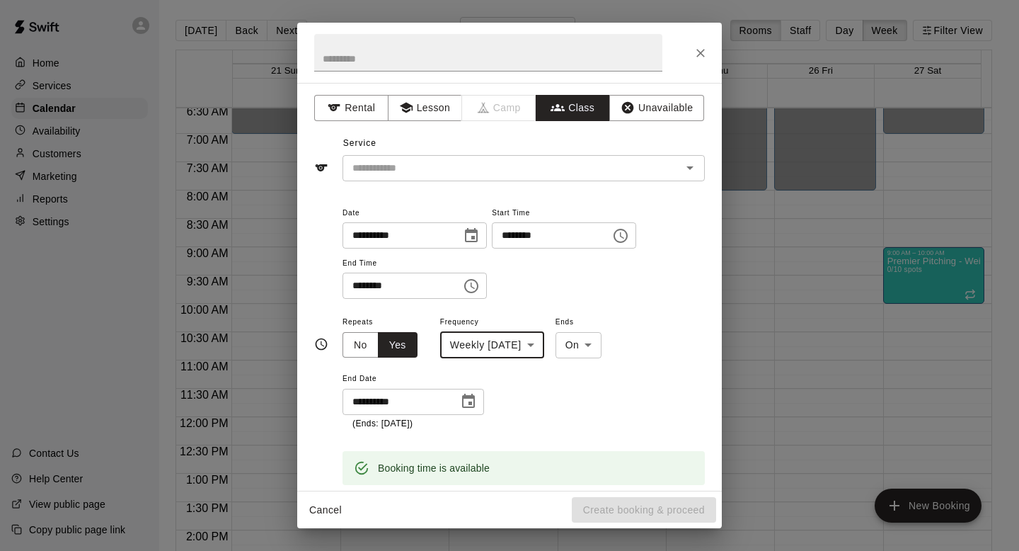
click at [520, 156] on div "​" at bounding box center [524, 168] width 362 height 26
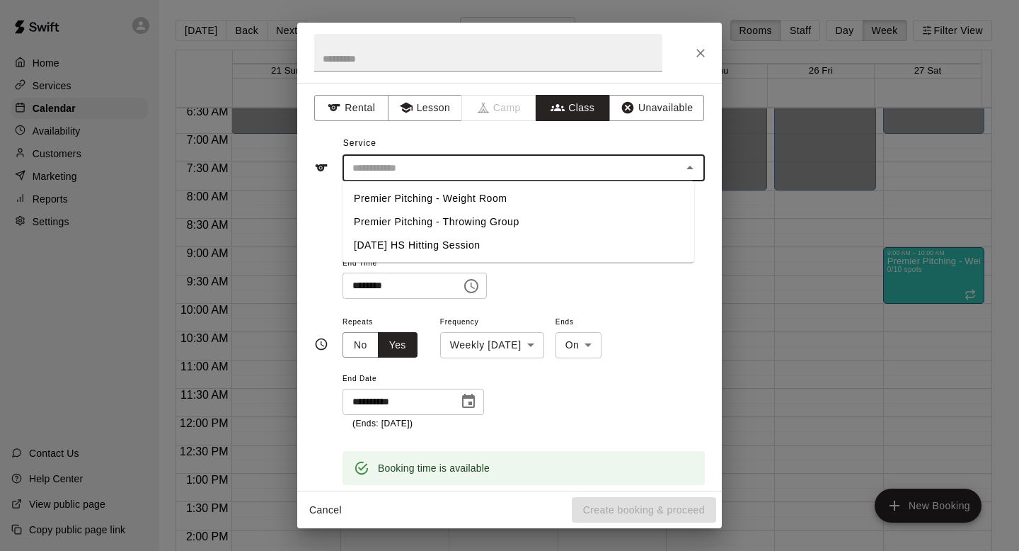
click at [500, 200] on li "Premier Pitching - Weight Room" at bounding box center [519, 198] width 352 height 23
type input "**********"
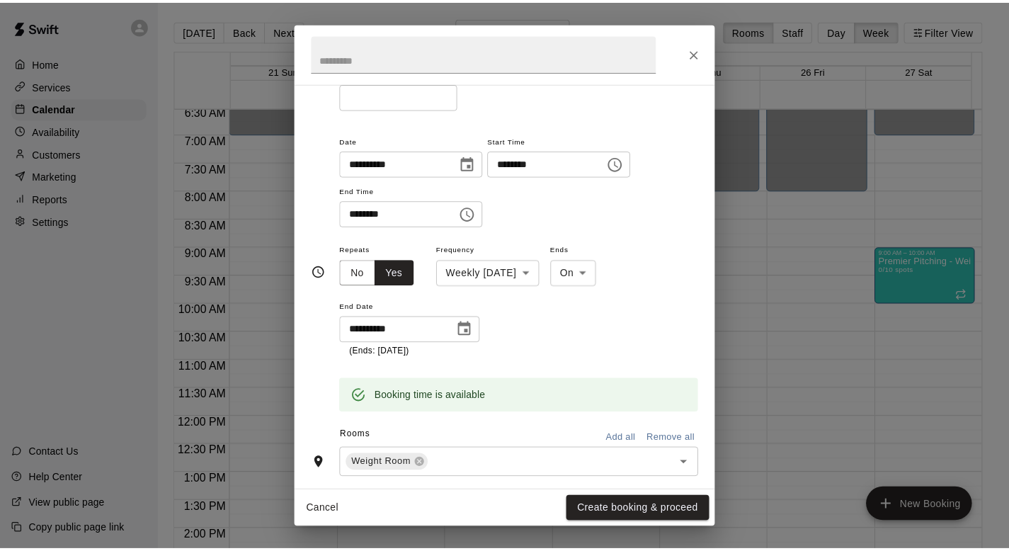
scroll to position [145, 0]
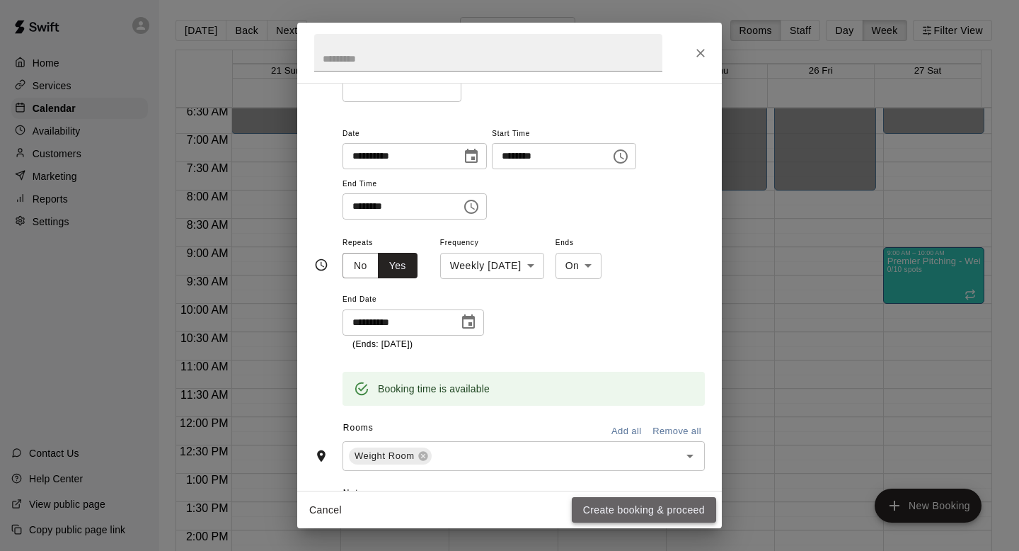
click at [630, 511] on button "Create booking & proceed" at bounding box center [644, 510] width 144 height 26
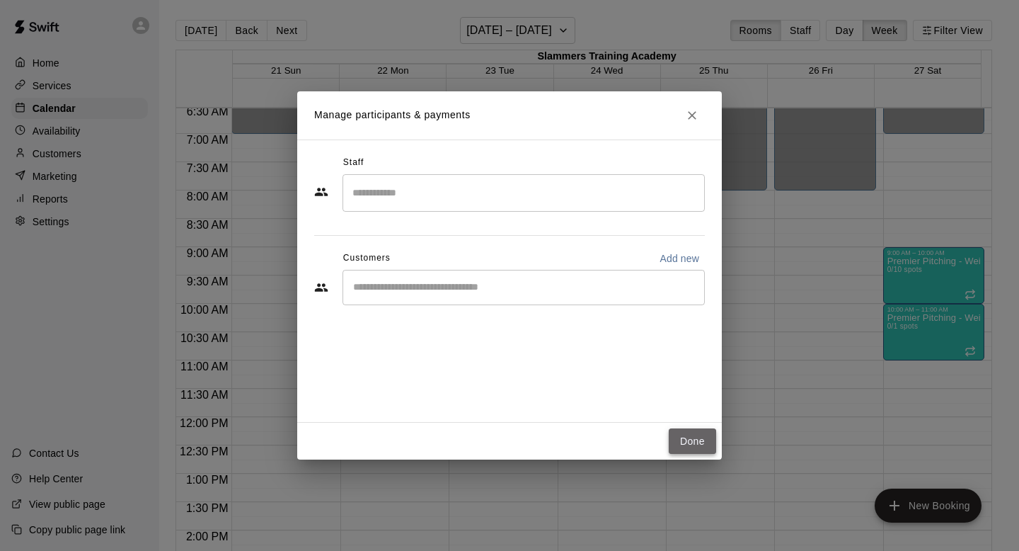
click at [711, 443] on button "Done" at bounding box center [692, 441] width 47 height 26
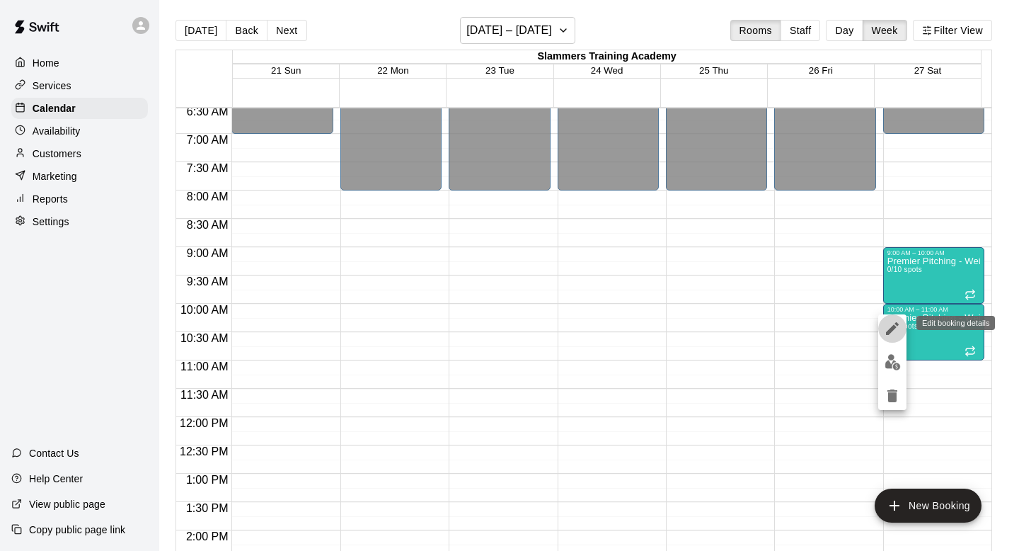
click at [890, 339] on button "edit" at bounding box center [892, 328] width 28 height 28
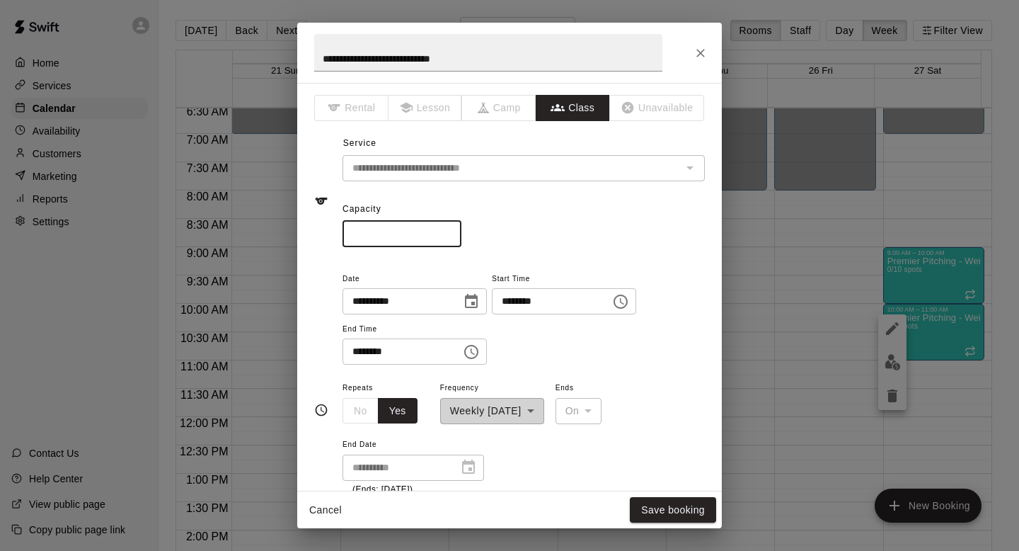
click at [382, 238] on input "*" at bounding box center [402, 234] width 119 height 26
type input "**"
click at [674, 507] on button "Save booking" at bounding box center [673, 510] width 86 height 26
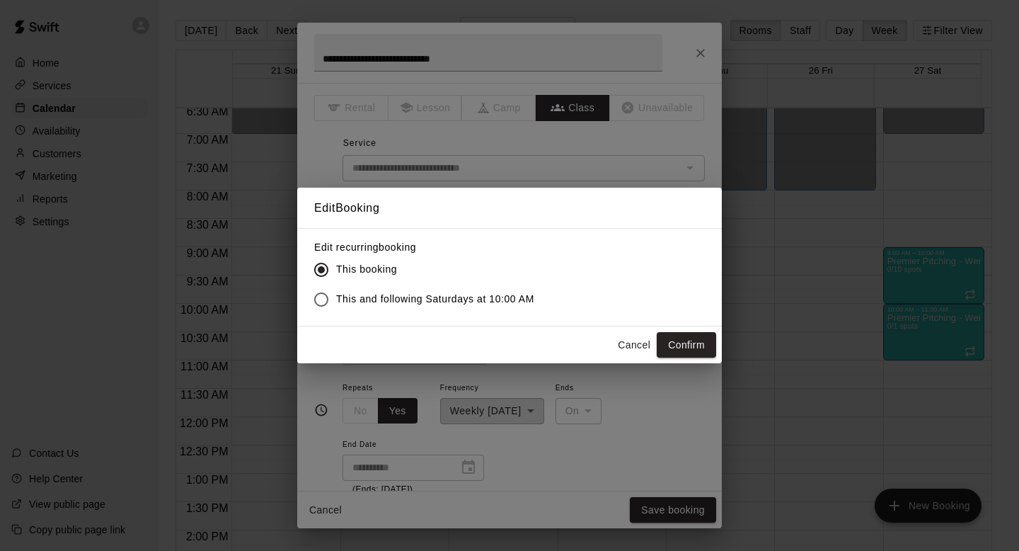
click at [697, 330] on div "Cancel Confirm" at bounding box center [509, 345] width 425 height 38
click at [695, 345] on button "Confirm" at bounding box center [686, 345] width 59 height 26
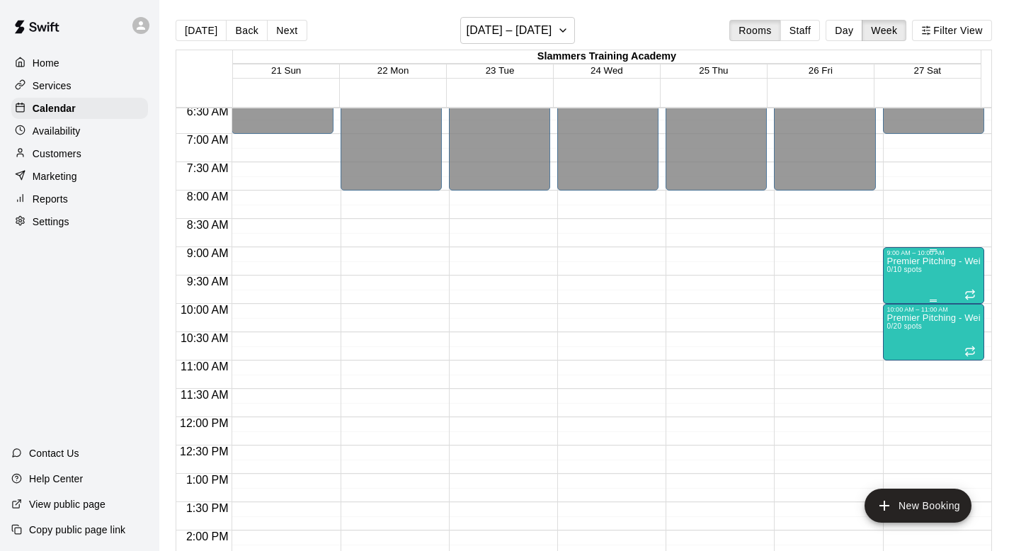
click at [940, 284] on div "Premier Pitching - Weight Room 0/10 spots" at bounding box center [933, 531] width 93 height 551
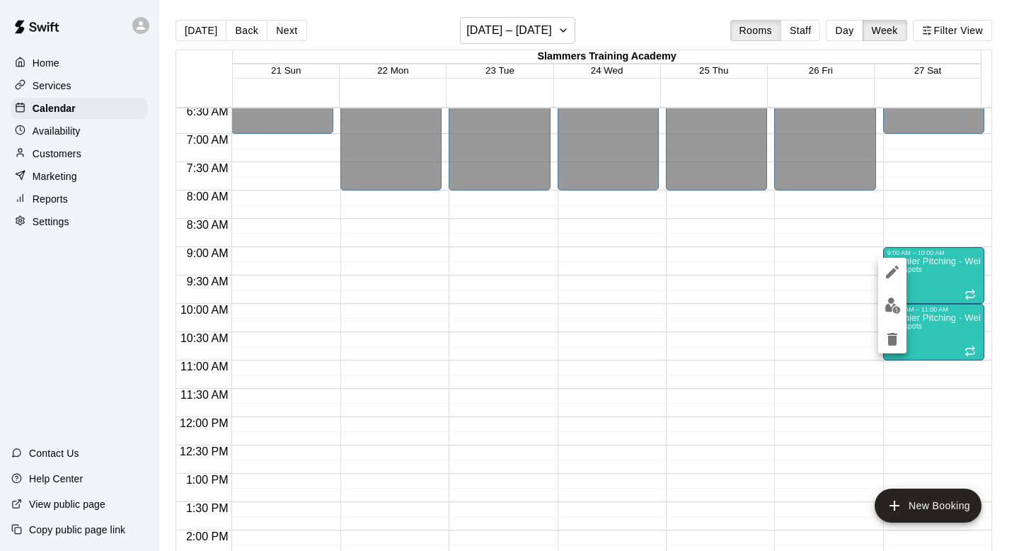
click at [882, 270] on button "edit" at bounding box center [892, 272] width 28 height 28
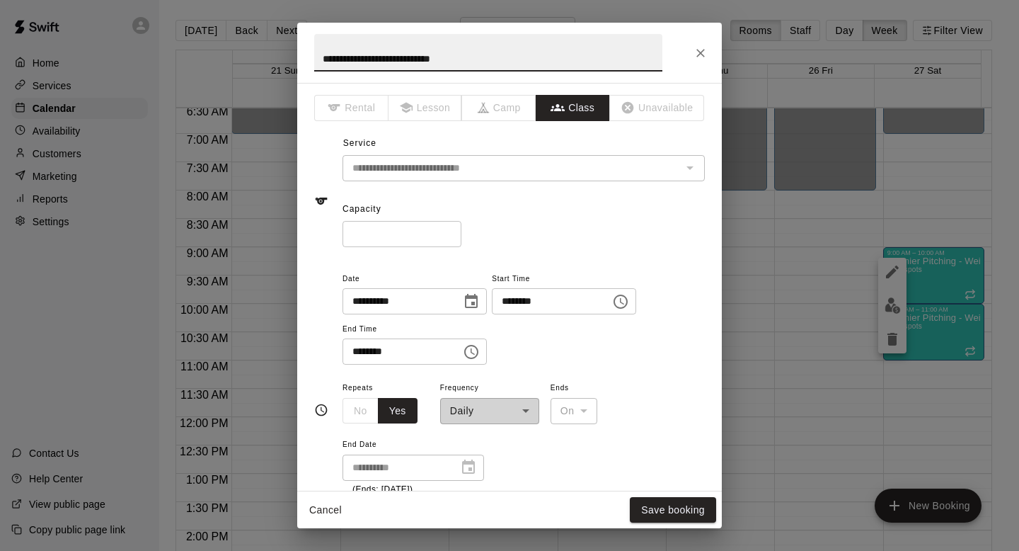
click at [378, 235] on input "**" at bounding box center [402, 234] width 119 height 26
type input "*"
type input "**"
click at [513, 229] on div "** ​" at bounding box center [524, 234] width 362 height 26
click at [648, 504] on button "Save booking" at bounding box center [673, 510] width 86 height 26
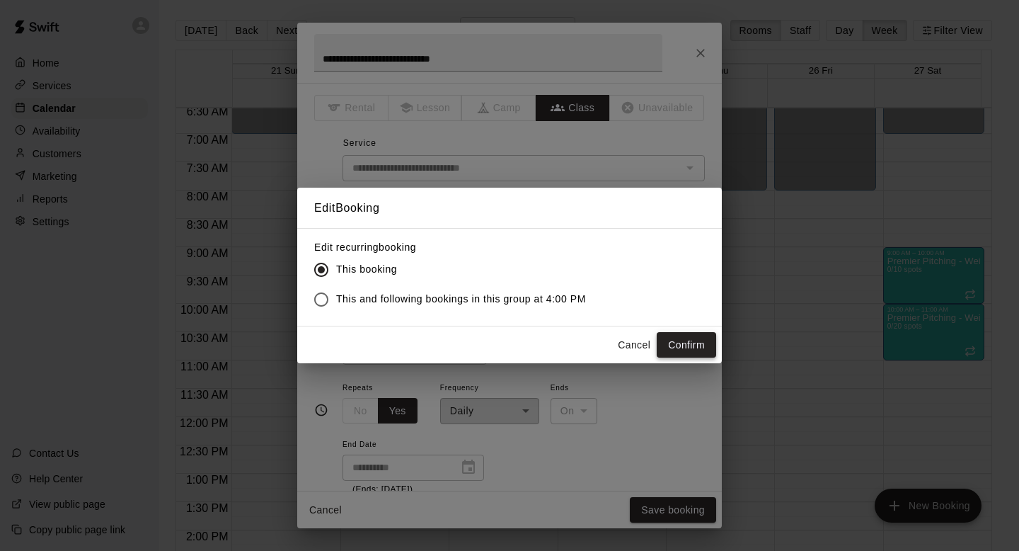
click at [711, 341] on button "Confirm" at bounding box center [686, 345] width 59 height 26
click at [711, 341] on div "Cancel Confirm" at bounding box center [664, 345] width 105 height 26
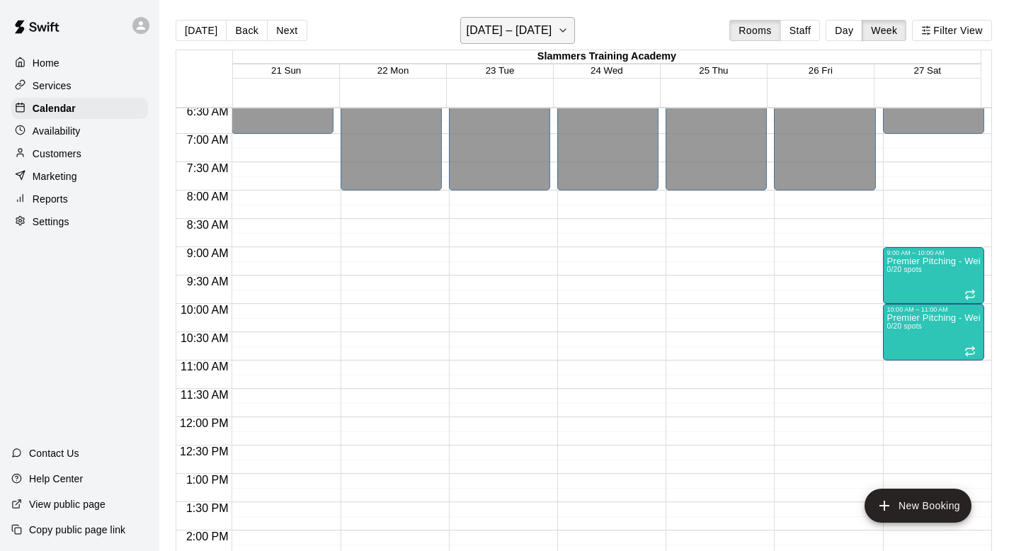
click at [558, 24] on button "[DATE] – [DATE]" at bounding box center [517, 30] width 115 height 27
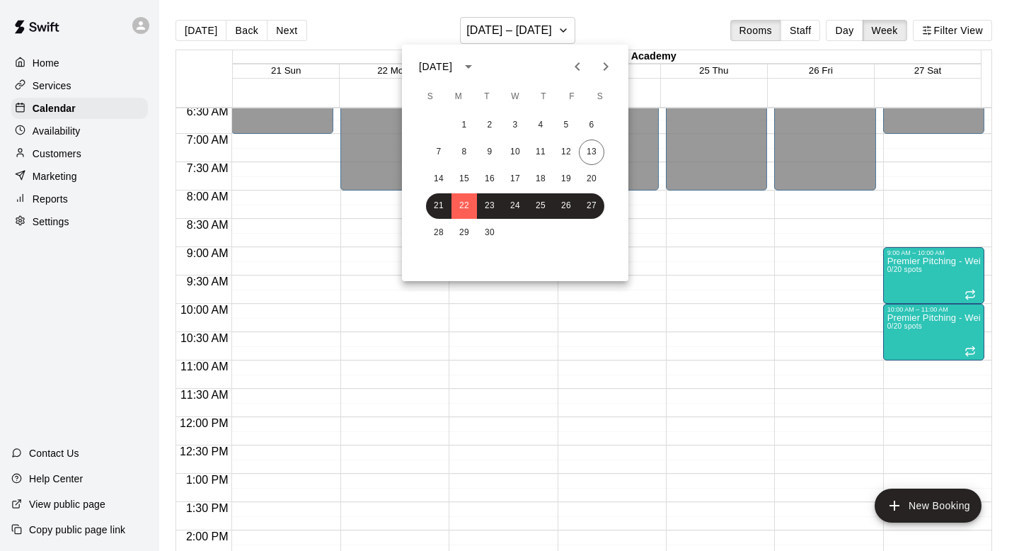
click at [602, 67] on icon "Next month" at bounding box center [605, 66] width 17 height 17
click at [524, 119] on button "1" at bounding box center [515, 125] width 25 height 25
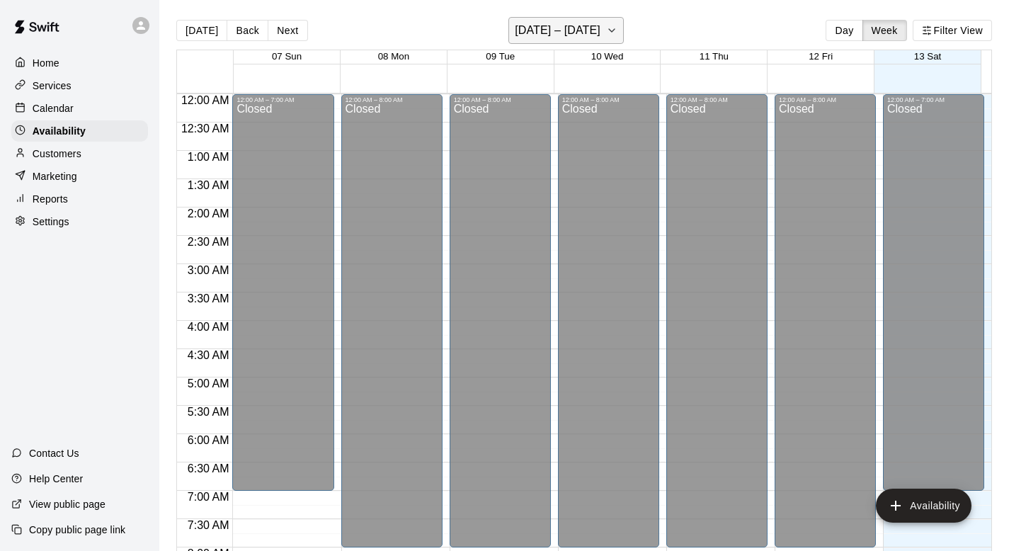
click at [600, 36] on h6 "[DATE] – [DATE]" at bounding box center [558, 31] width 86 height 20
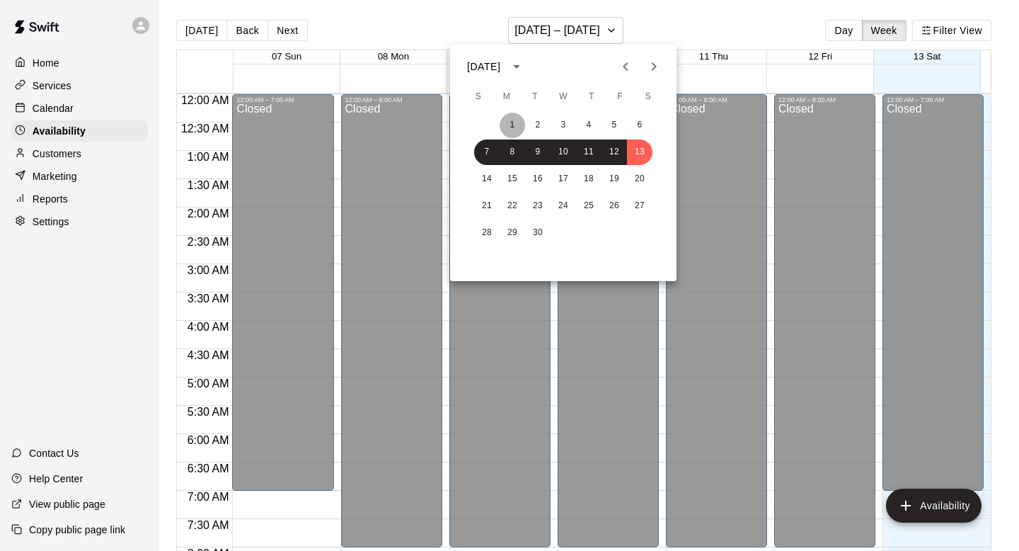
click at [500, 122] on button "1" at bounding box center [512, 125] width 25 height 25
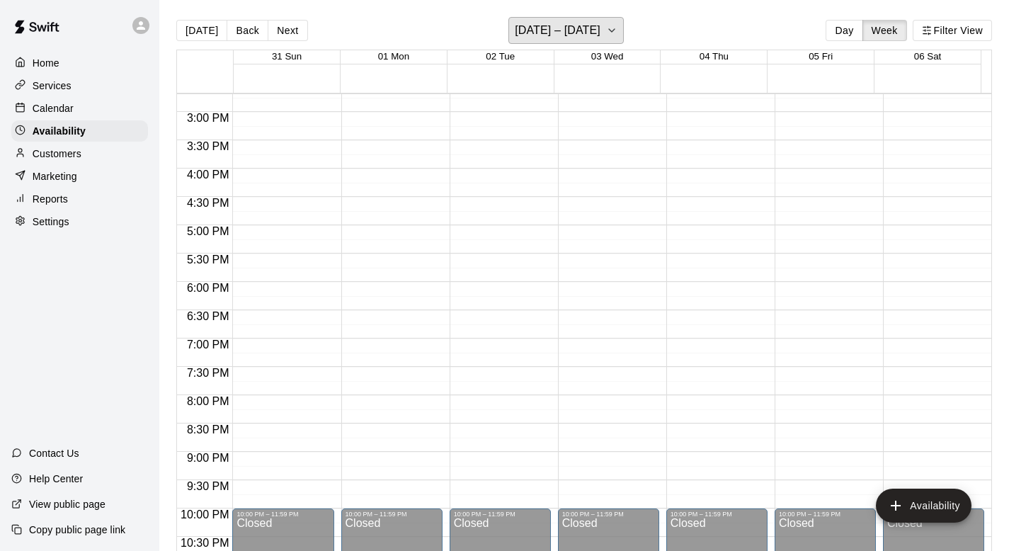
scroll to position [808, 0]
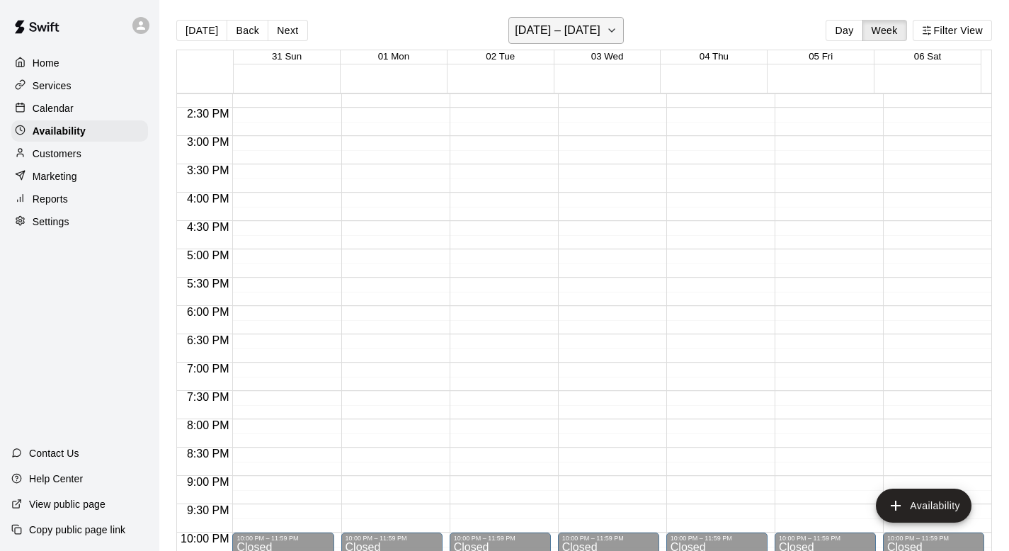
click at [596, 40] on h6 "[DATE] – [DATE]" at bounding box center [558, 31] width 86 height 20
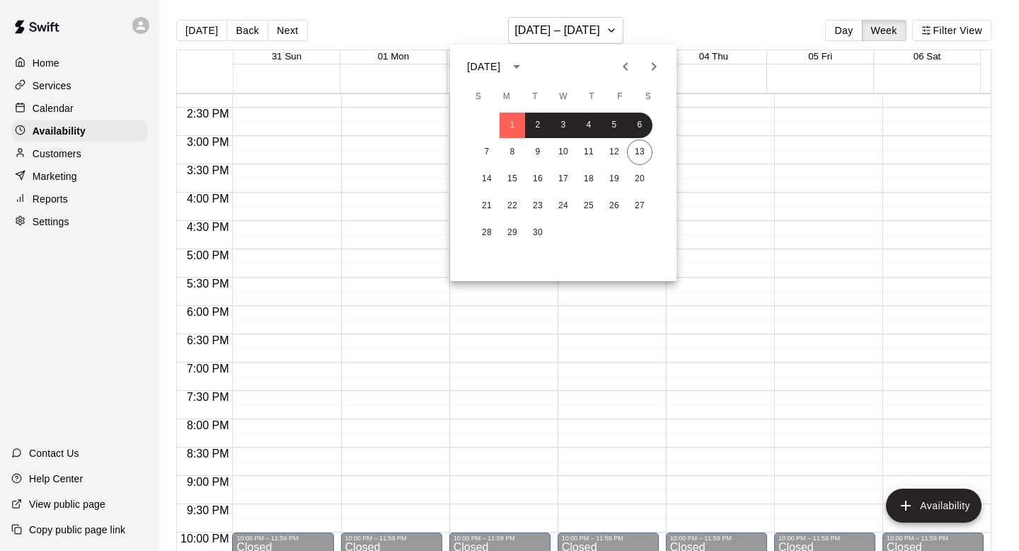
click at [648, 71] on icon "Next month" at bounding box center [654, 66] width 17 height 17
click at [527, 126] on div "1 2 3 4" at bounding box center [563, 125] width 227 height 25
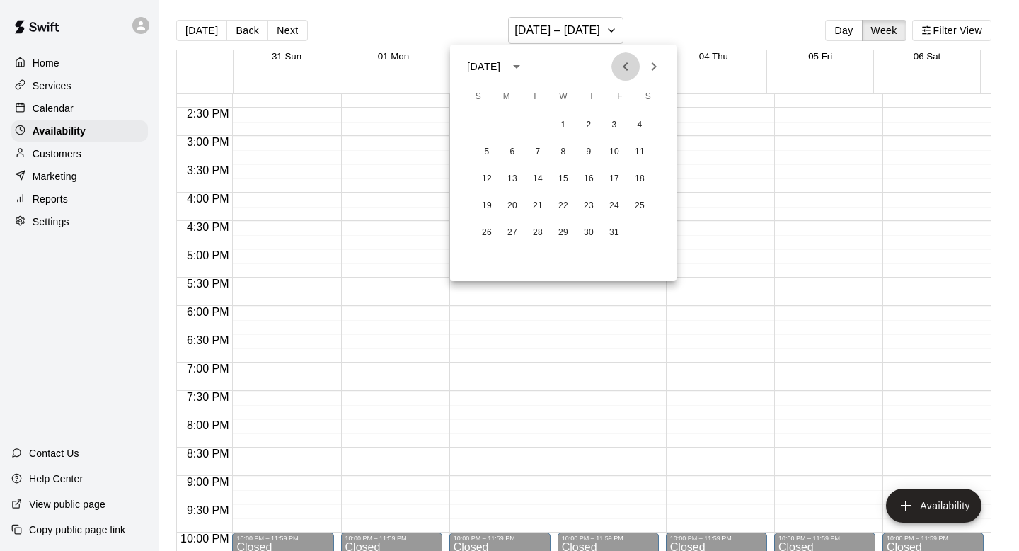
click at [622, 65] on icon "Previous month" at bounding box center [625, 66] width 17 height 17
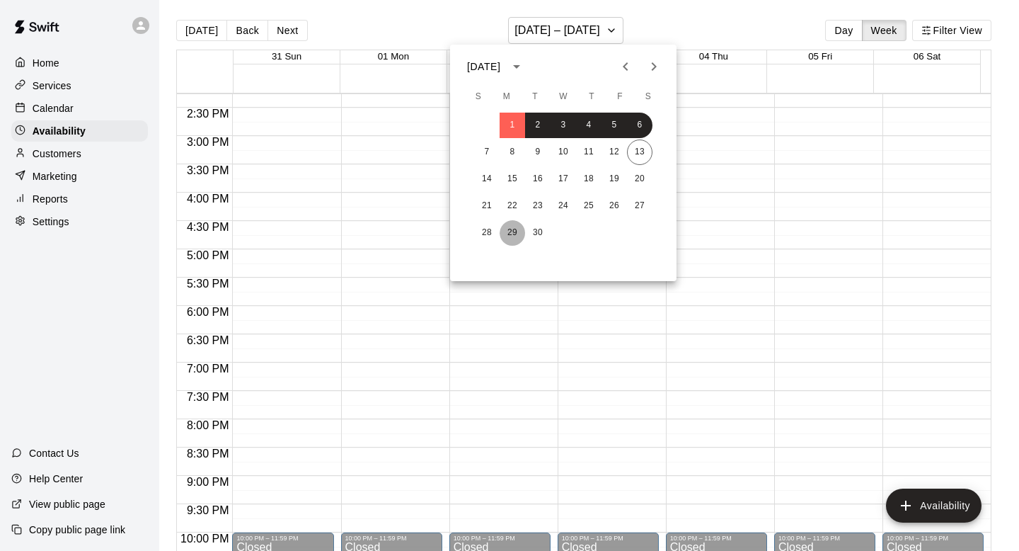
click at [505, 234] on button "29" at bounding box center [512, 232] width 25 height 25
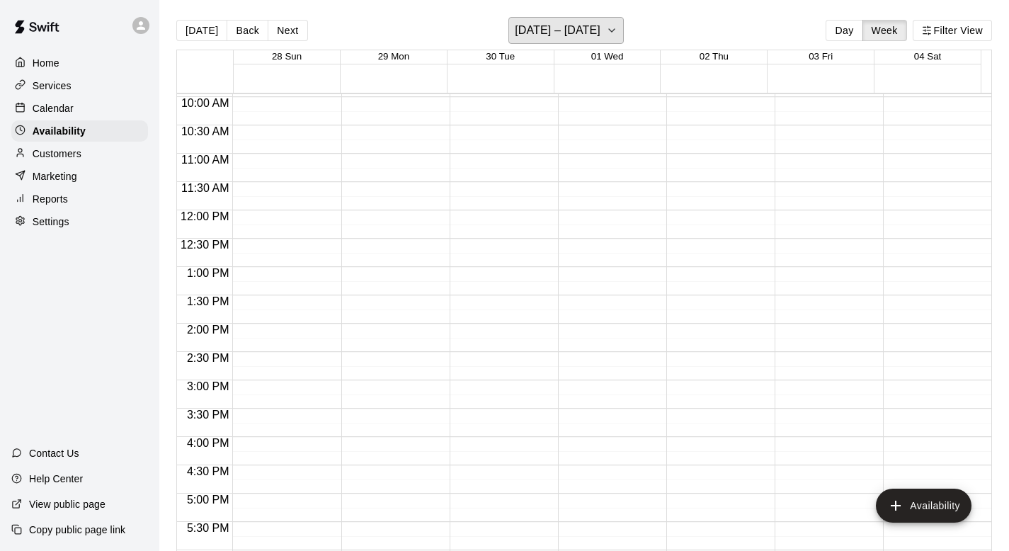
scroll to position [887, 0]
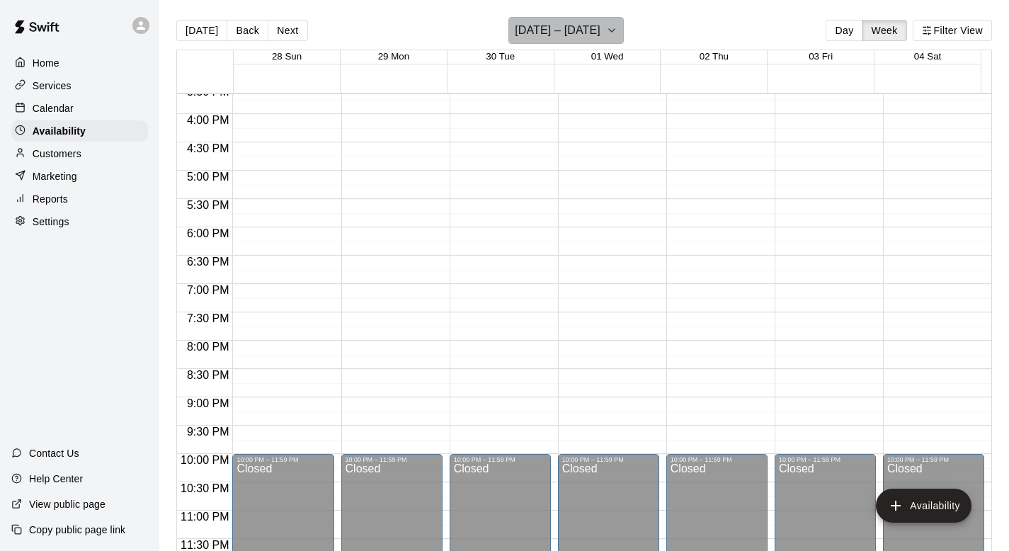
click at [617, 32] on icon "button" at bounding box center [611, 30] width 11 height 17
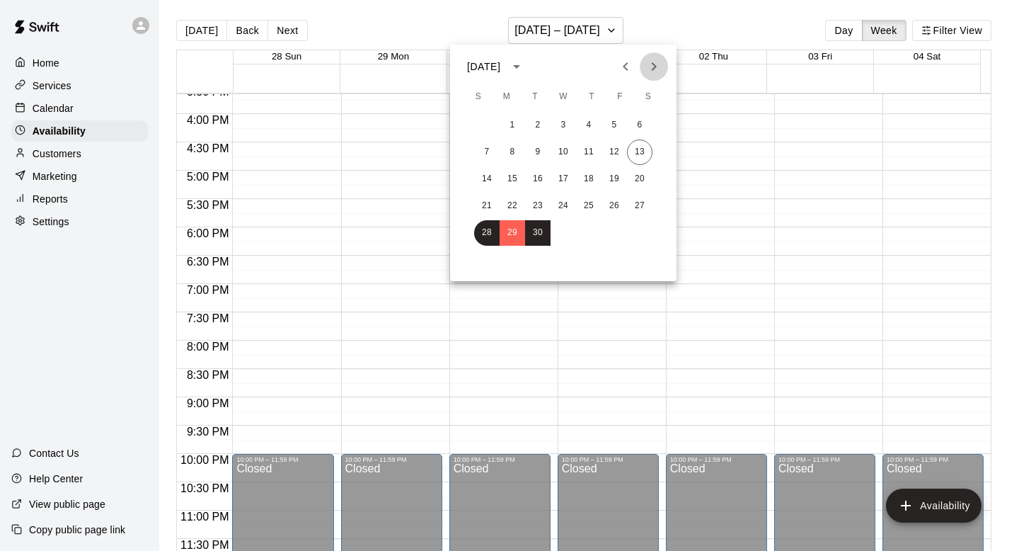
click at [643, 64] on button "Next month" at bounding box center [654, 66] width 28 height 28
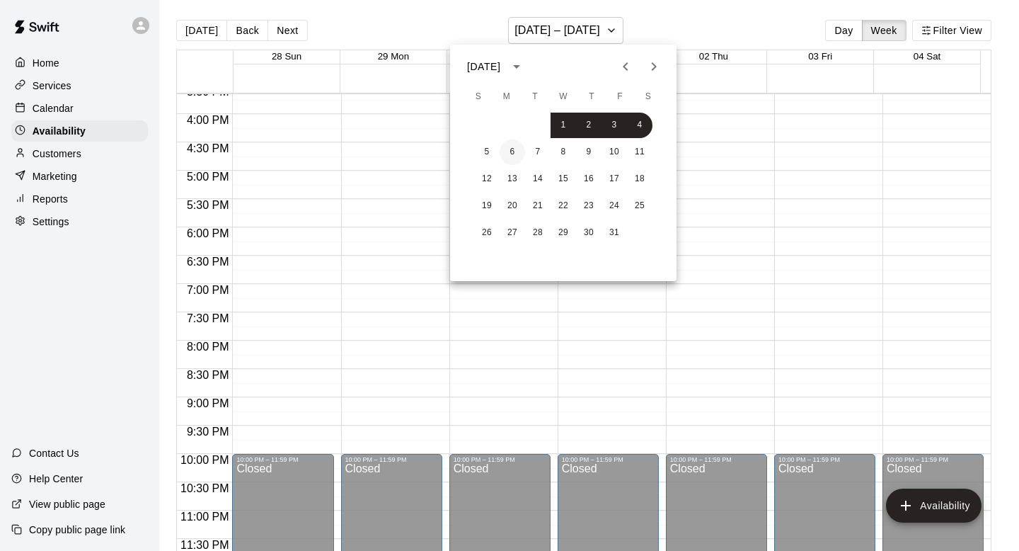
click at [512, 149] on button "6" at bounding box center [512, 151] width 25 height 25
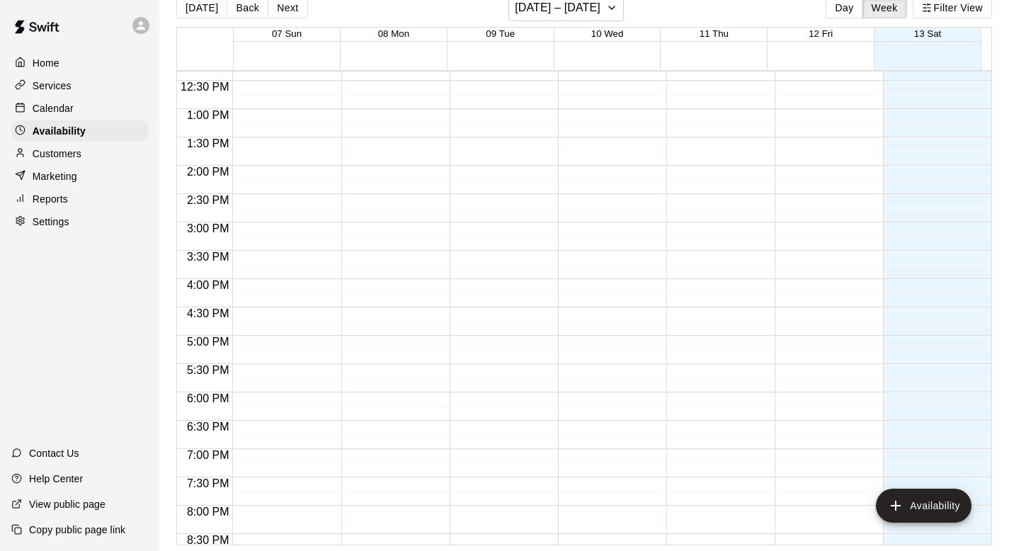
scroll to position [880, 0]
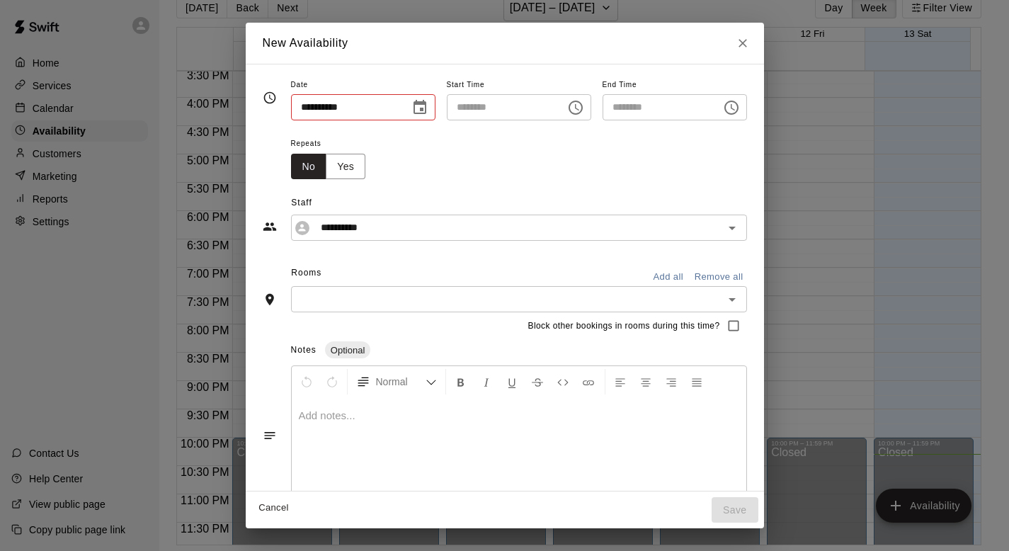
type input "**********"
type input "********"
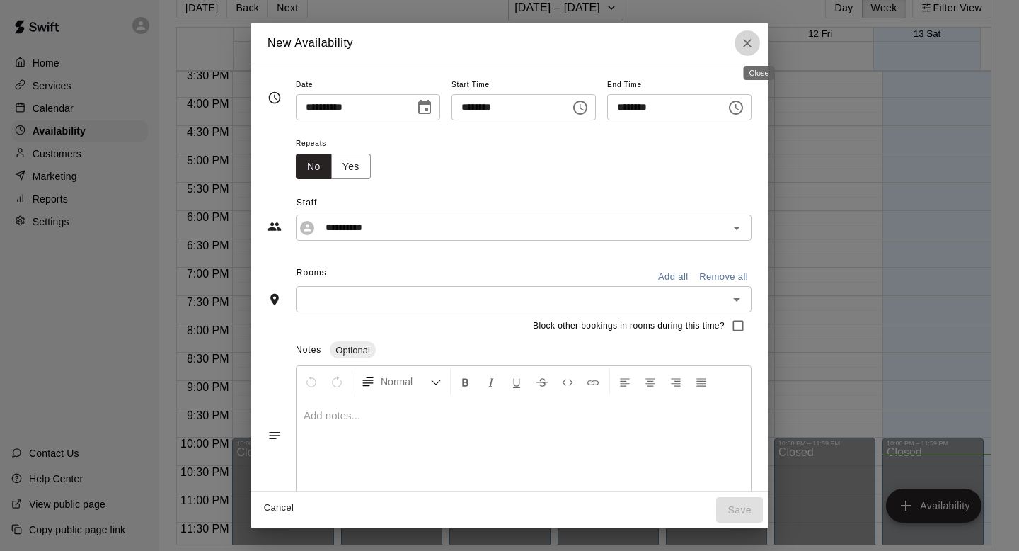
click at [760, 46] on button "Close" at bounding box center [747, 42] width 25 height 25
type input "**********"
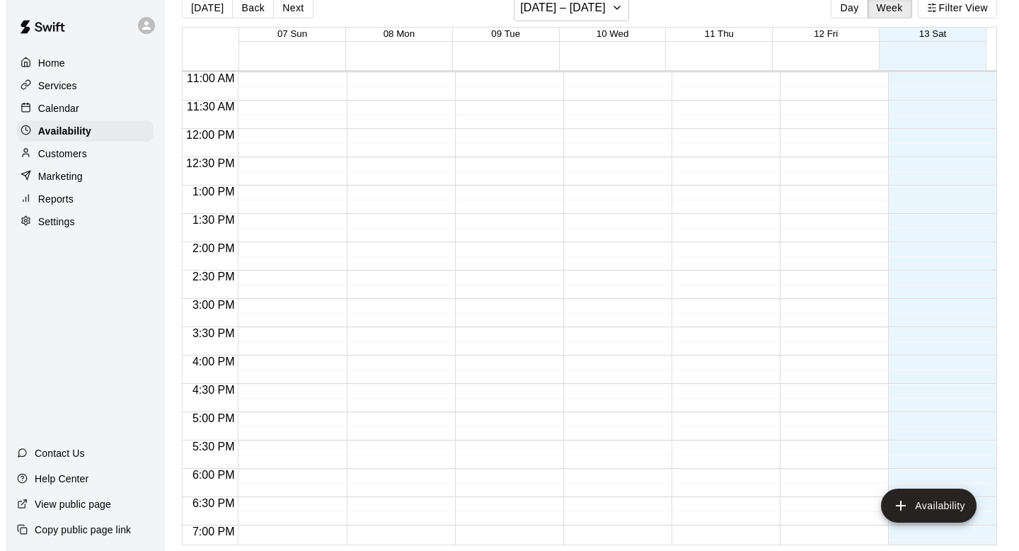
scroll to position [546, 0]
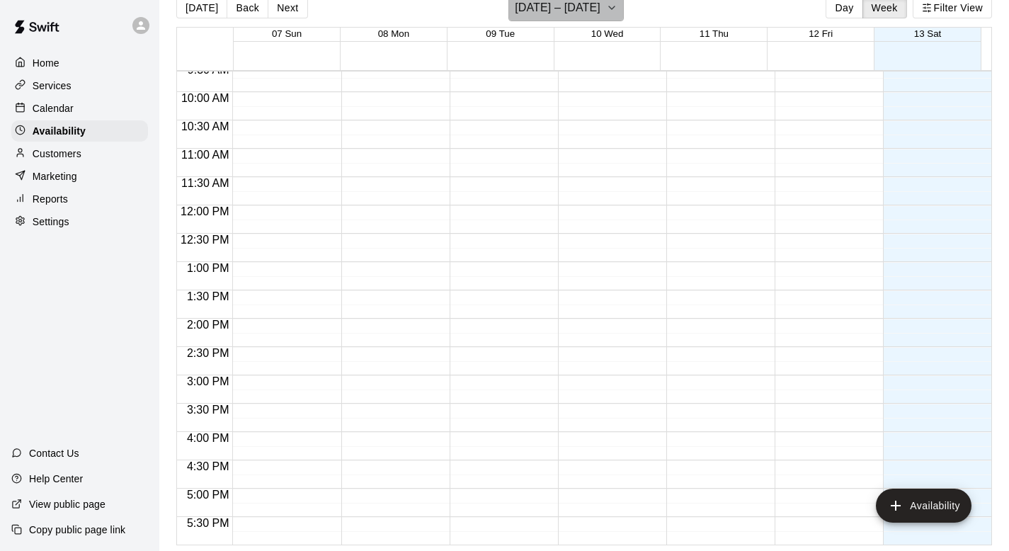
click at [588, 8] on h6 "[DATE] – [DATE]" at bounding box center [558, 8] width 86 height 20
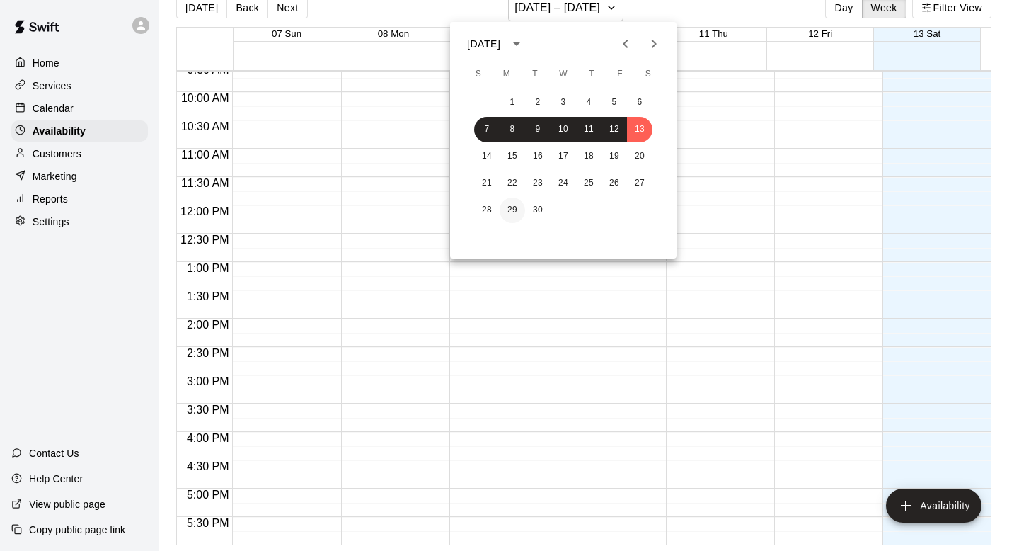
click at [508, 204] on button "29" at bounding box center [512, 209] width 25 height 25
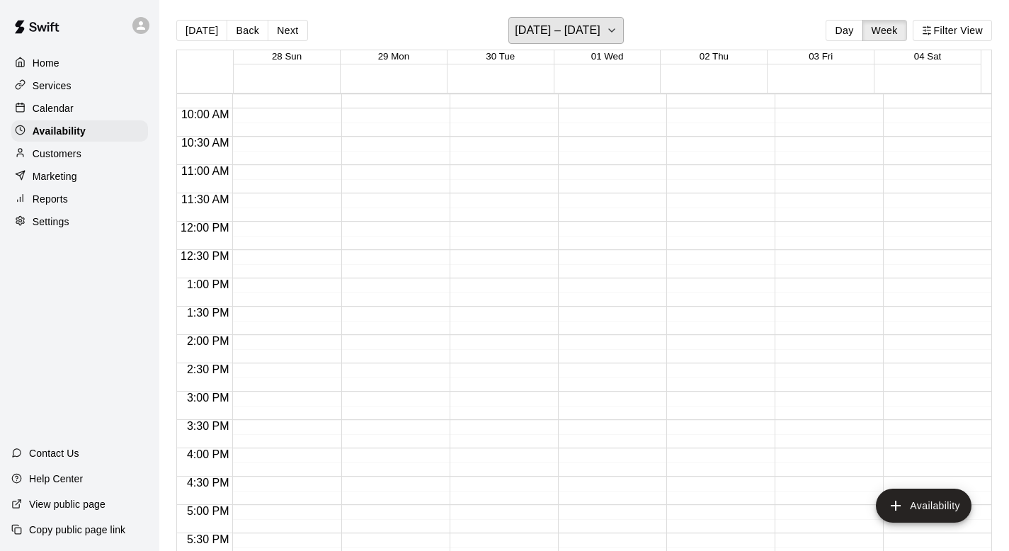
scroll to position [887, 0]
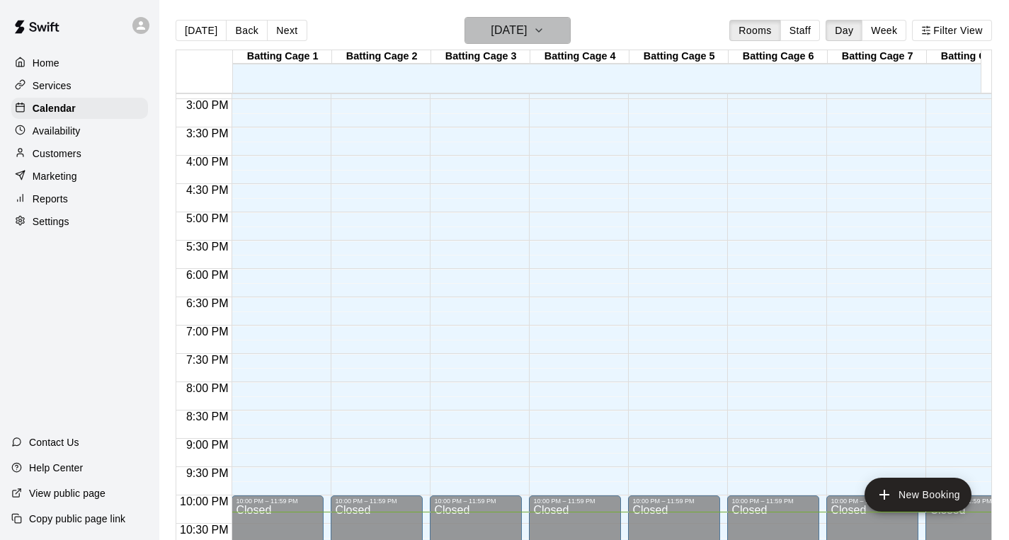
click at [527, 33] on h6 "[DATE]" at bounding box center [509, 31] width 36 height 20
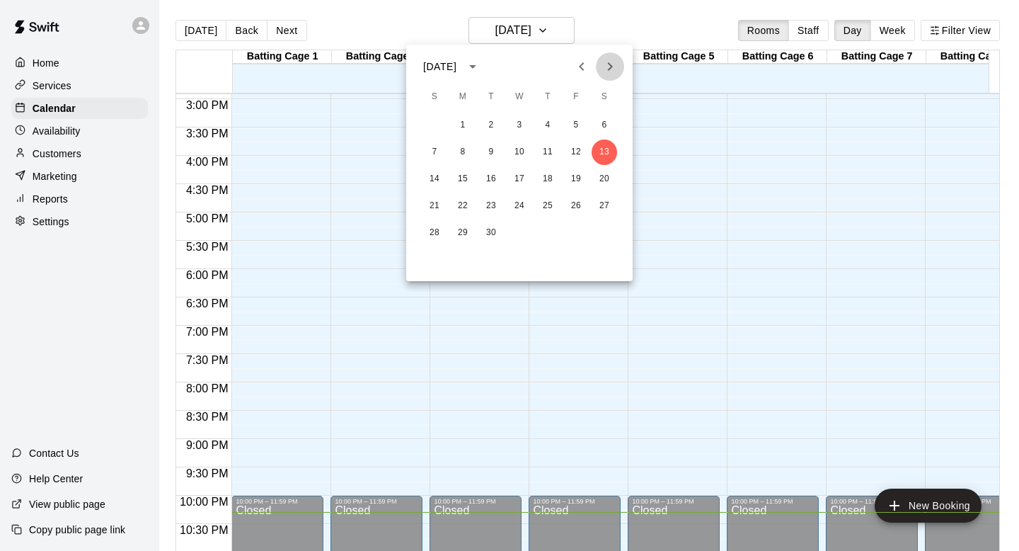
click at [606, 67] on icon "Next month" at bounding box center [610, 66] width 17 height 17
click at [466, 158] on button "6" at bounding box center [462, 151] width 25 height 25
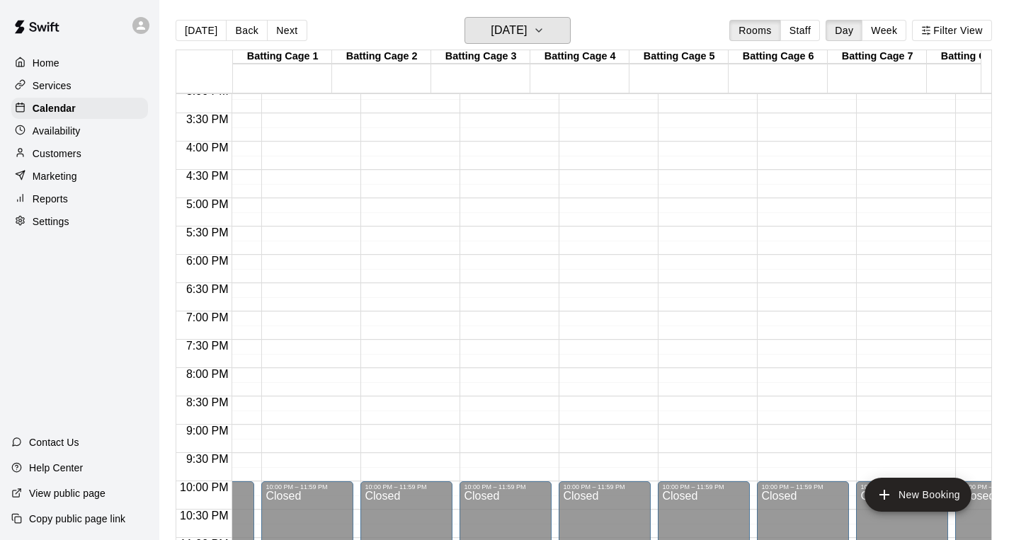
scroll to position [0, 171]
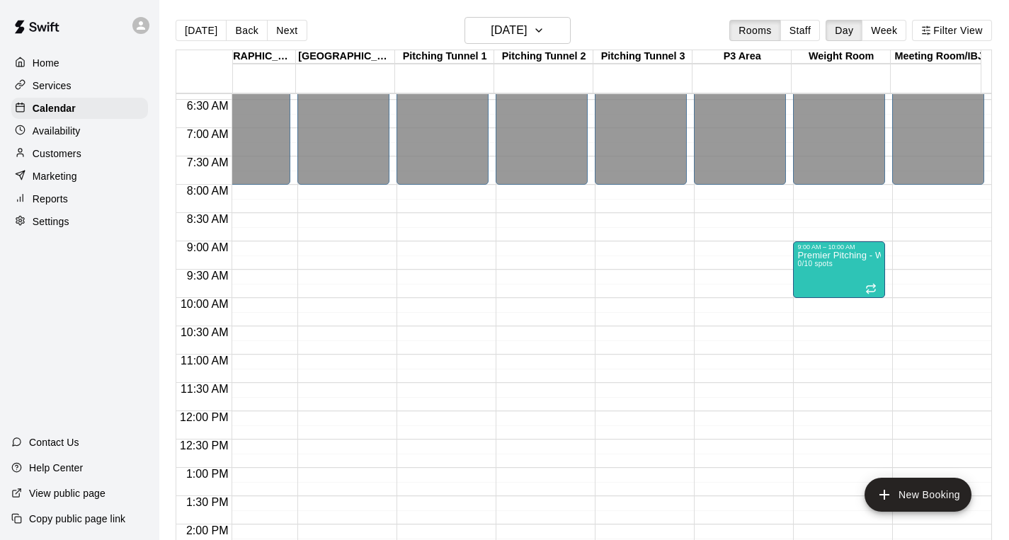
click at [893, 41] on div "[DATE] Back [DATE][DATE] Rooms Staff Day Week Filter View" at bounding box center [584, 33] width 816 height 33
click at [890, 29] on button "Week" at bounding box center [883, 30] width 45 height 21
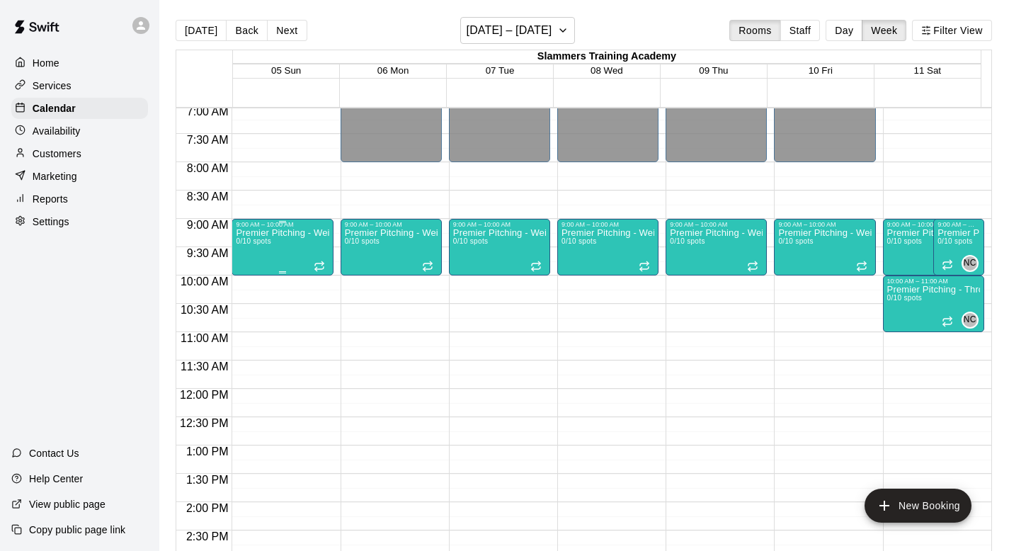
click at [251, 233] on p "Premier Pitching - Weight Room" at bounding box center [282, 233] width 93 height 0
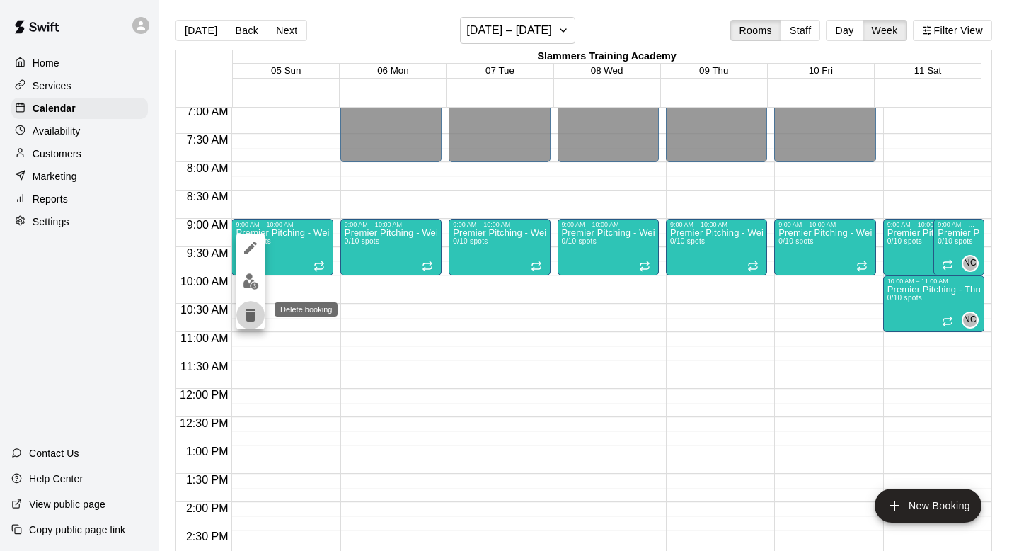
click at [255, 321] on icon "delete" at bounding box center [250, 315] width 17 height 17
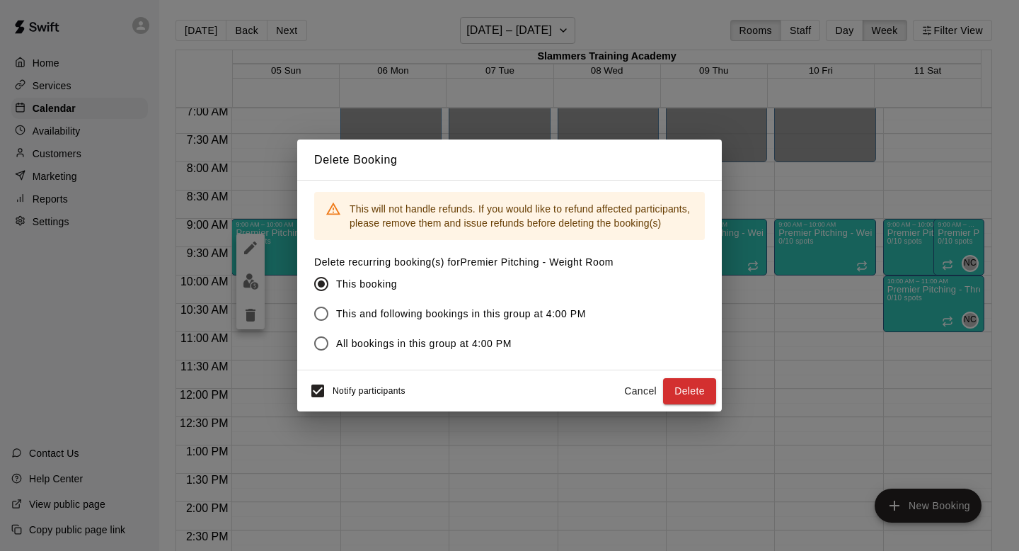
click at [438, 338] on span "All bookings in this group at 4:00 PM" at bounding box center [424, 343] width 176 height 15
click at [665, 384] on button "Delete" at bounding box center [689, 391] width 53 height 26
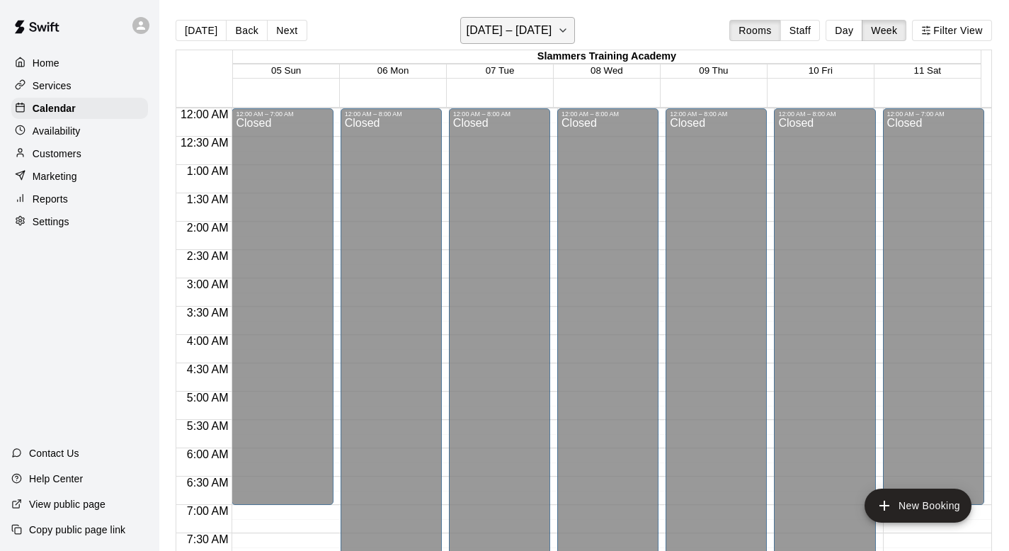
click at [529, 42] on button "[DATE] – [DATE]" at bounding box center [517, 30] width 115 height 27
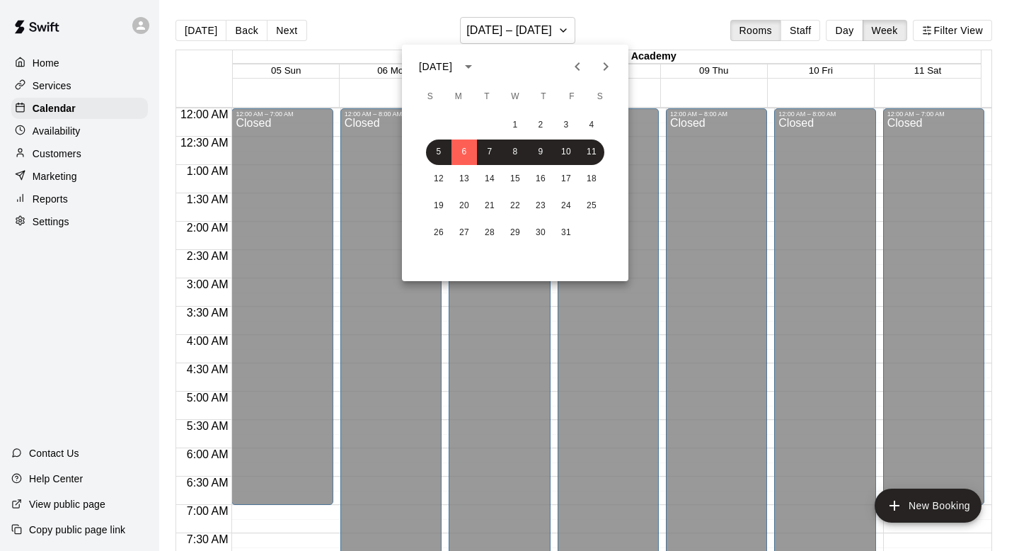
click at [486, 123] on div "1 2 3 4" at bounding box center [515, 125] width 227 height 25
click at [571, 125] on button "3" at bounding box center [566, 125] width 25 height 25
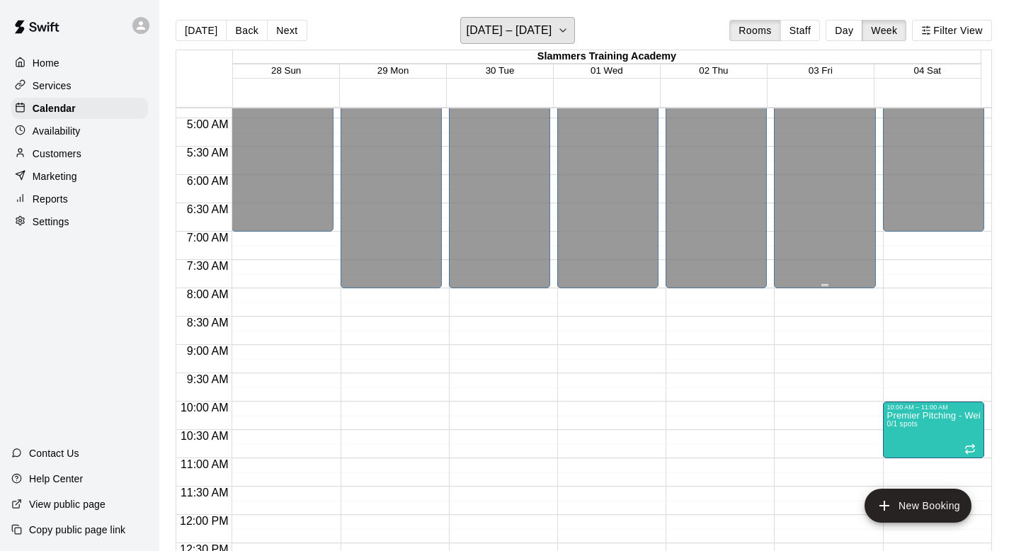
scroll to position [0, 0]
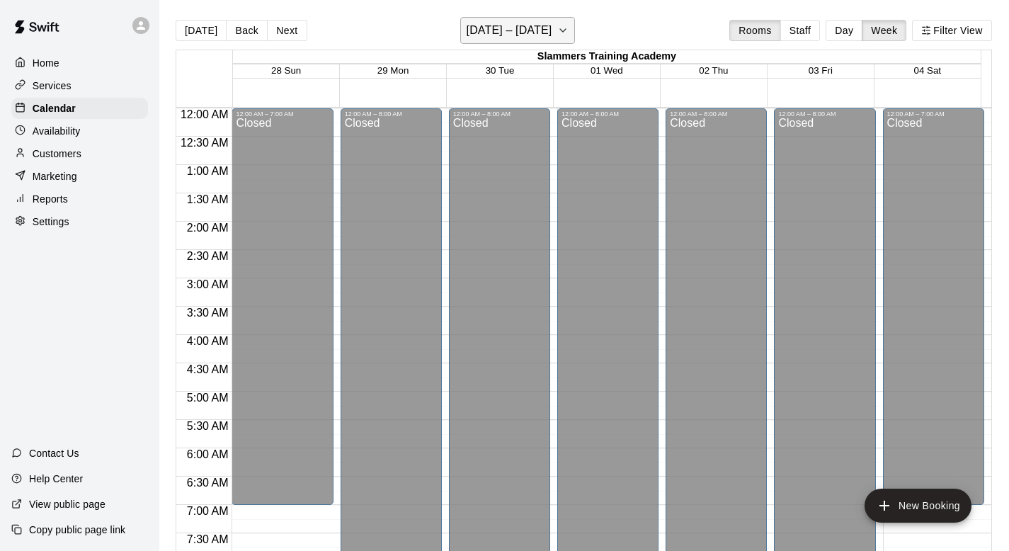
click at [549, 35] on h6 "[DATE] – [DATE]" at bounding box center [509, 31] width 86 height 20
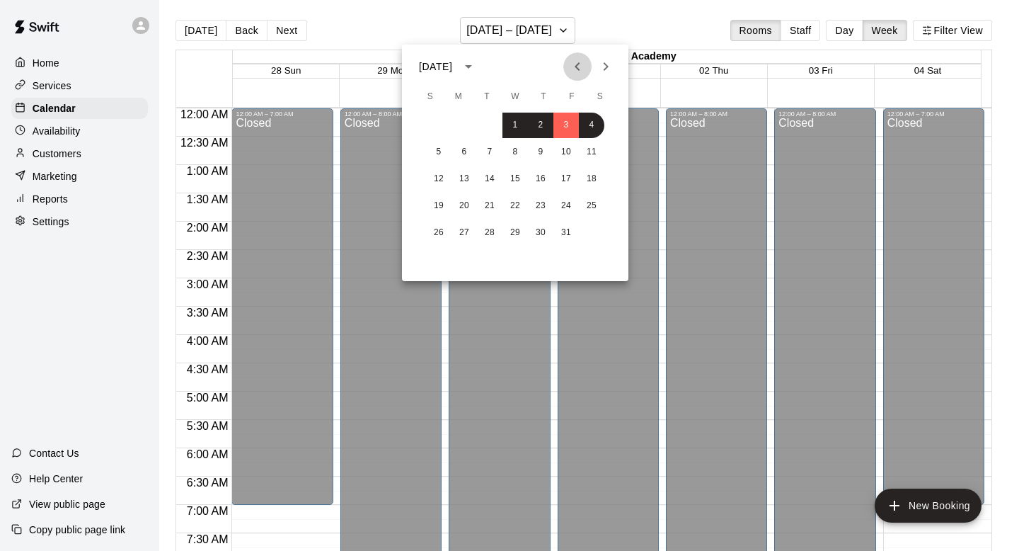
click at [568, 63] on button "Previous month" at bounding box center [577, 66] width 28 height 28
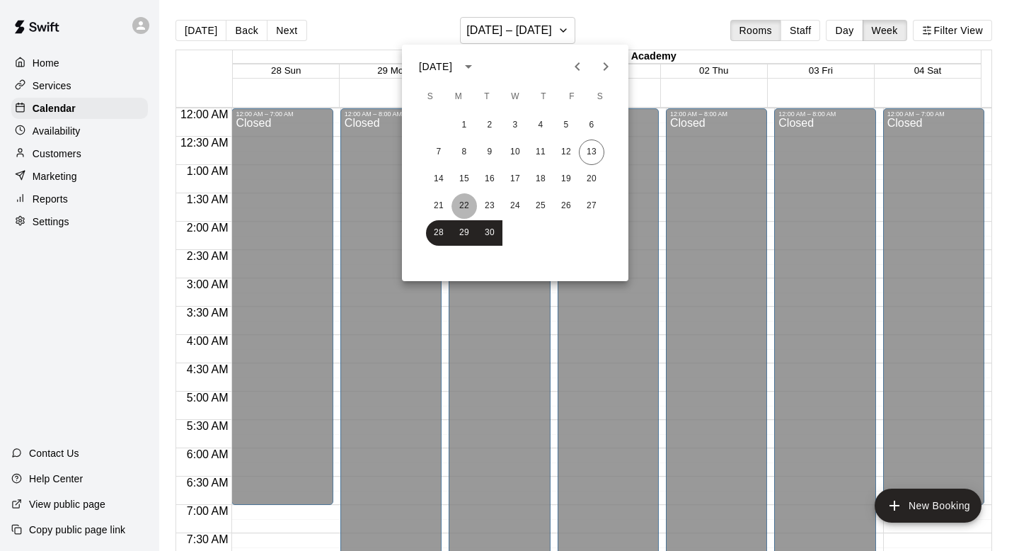
click at [460, 210] on button "22" at bounding box center [464, 205] width 25 height 25
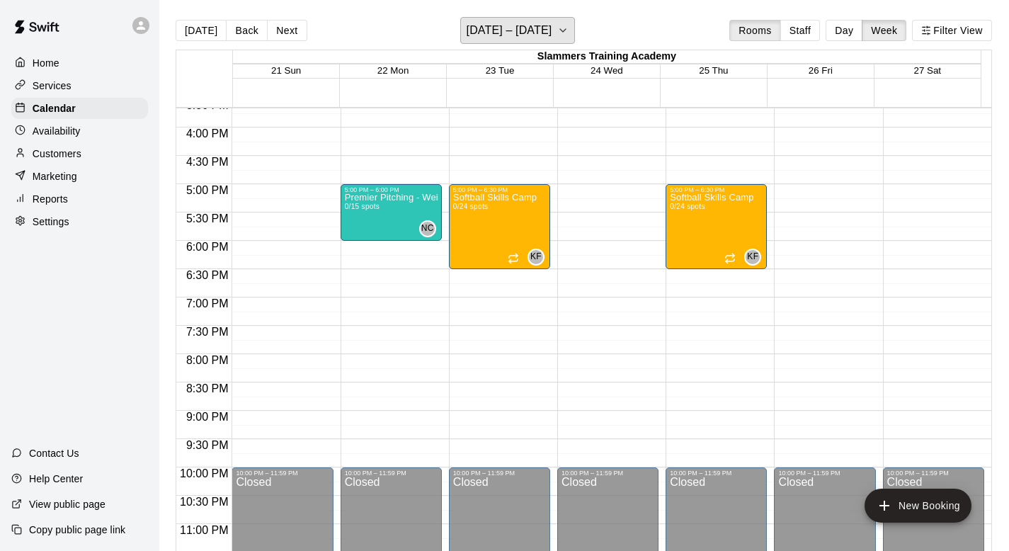
scroll to position [901, 0]
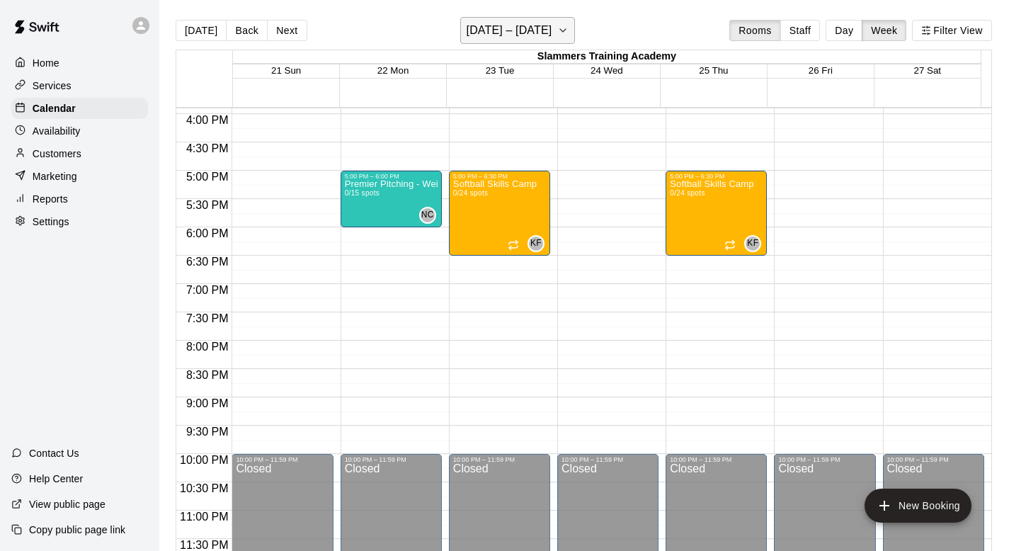
click at [553, 19] on button "[DATE] – [DATE]" at bounding box center [517, 30] width 115 height 27
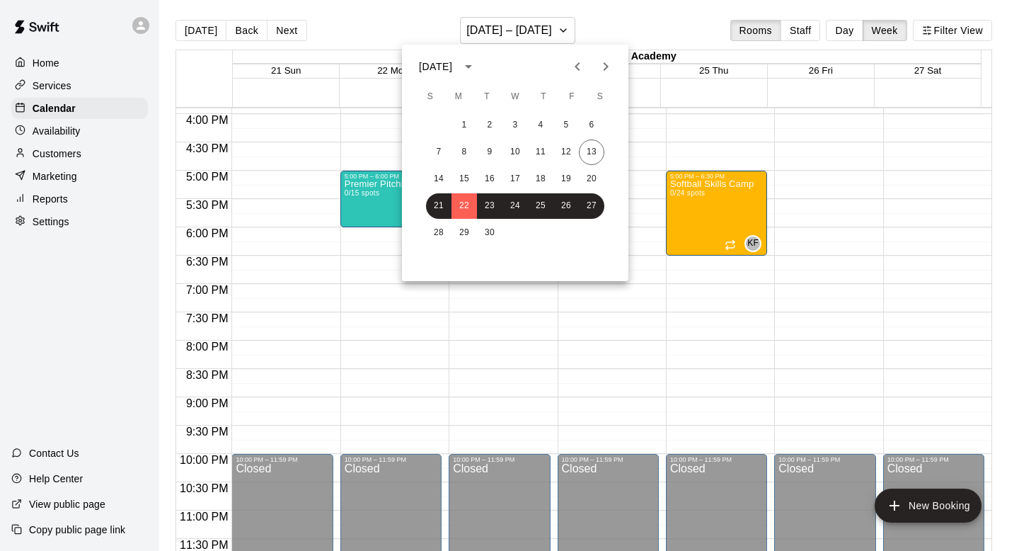
click at [603, 69] on icon "Next month" at bounding box center [605, 66] width 17 height 17
click at [469, 178] on button "13" at bounding box center [464, 178] width 25 height 25
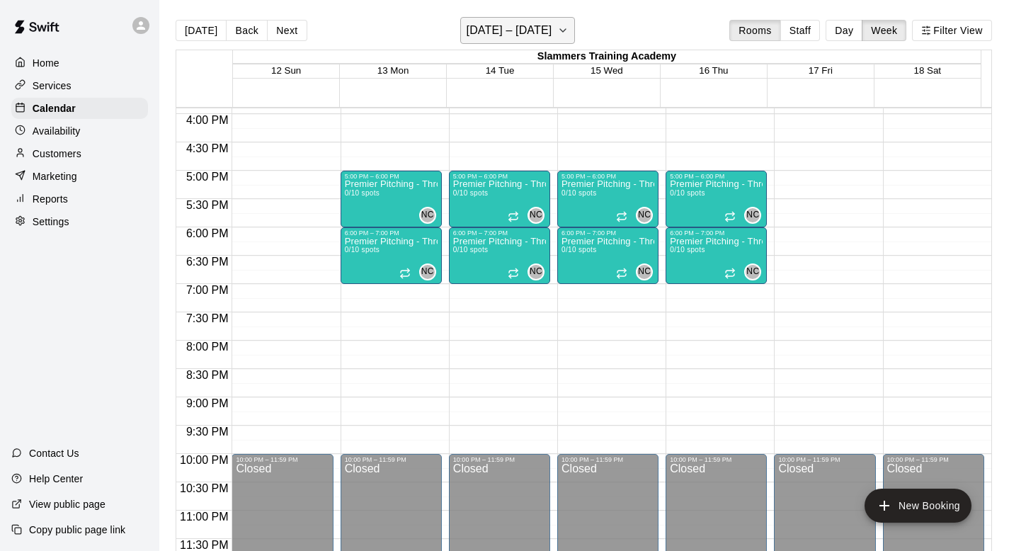
click at [562, 27] on icon "button" at bounding box center [562, 30] width 11 height 17
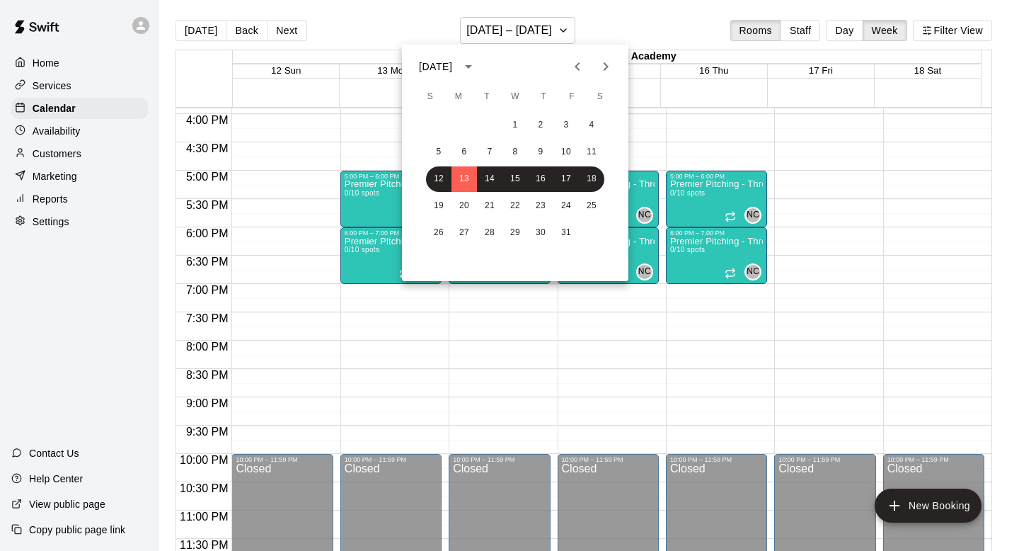
click at [680, 118] on div at bounding box center [509, 275] width 1019 height 551
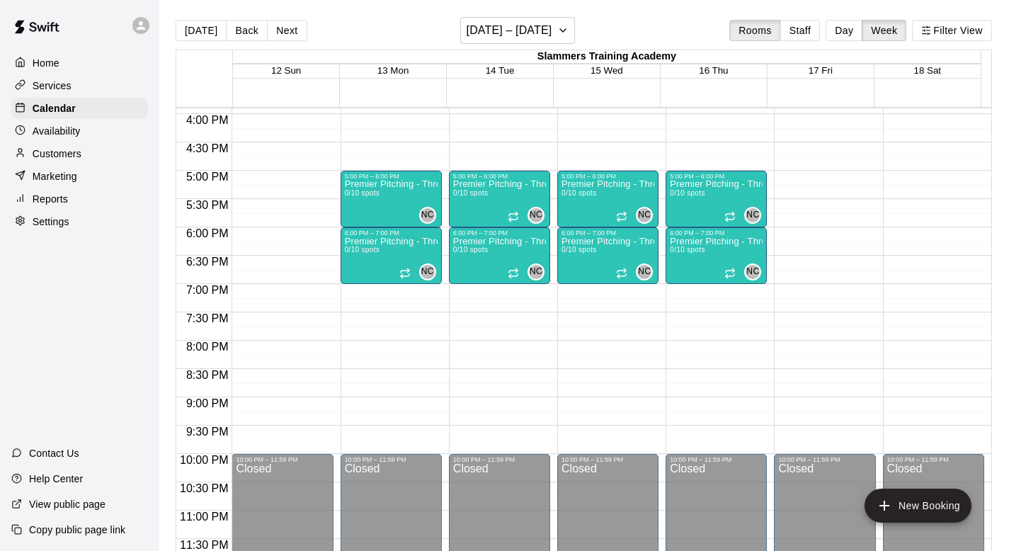
click at [573, 24] on div "[DATE] Back Next [DATE] – [DATE] Rooms Staff Day Week Filter View" at bounding box center [584, 33] width 816 height 33
click at [559, 27] on icon "button" at bounding box center [562, 30] width 11 height 17
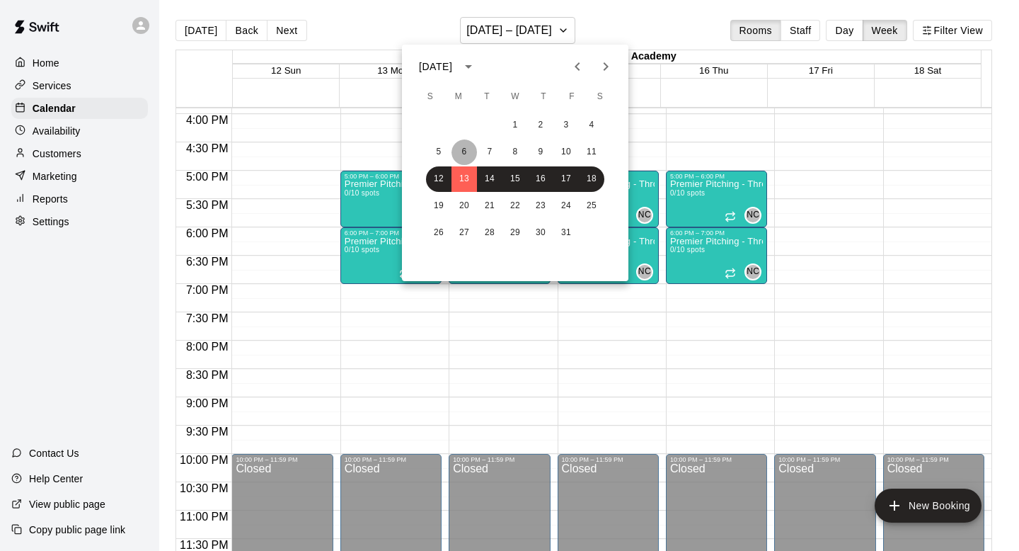
click at [467, 160] on button "6" at bounding box center [464, 151] width 25 height 25
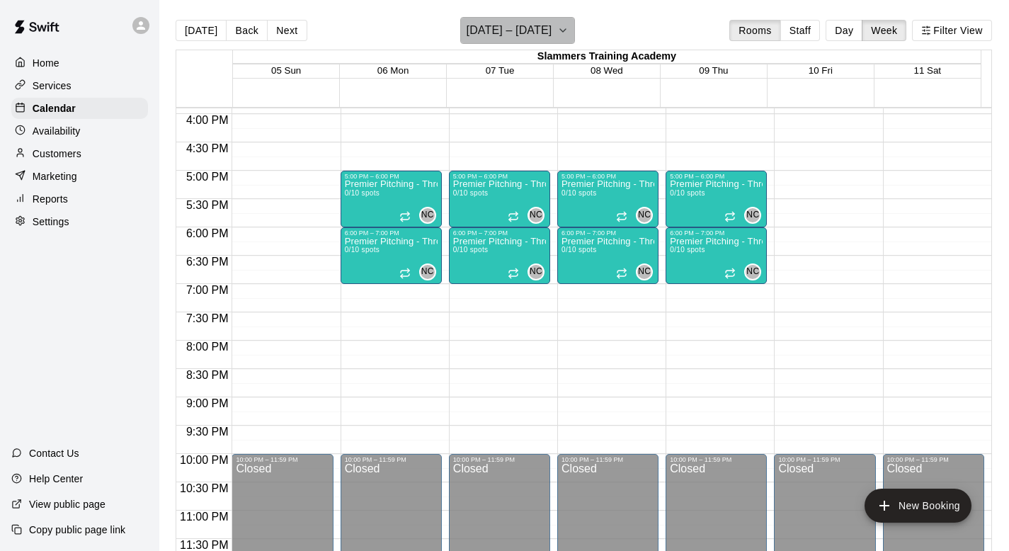
click at [557, 31] on icon "button" at bounding box center [562, 30] width 11 height 17
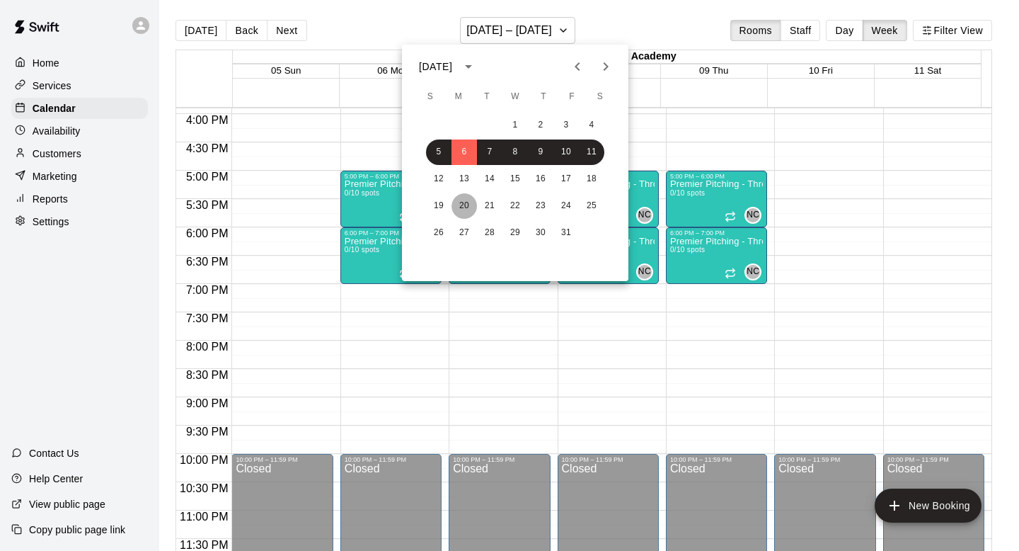
click at [465, 212] on button "20" at bounding box center [464, 205] width 25 height 25
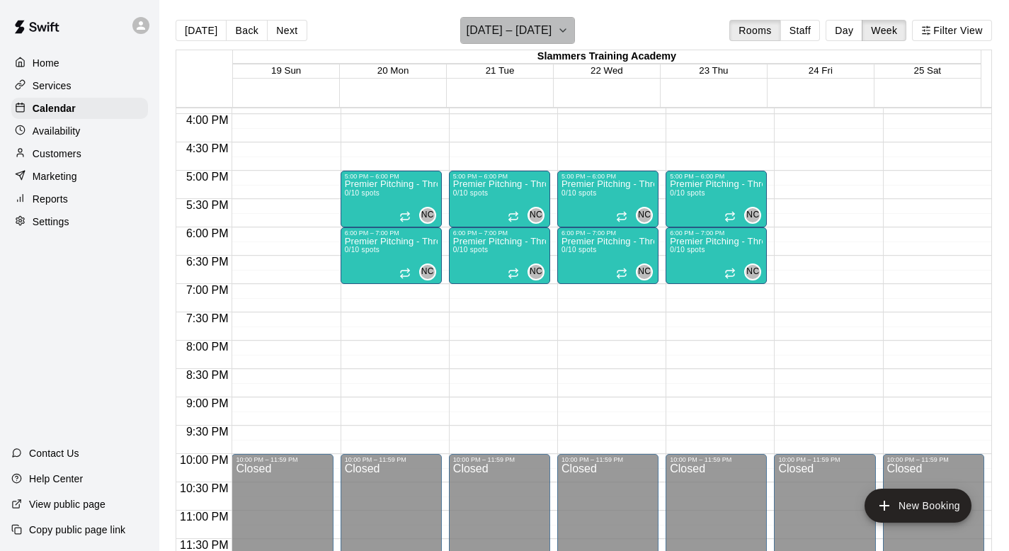
click at [558, 30] on icon "button" at bounding box center [562, 30] width 11 height 17
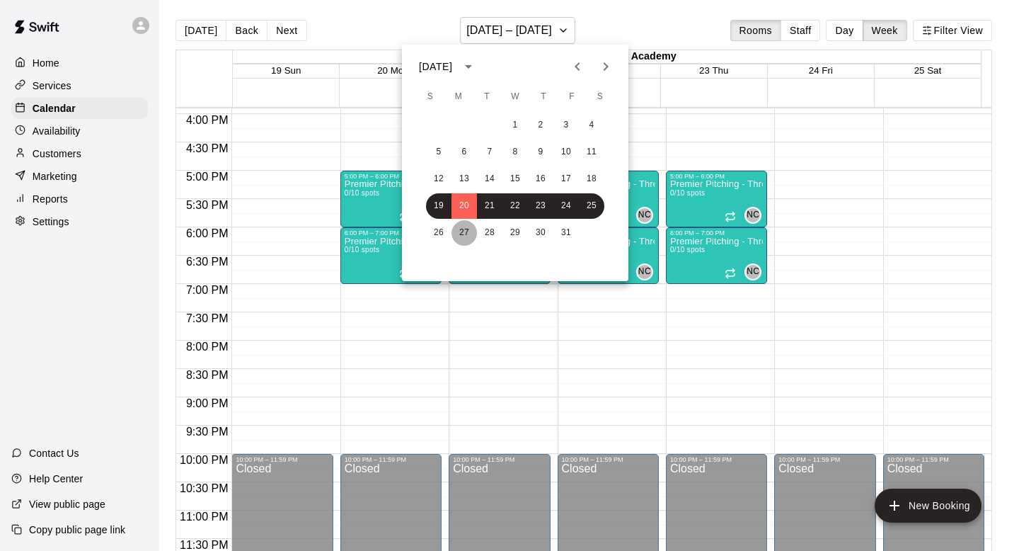
click at [459, 229] on button "27" at bounding box center [464, 232] width 25 height 25
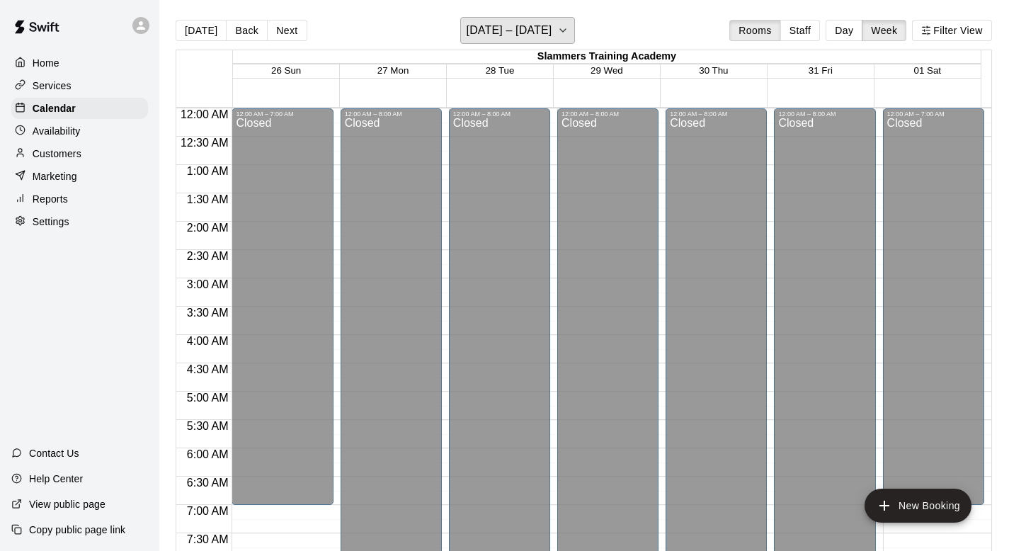
scroll to position [23, 0]
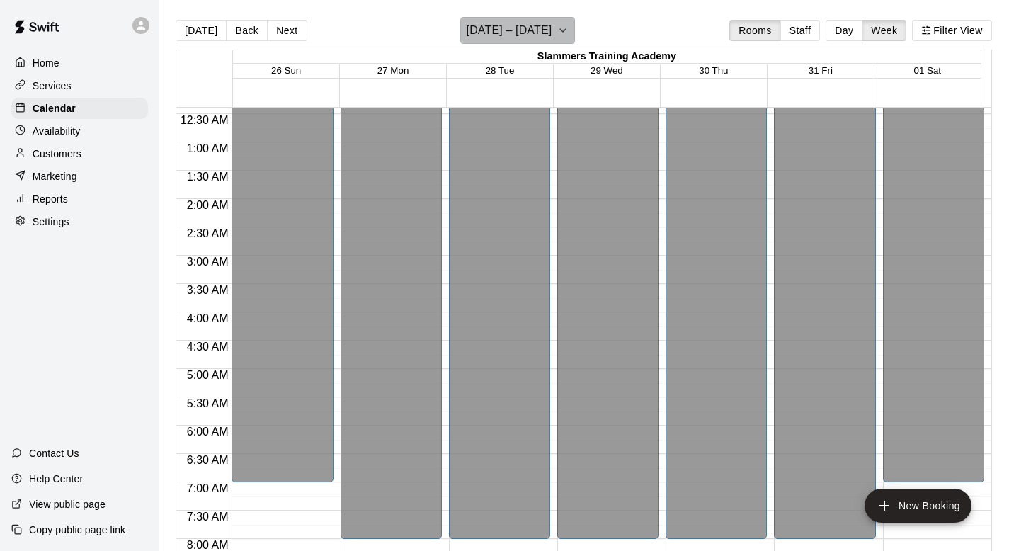
click at [552, 27] on h6 "[DATE] – [DATE]" at bounding box center [509, 31] width 86 height 20
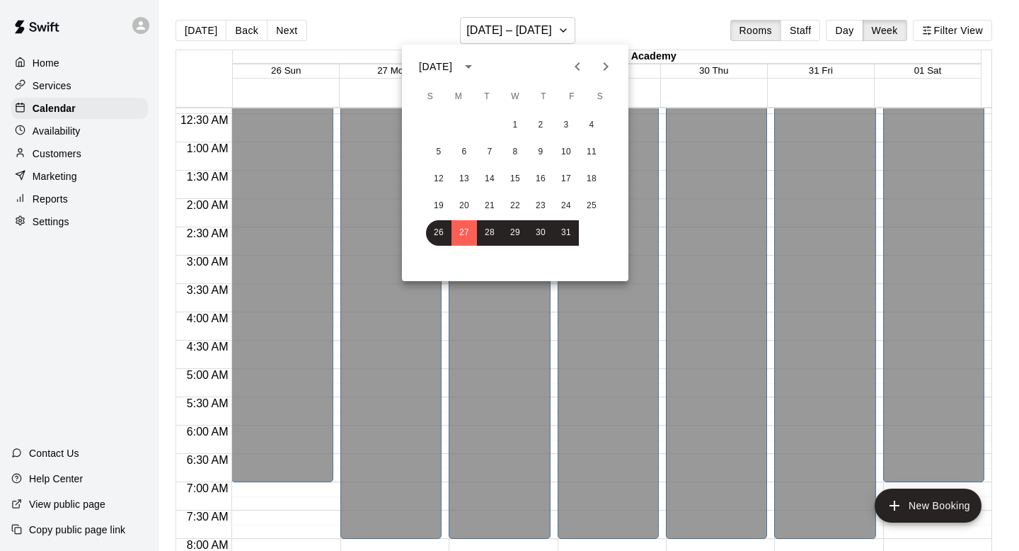
click at [597, 66] on icon "Next month" at bounding box center [605, 66] width 17 height 17
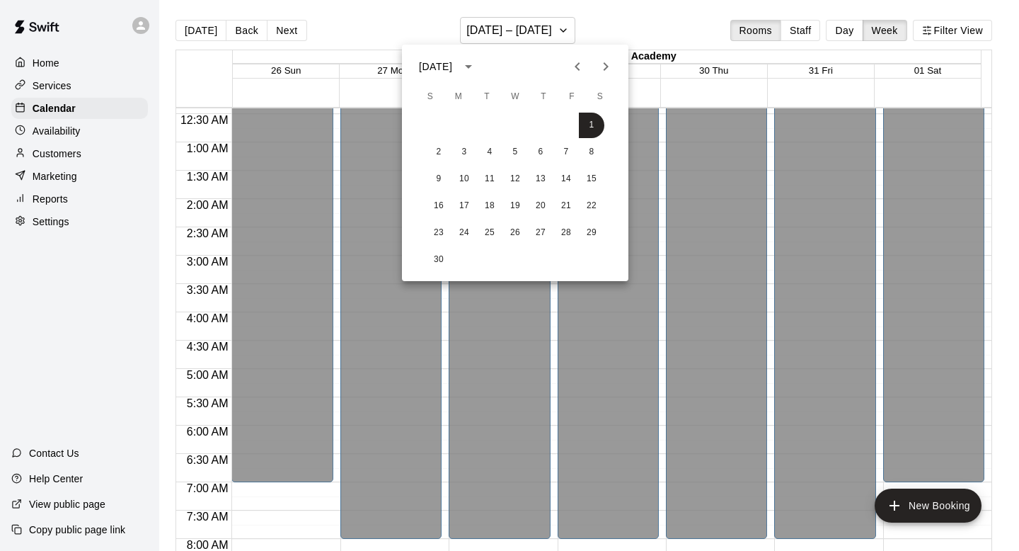
click at [573, 61] on icon "Previous month" at bounding box center [577, 66] width 17 height 17
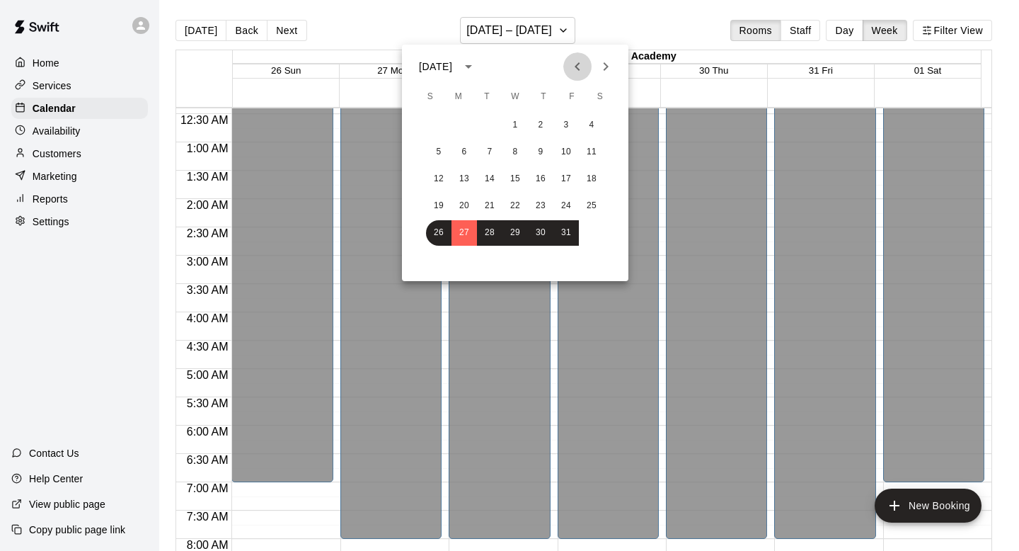
click at [573, 61] on icon "Previous month" at bounding box center [577, 66] width 17 height 17
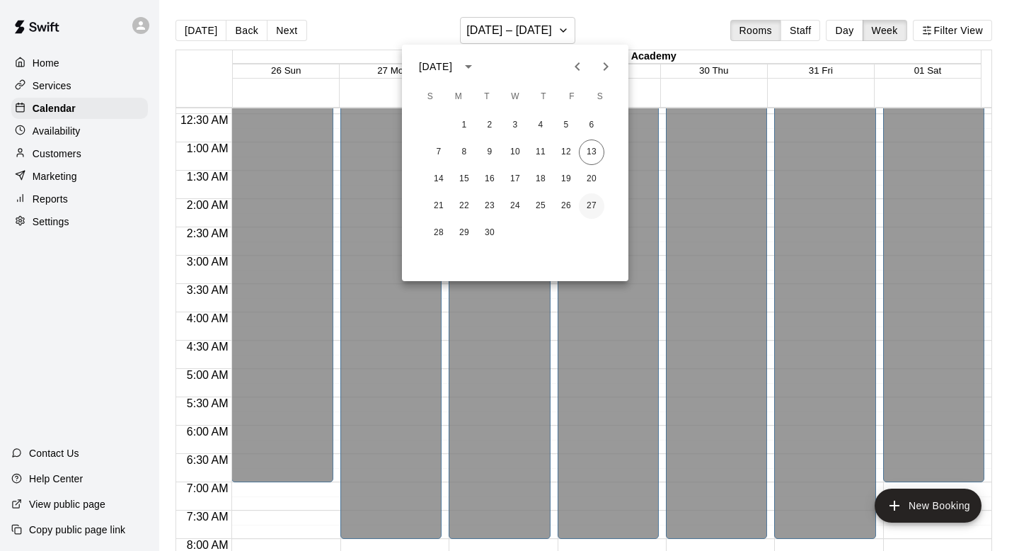
click at [595, 205] on button "27" at bounding box center [591, 205] width 25 height 25
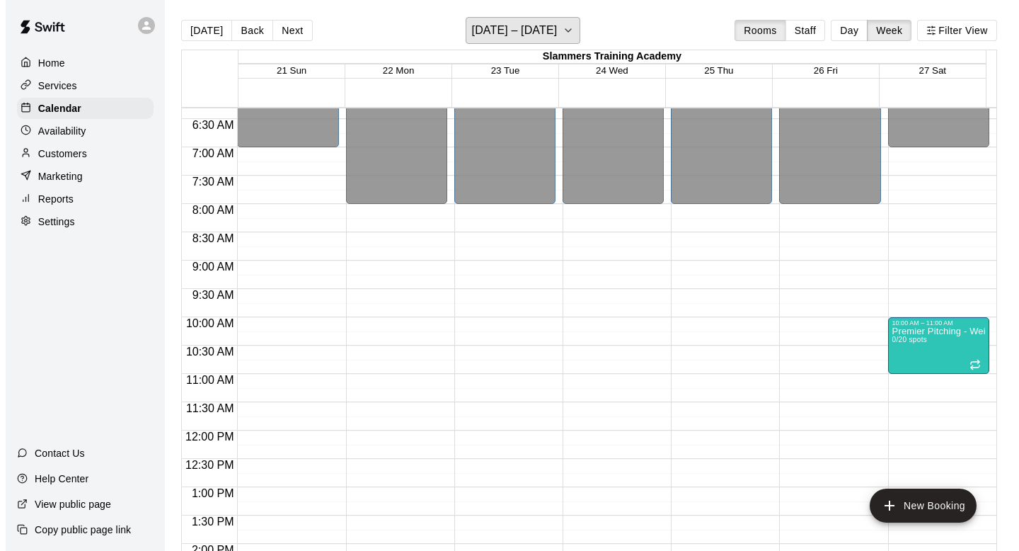
scroll to position [413, 0]
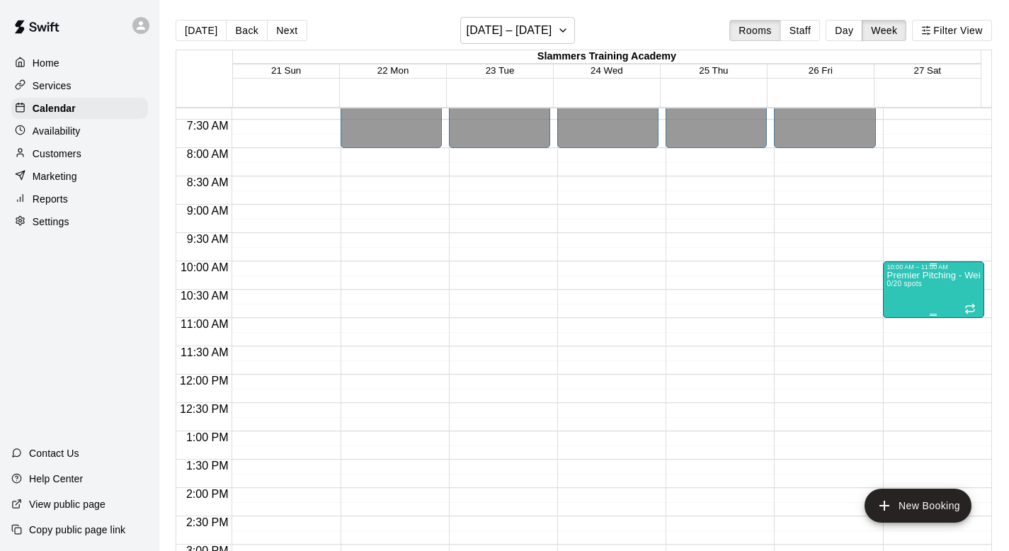
click at [927, 287] on div "Premier Pitching - Weight Room 0/20 spots" at bounding box center [933, 545] width 93 height 551
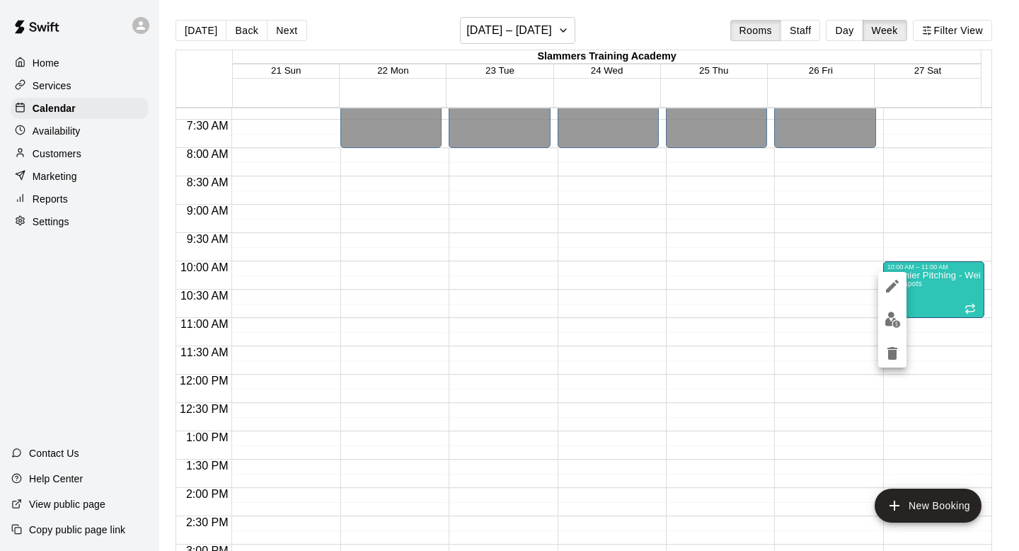
click at [892, 287] on icon "edit" at bounding box center [892, 286] width 13 height 13
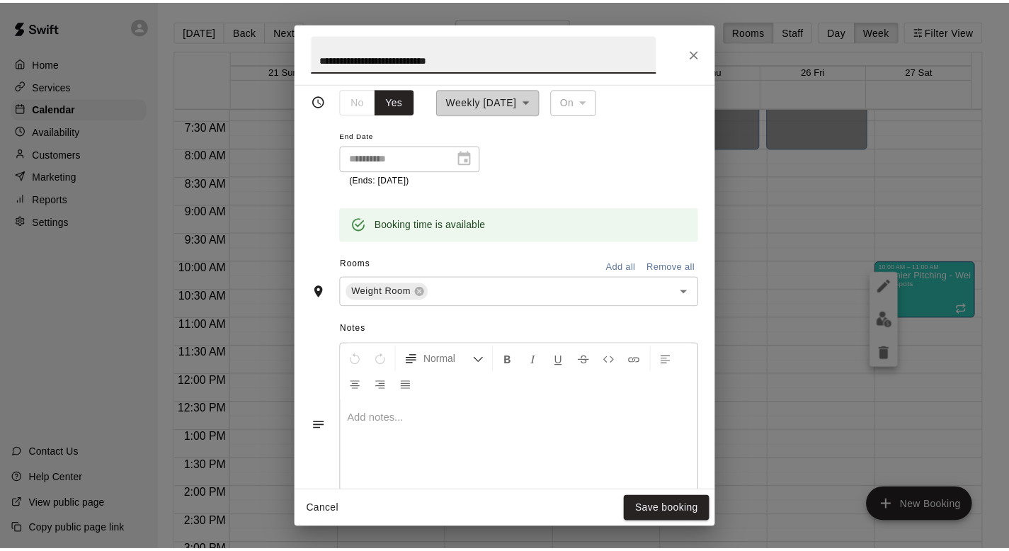
scroll to position [0, 0]
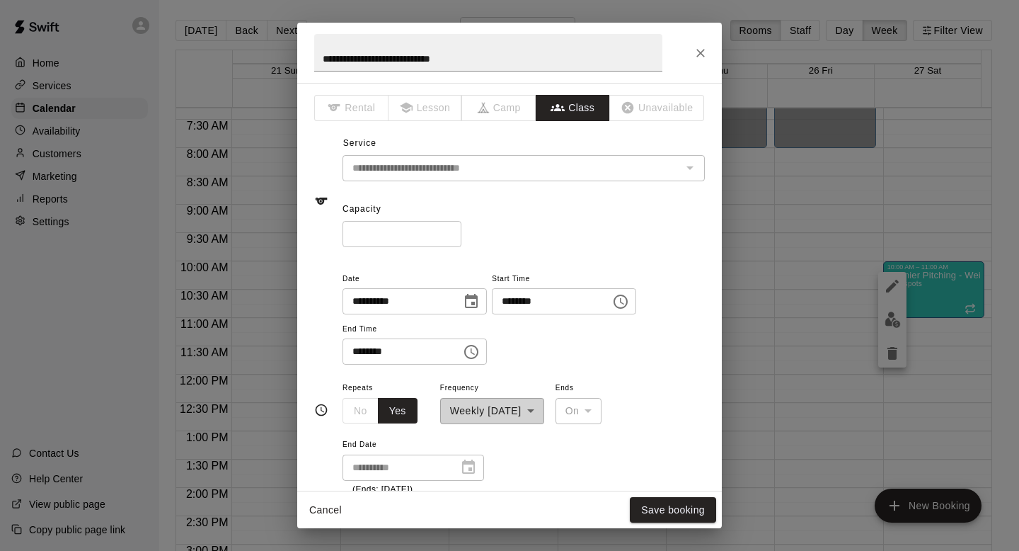
click at [780, 298] on div "**********" at bounding box center [509, 275] width 1019 height 551
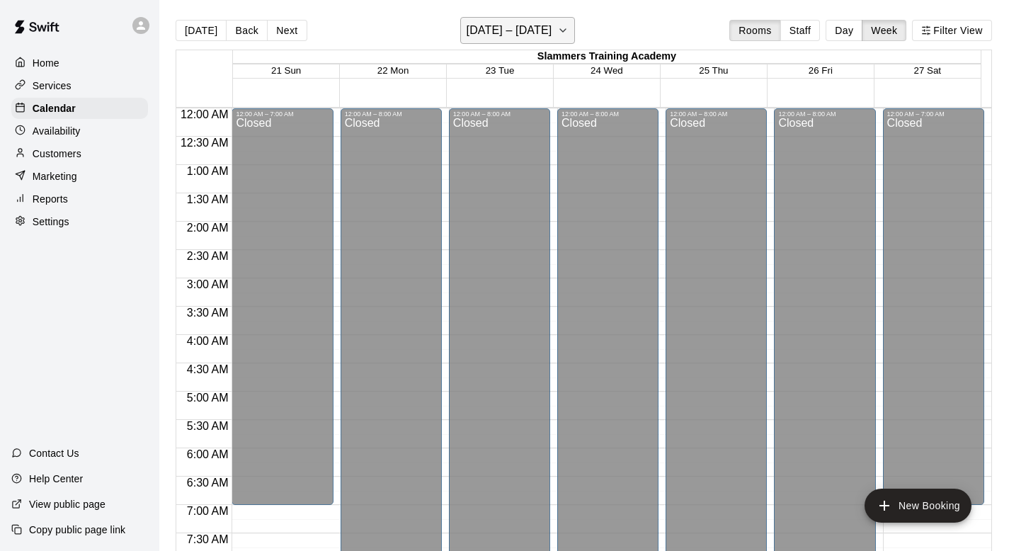
click at [535, 30] on h6 "[DATE] – [DATE]" at bounding box center [509, 31] width 86 height 20
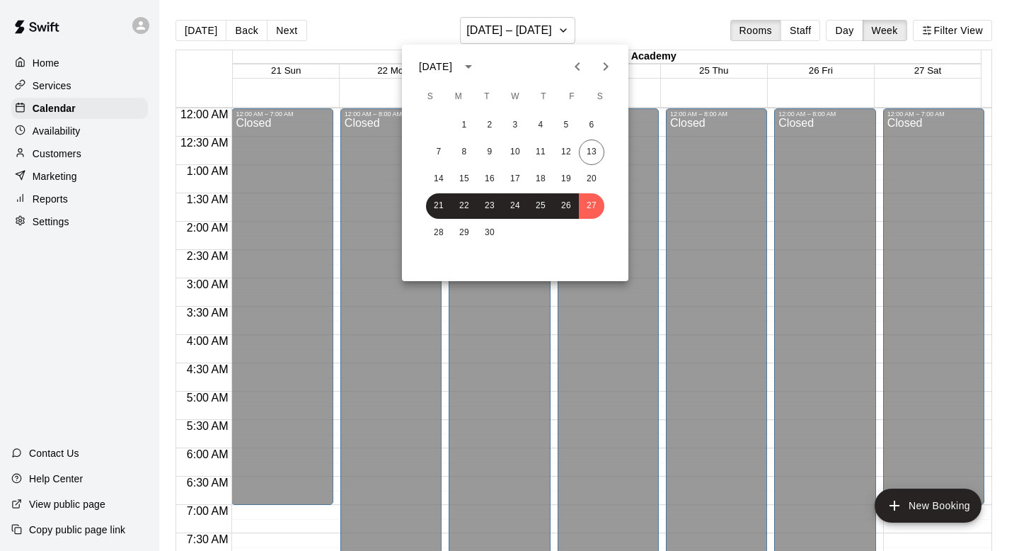
click at [595, 225] on div "28 29 30" at bounding box center [515, 232] width 227 height 25
click at [498, 228] on button "30" at bounding box center [489, 232] width 25 height 25
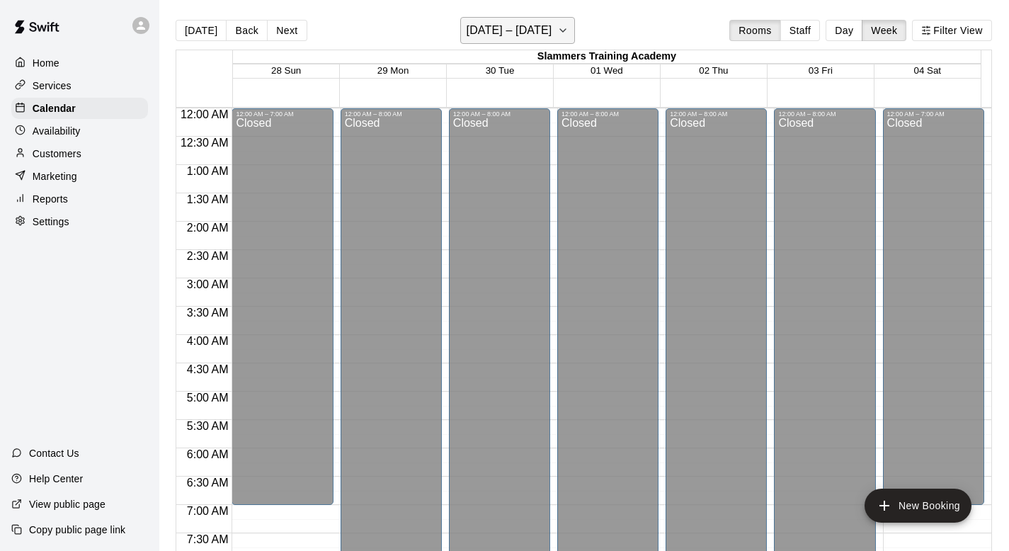
click at [575, 24] on button "[DATE] – [DATE]" at bounding box center [517, 30] width 115 height 27
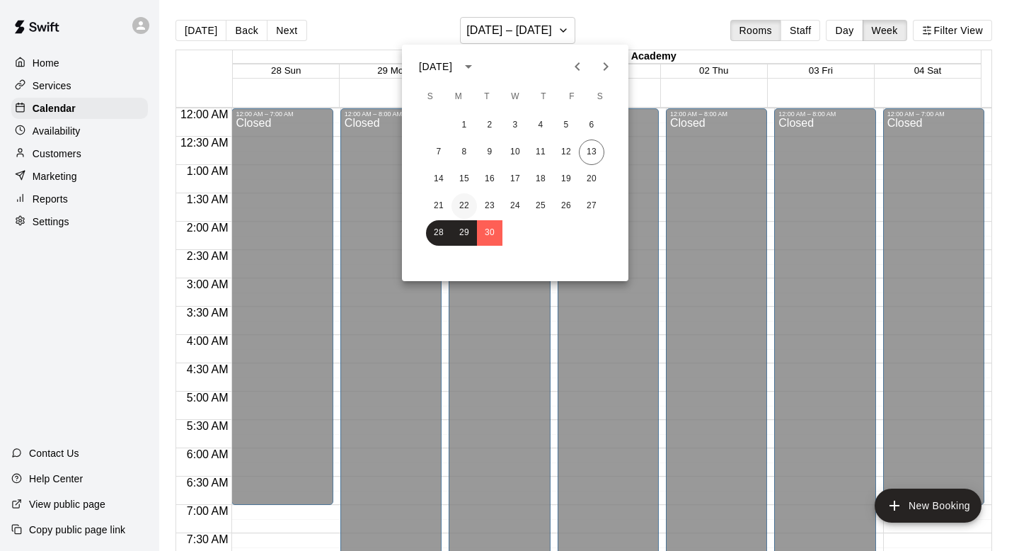
click at [468, 201] on button "22" at bounding box center [464, 205] width 25 height 25
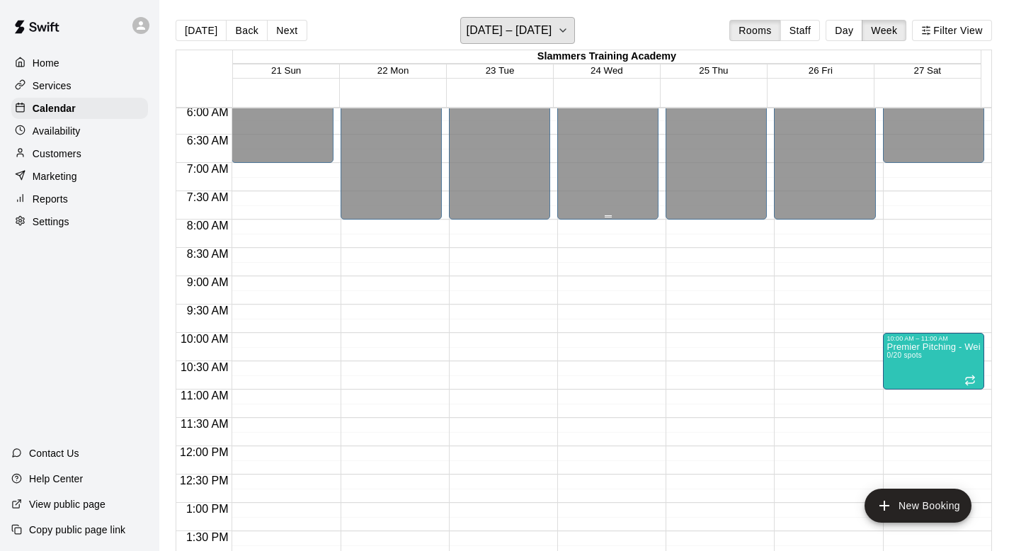
scroll to position [901, 0]
